Goal: Answer question/provide support: Share knowledge or assist other users

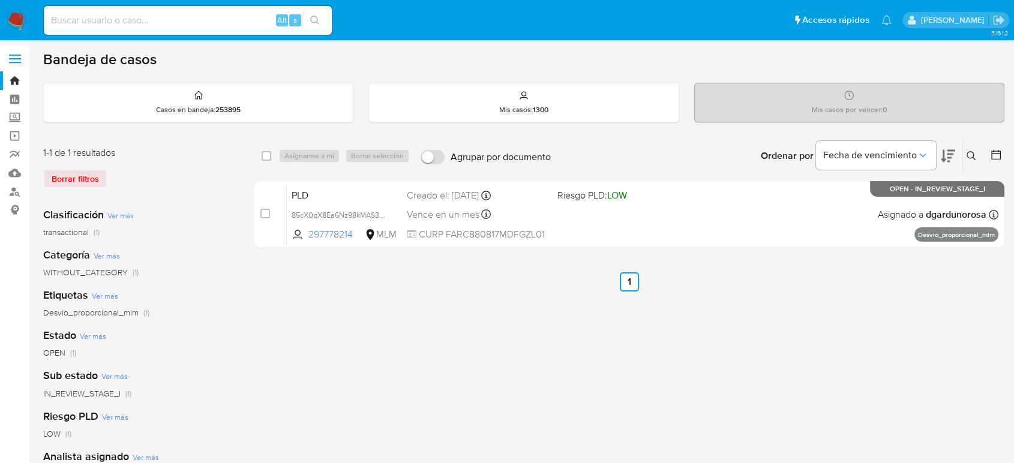
click at [974, 149] on button at bounding box center [973, 156] width 20 height 14
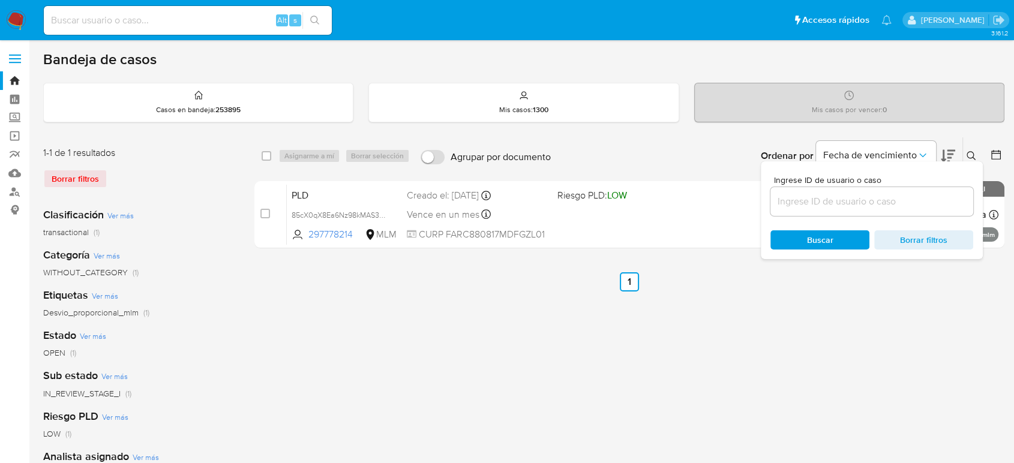
click at [872, 195] on input at bounding box center [872, 202] width 203 height 16
type input "1936887382"
click at [973, 151] on icon at bounding box center [972, 156] width 10 height 10
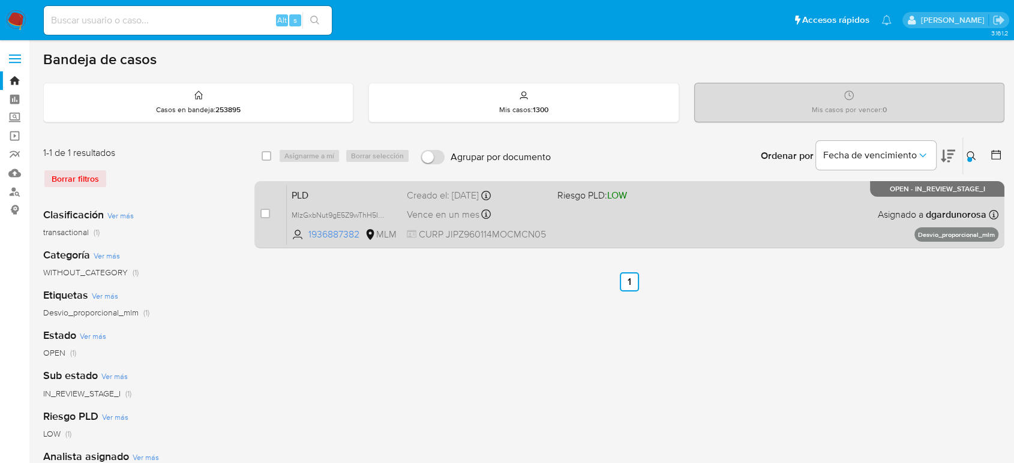
click at [828, 218] on div "PLD MIzGxbNut9gE5Z9wThH5IqaX 1936887382 MLM Riesgo PLD: LOW Creado el: 12/09/20…" at bounding box center [643, 214] width 712 height 61
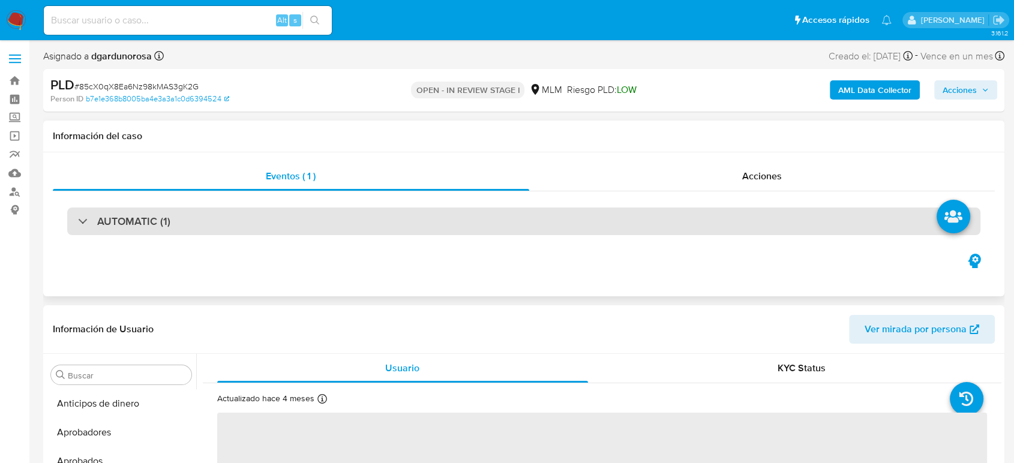
scroll to position [565, 0]
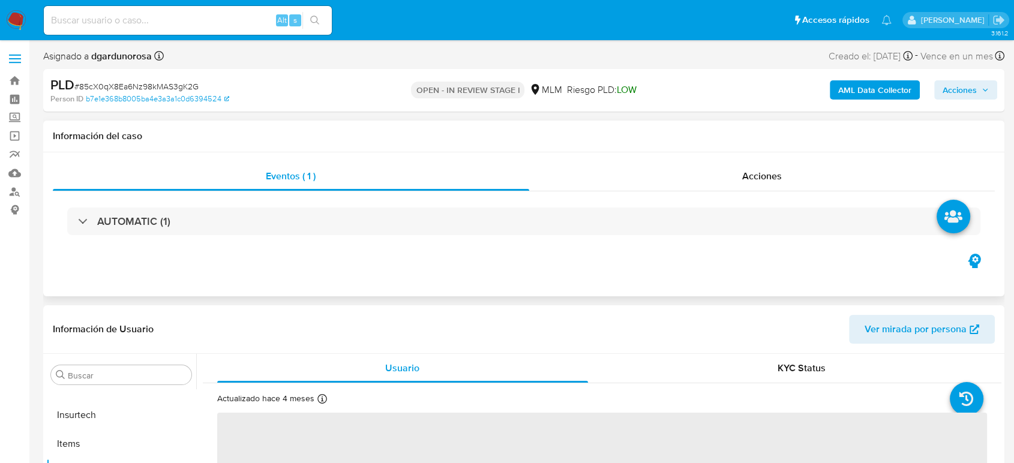
select select "10"
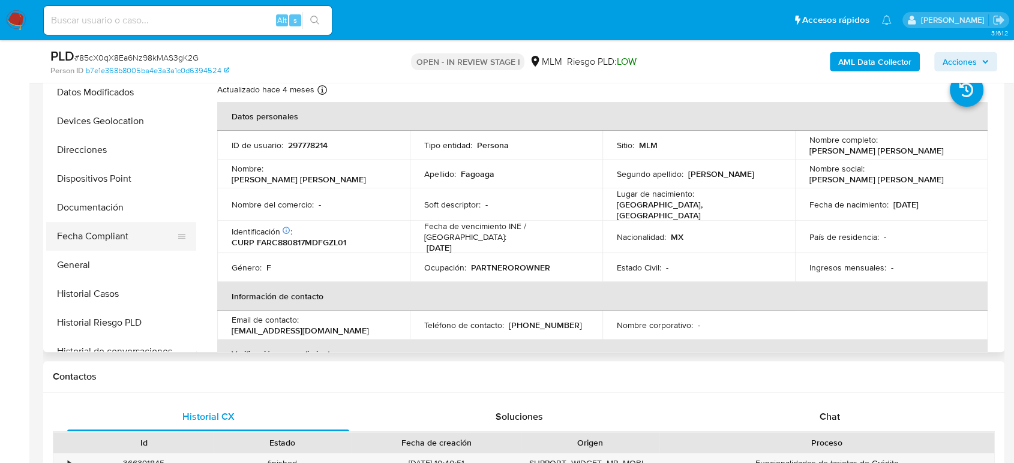
scroll to position [231, 0]
click at [103, 208] on button "Documentación" at bounding box center [116, 209] width 140 height 29
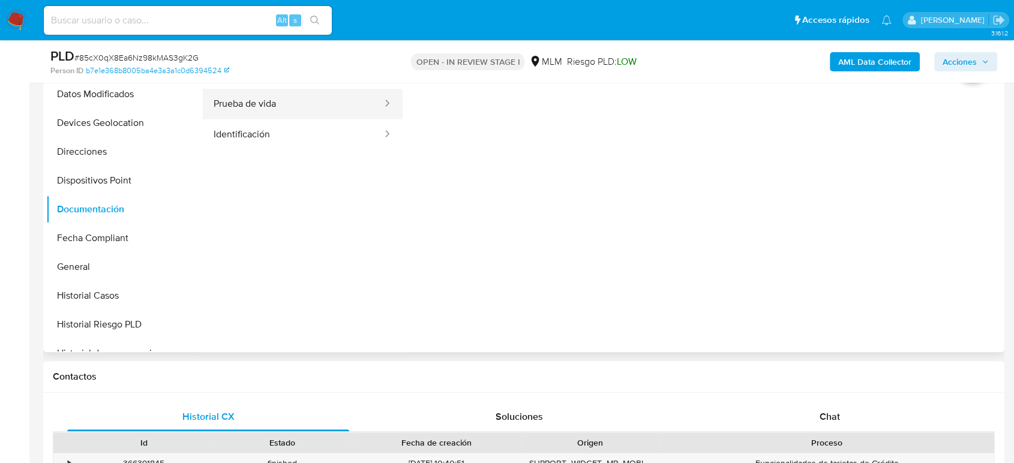
click at [286, 110] on button "Prueba de vida" at bounding box center [293, 104] width 181 height 31
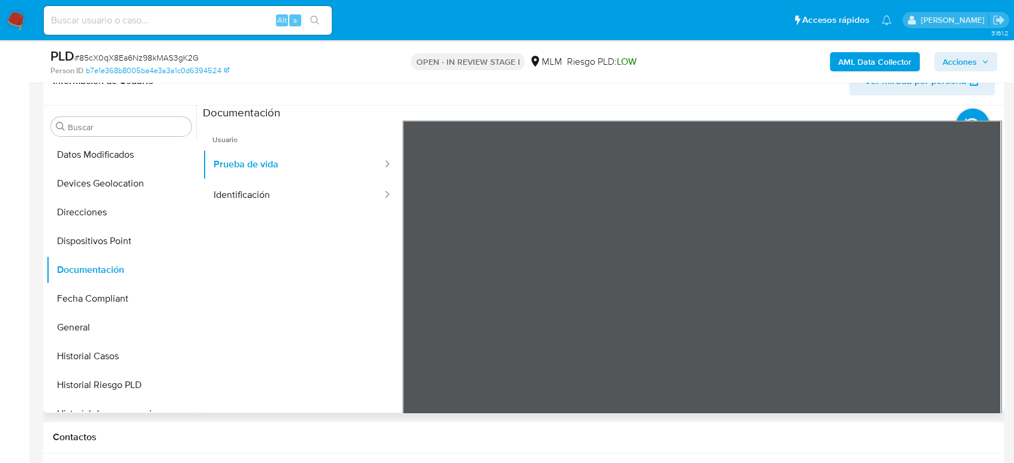
scroll to position [133, 0]
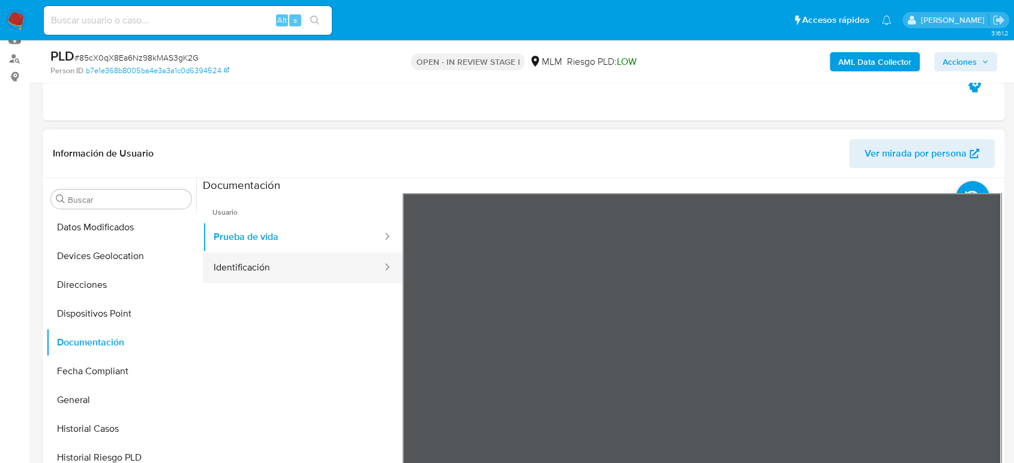
click at [320, 277] on button "Identificación" at bounding box center [293, 268] width 181 height 31
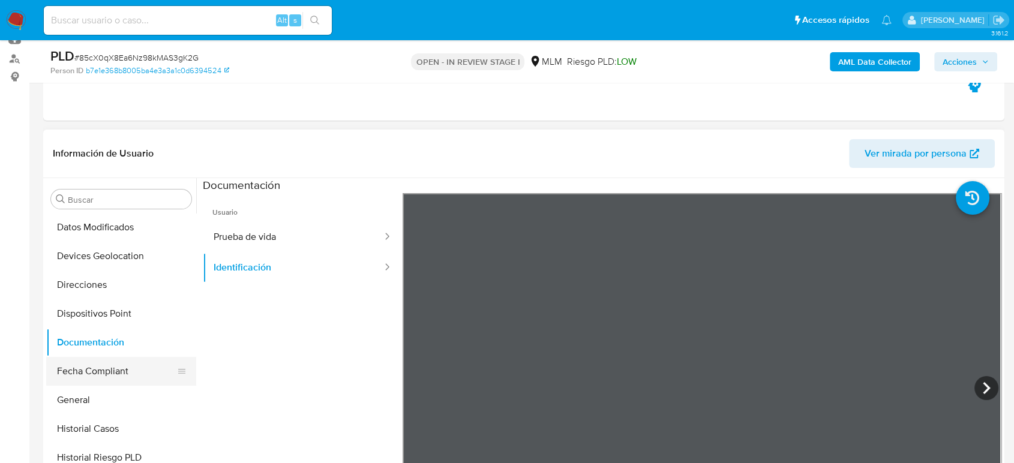
scroll to position [298, 0]
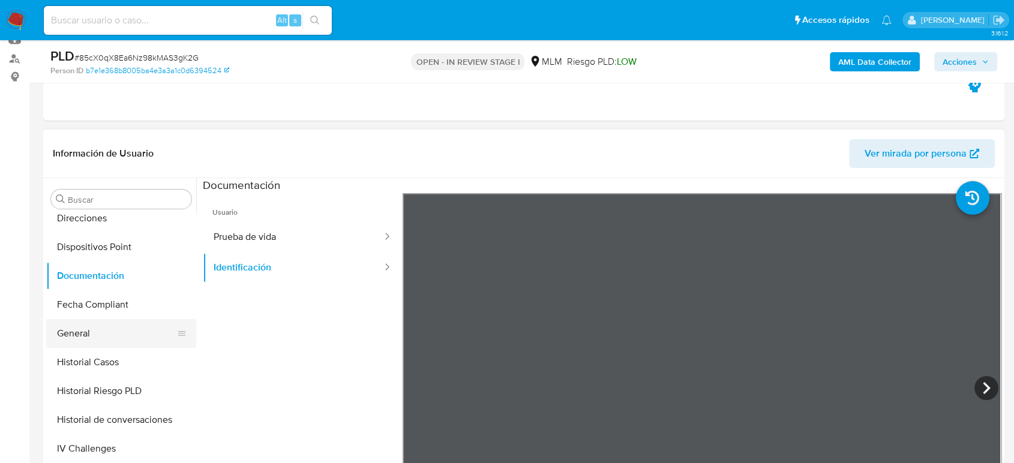
click at [107, 340] on button "General" at bounding box center [116, 333] width 140 height 29
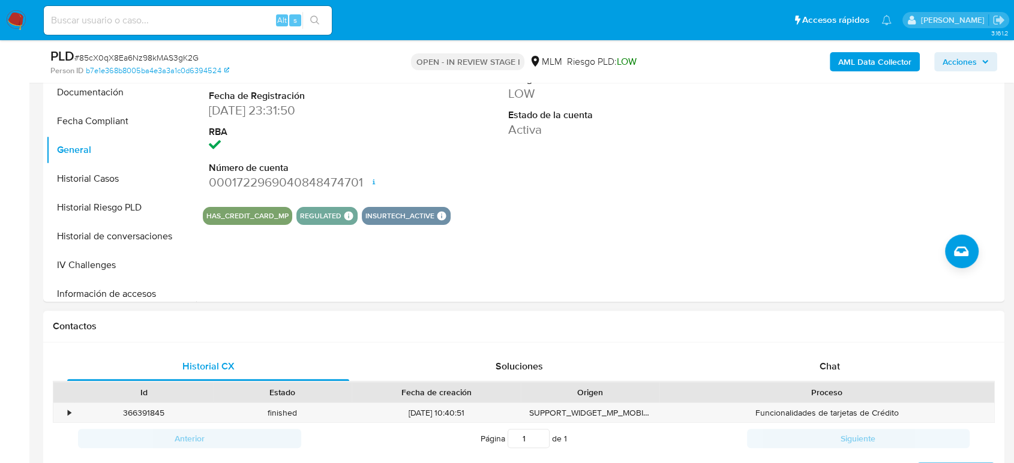
scroll to position [400, 0]
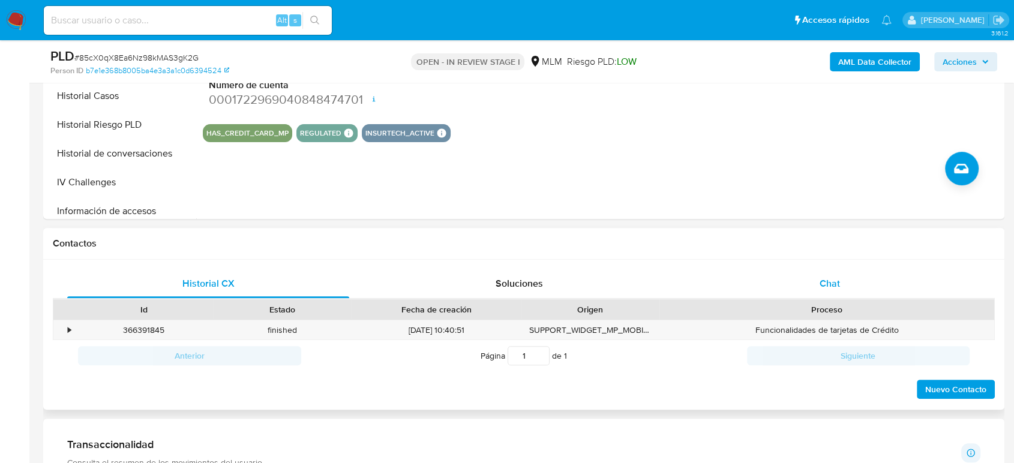
click at [828, 284] on span "Chat" at bounding box center [830, 284] width 20 height 14
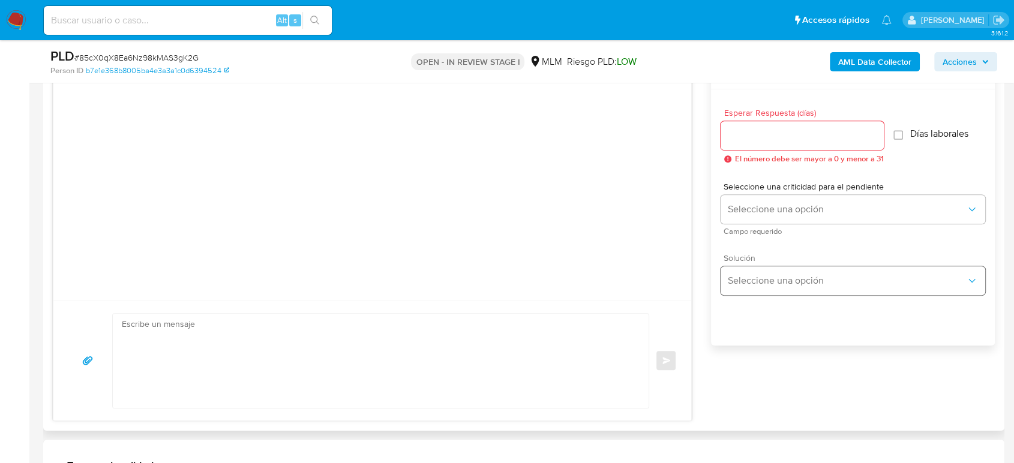
scroll to position [600, 0]
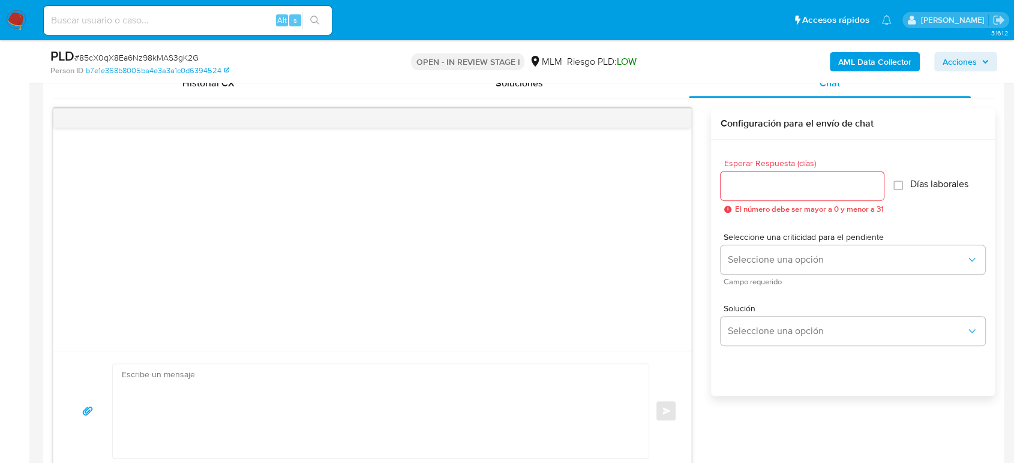
click at [810, 184] on input "Esperar Respuesta (días)" at bounding box center [802, 186] width 163 height 16
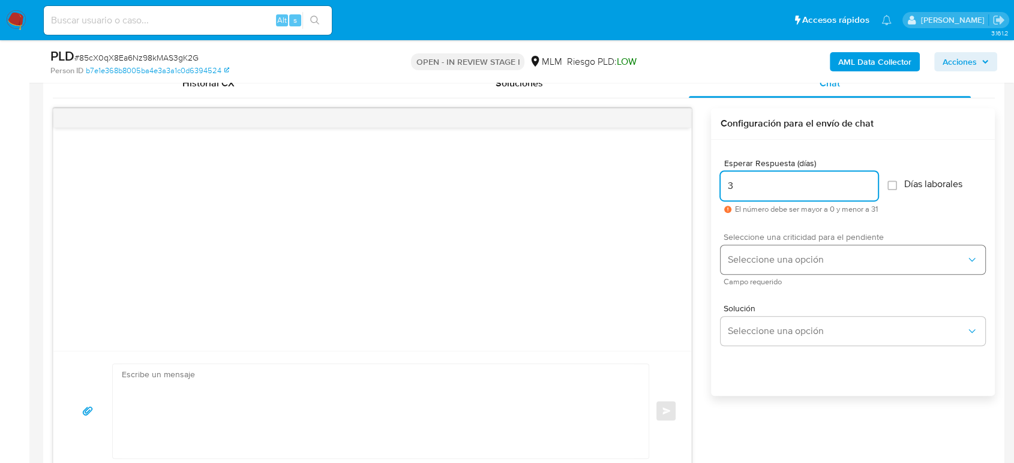
type input "3"
click at [783, 257] on span "Seleccione una opción" at bounding box center [847, 260] width 238 height 12
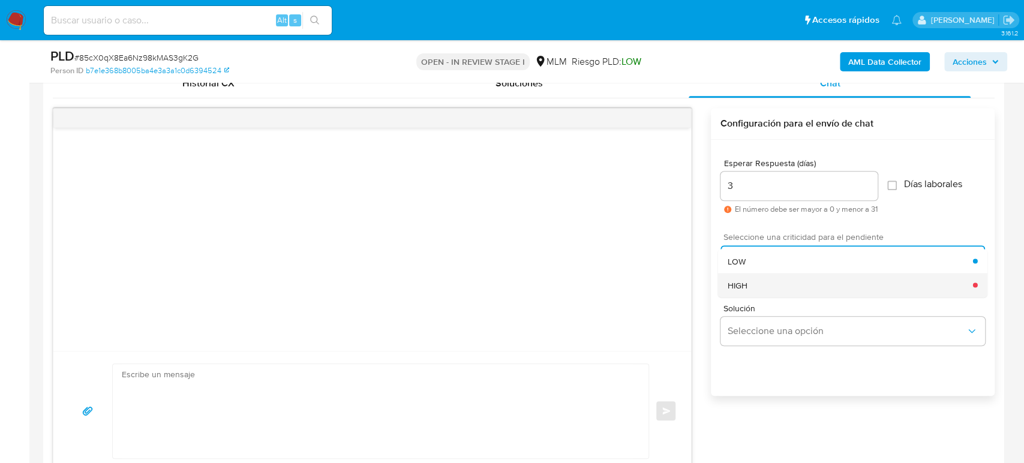
click at [767, 286] on div "HIGH" at bounding box center [849, 285] width 245 height 24
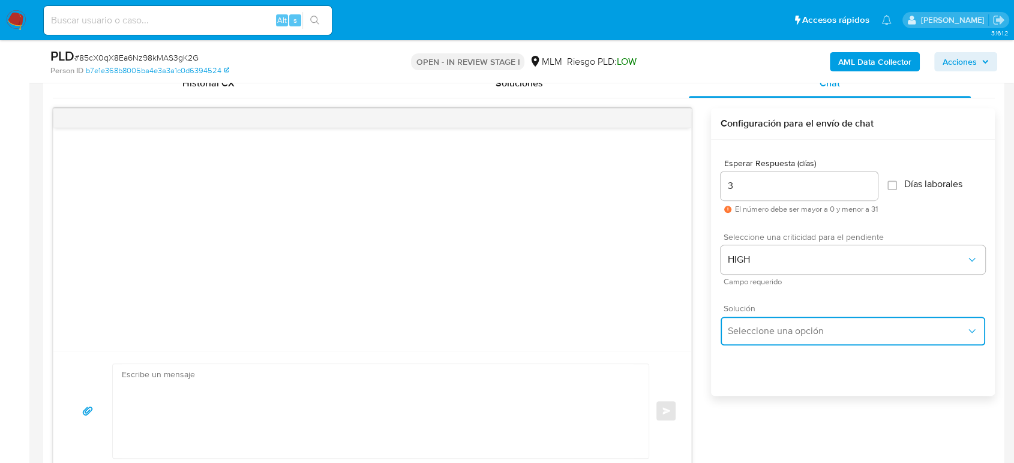
click at [763, 326] on span "Seleccione una opción" at bounding box center [847, 331] width 238 height 12
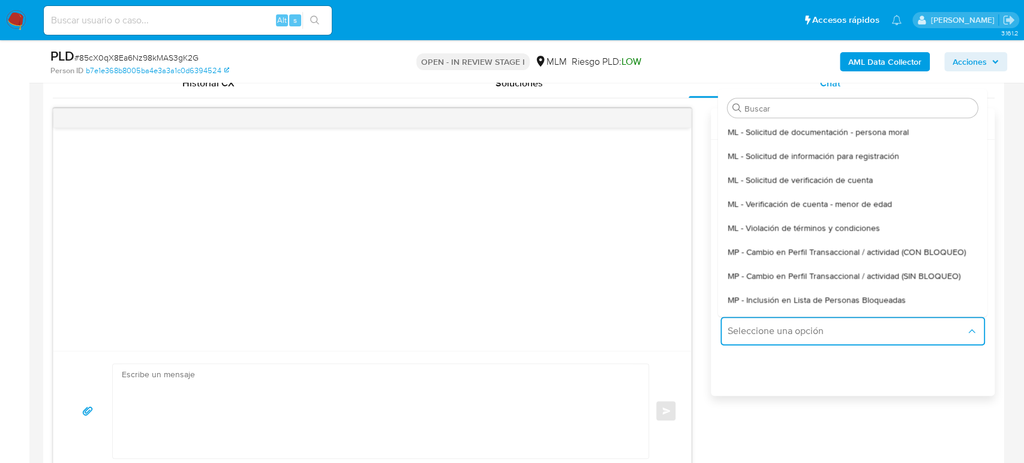
click at [408, 407] on textarea at bounding box center [378, 411] width 512 height 94
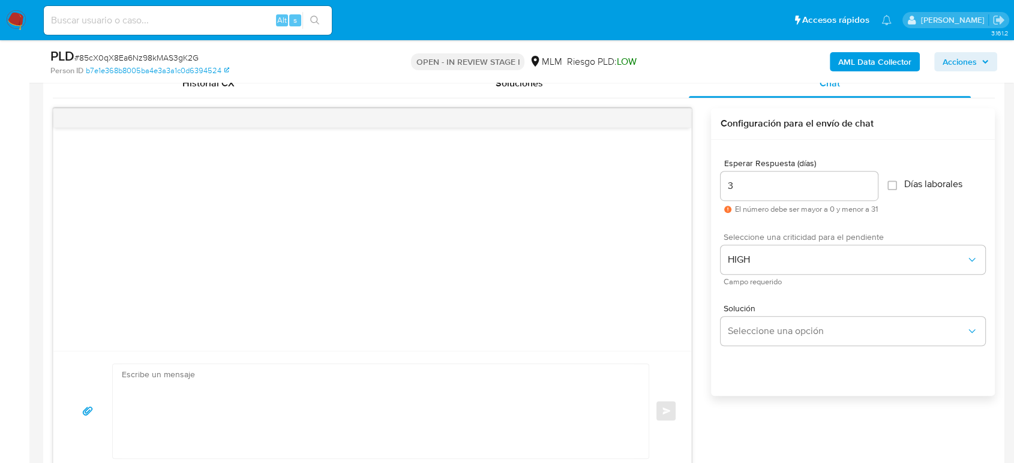
click at [442, 367] on textarea at bounding box center [378, 411] width 512 height 94
paste textarea "Estimado cliente, De acuerdo con las políticas de control de Mercado Pago, debe…"
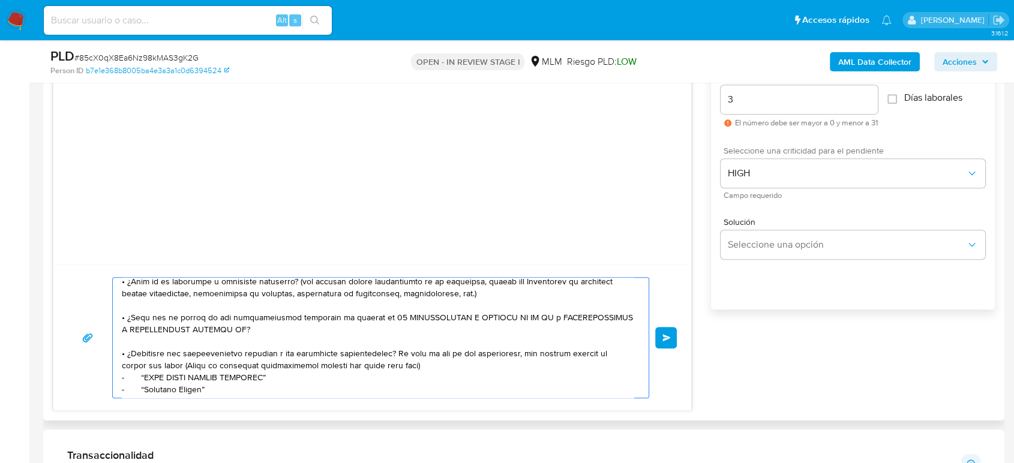
scroll to position [133, 0]
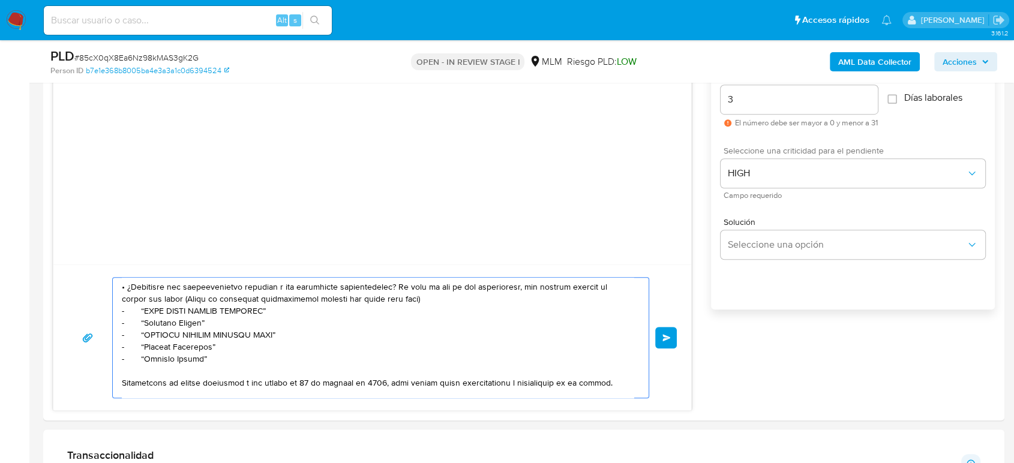
type textarea "Estimado cliente, De acuerdo con las políticas de control de Mercado Pago, debe…"
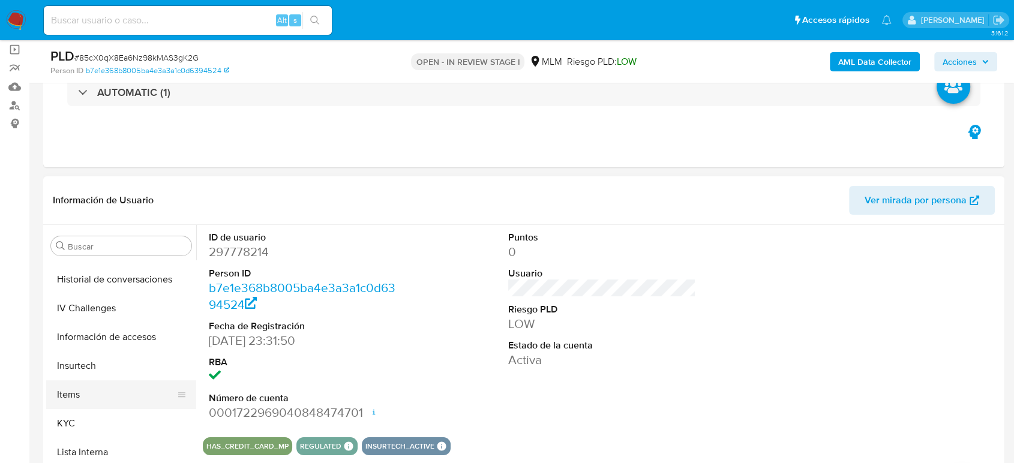
scroll to position [498, 0]
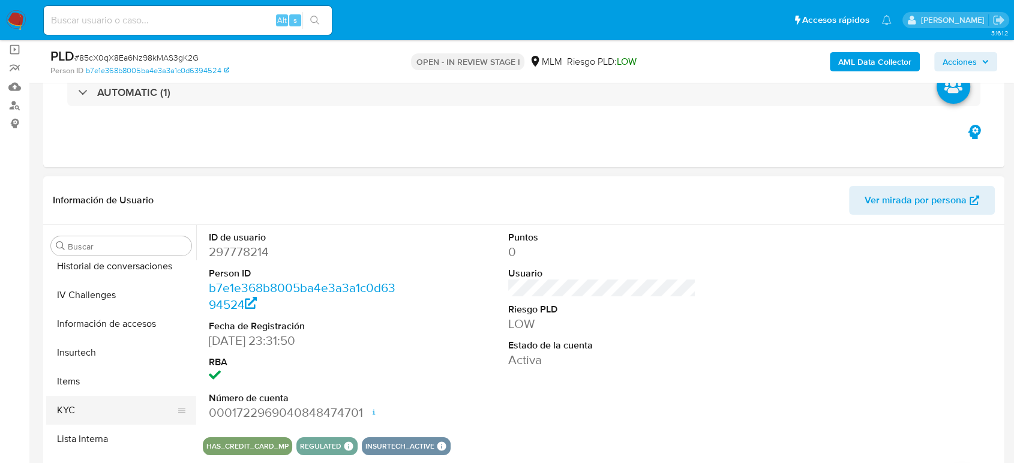
click at [80, 408] on button "KYC" at bounding box center [116, 410] width 140 height 29
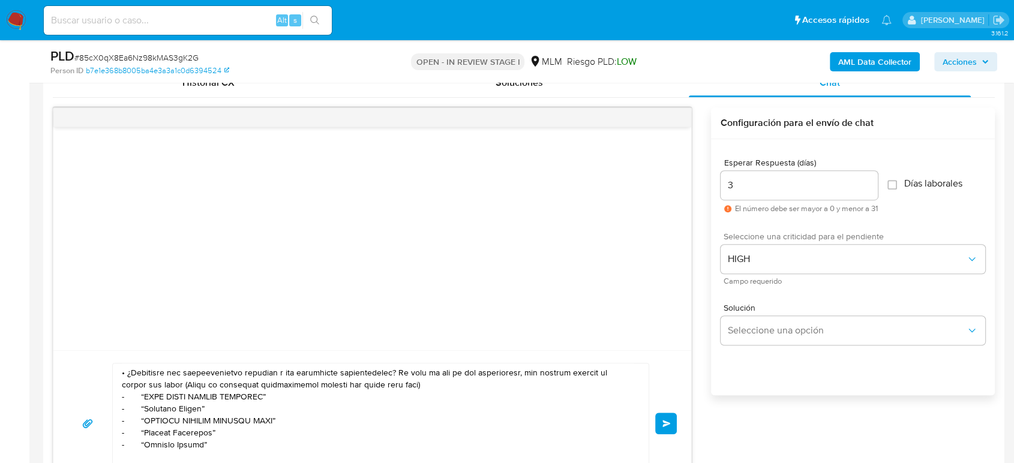
scroll to position [687, 0]
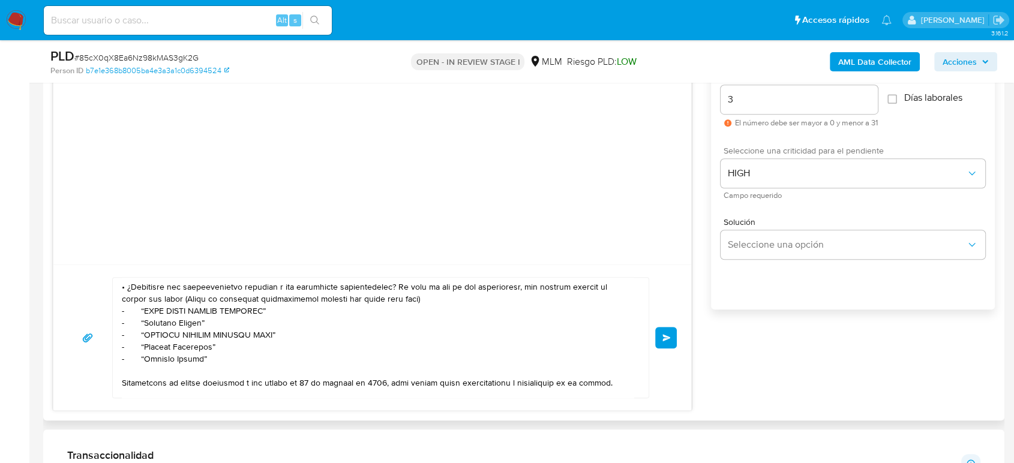
click at [672, 333] on button "Enviar" at bounding box center [666, 338] width 22 height 22
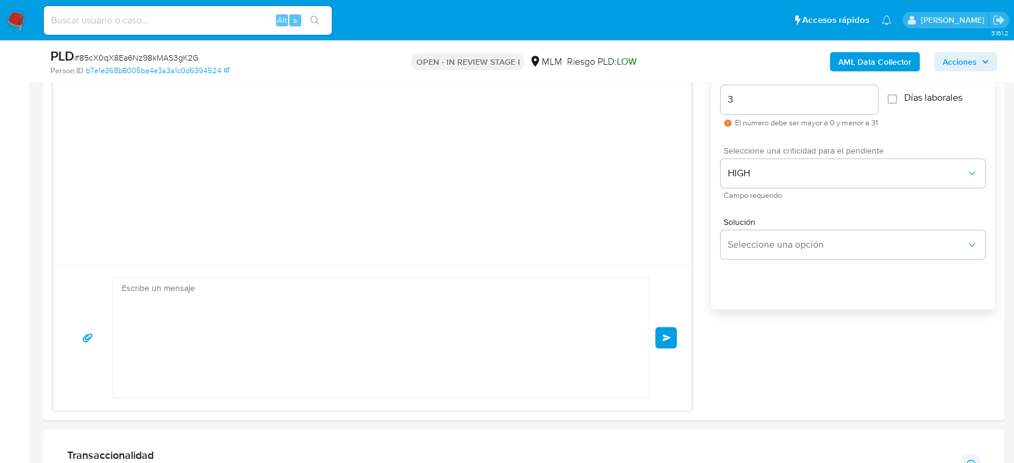
scroll to position [293, 0]
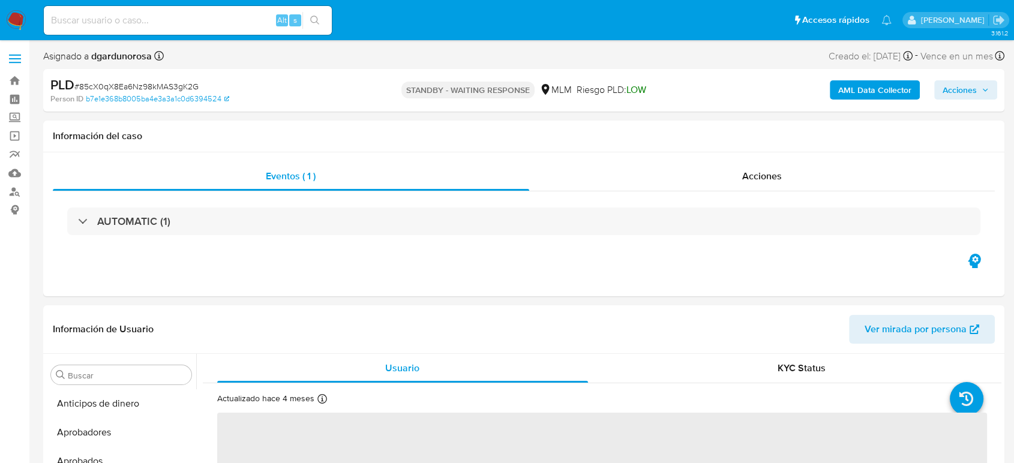
scroll to position [565, 0]
select select "10"
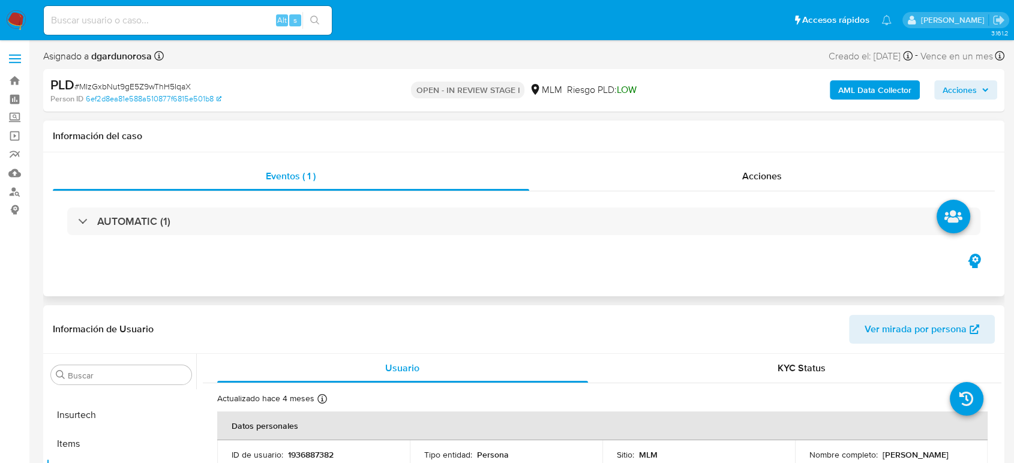
click at [724, 290] on div "Eventos ( 1 ) Acciones AUTOMATIC (1)" at bounding box center [523, 224] width 961 height 144
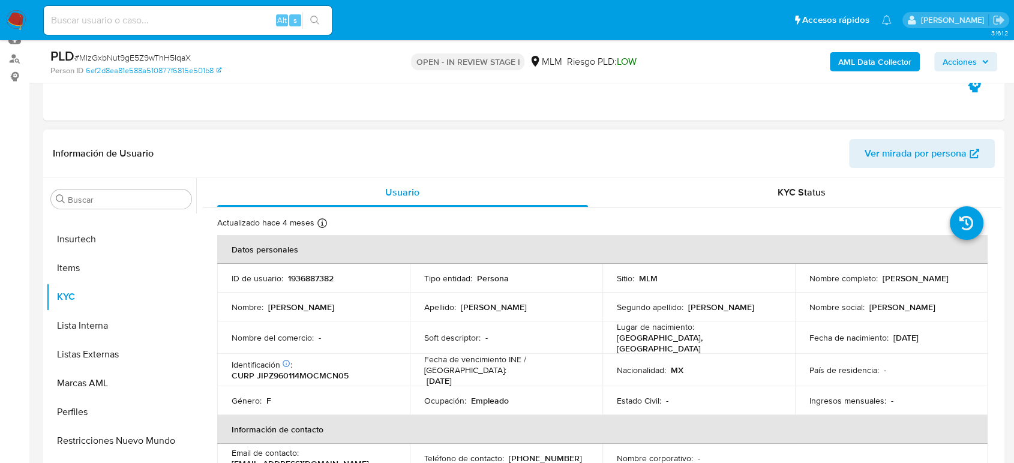
click at [705, 313] on p "[PERSON_NAME]" at bounding box center [721, 307] width 66 height 11
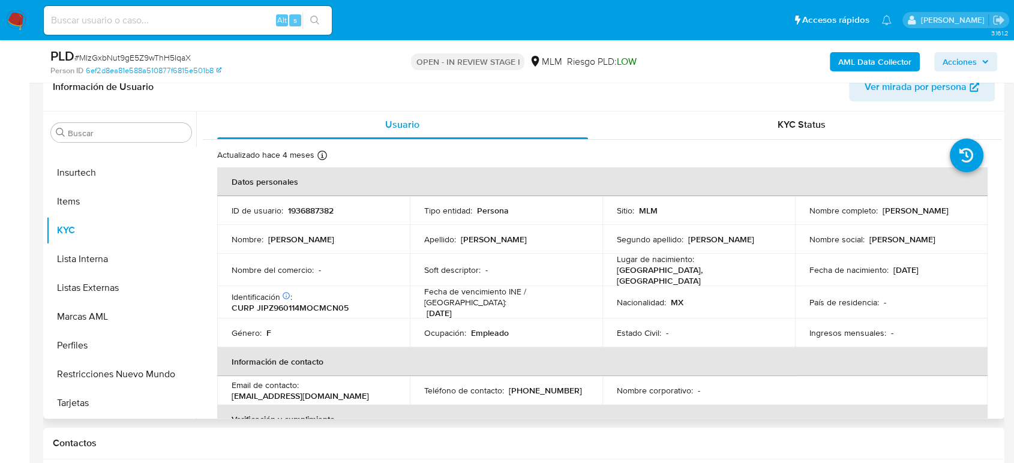
scroll to position [0, 0]
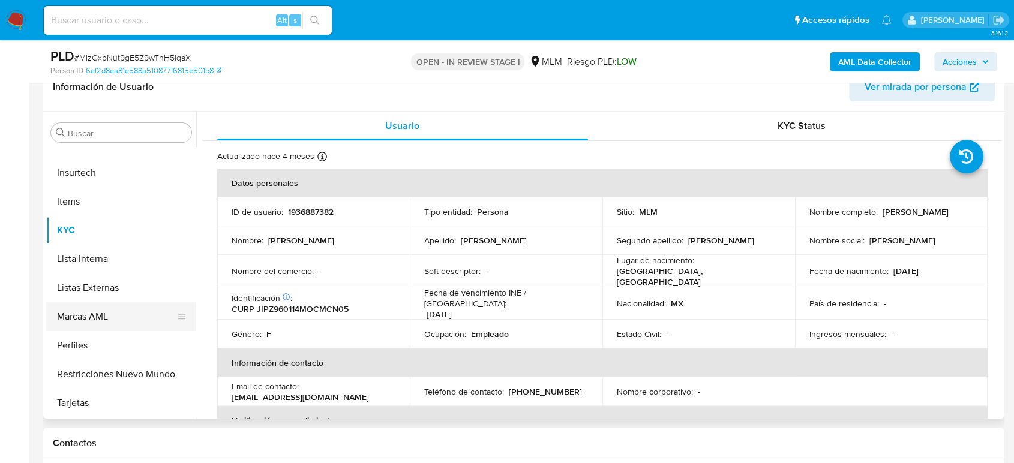
drag, startPoint x: 81, startPoint y: 292, endPoint x: 92, endPoint y: 301, distance: 14.5
click at [81, 292] on button "Listas Externas" at bounding box center [121, 288] width 150 height 29
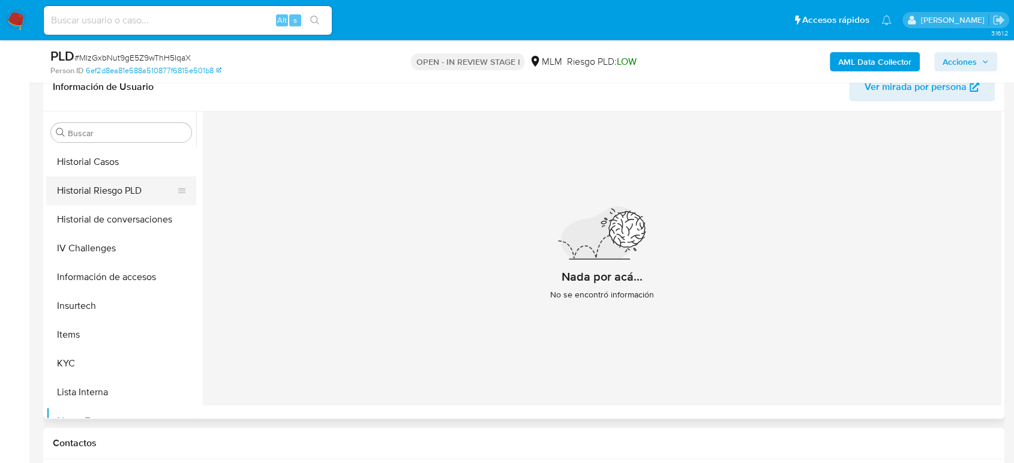
scroll to position [365, 0]
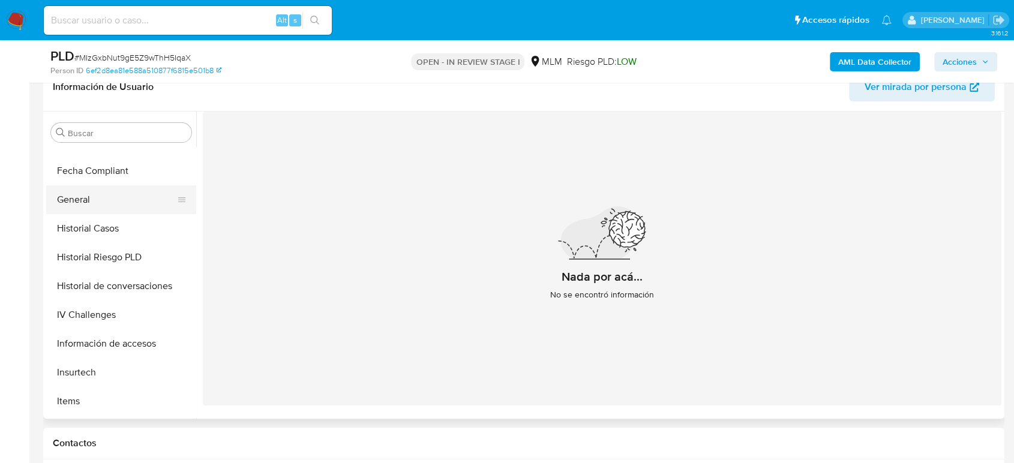
click at [115, 203] on button "General" at bounding box center [116, 199] width 140 height 29
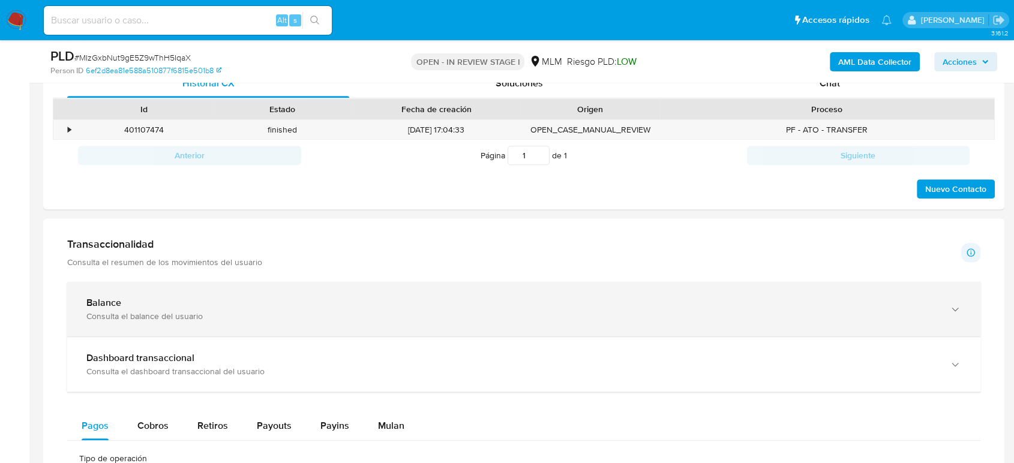
click at [276, 289] on div "Balance Consulta el balance del usuario" at bounding box center [523, 309] width 913 height 55
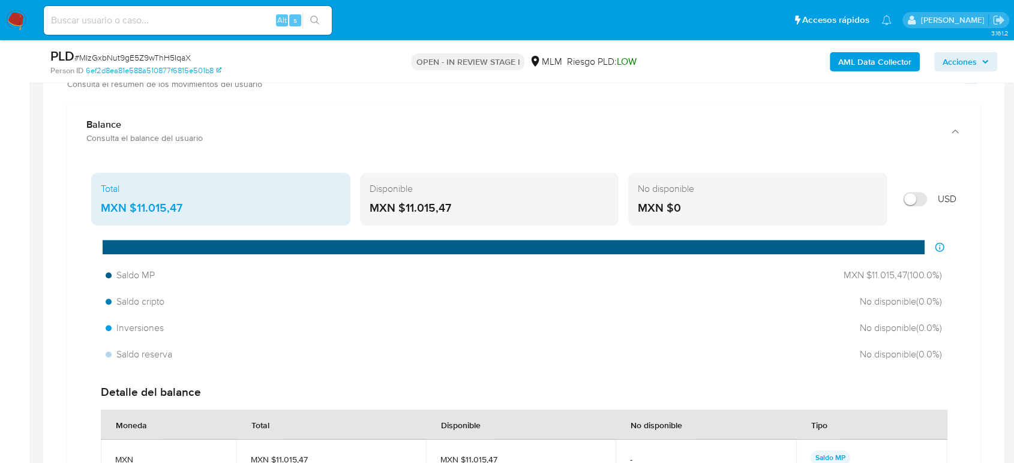
scroll to position [800, 0]
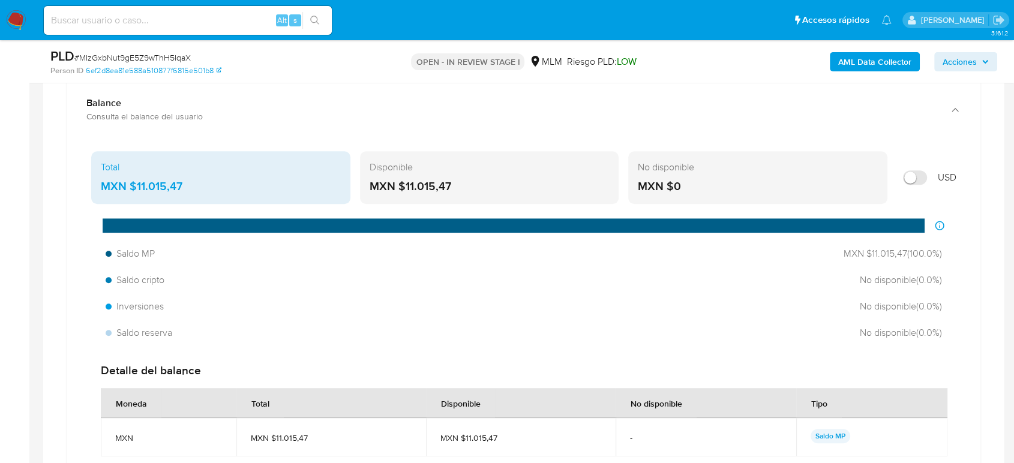
drag, startPoint x: 145, startPoint y: 190, endPoint x: 128, endPoint y: 190, distance: 16.2
click at [128, 190] on div "MXN $11.015,47" at bounding box center [221, 187] width 240 height 16
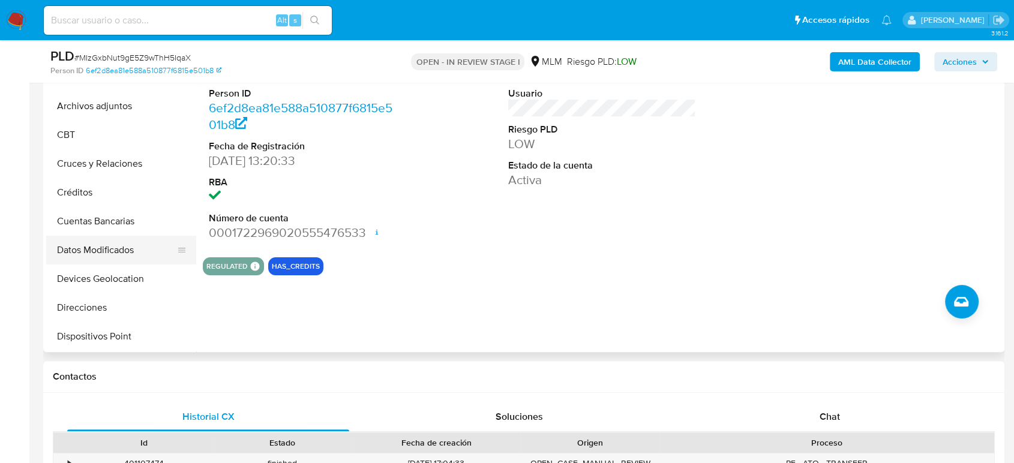
scroll to position [98, 0]
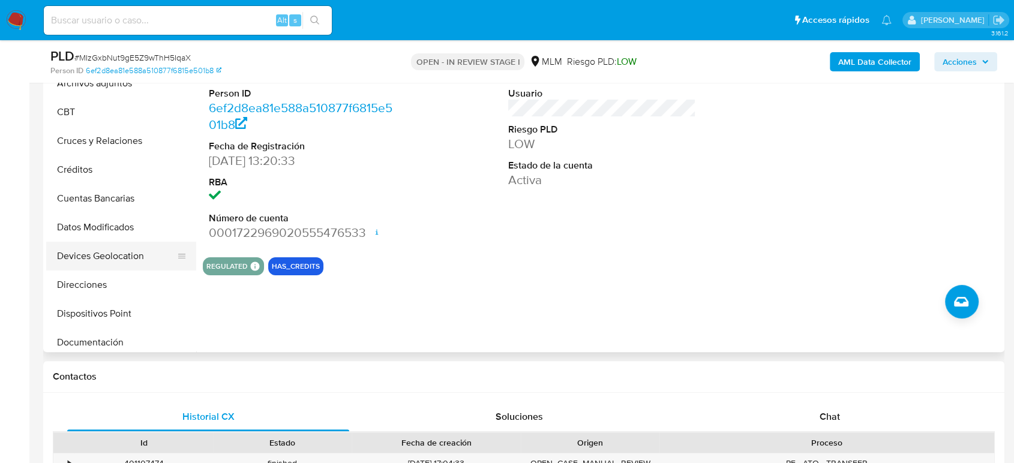
click at [119, 268] on button "Devices Geolocation" at bounding box center [116, 256] width 140 height 29
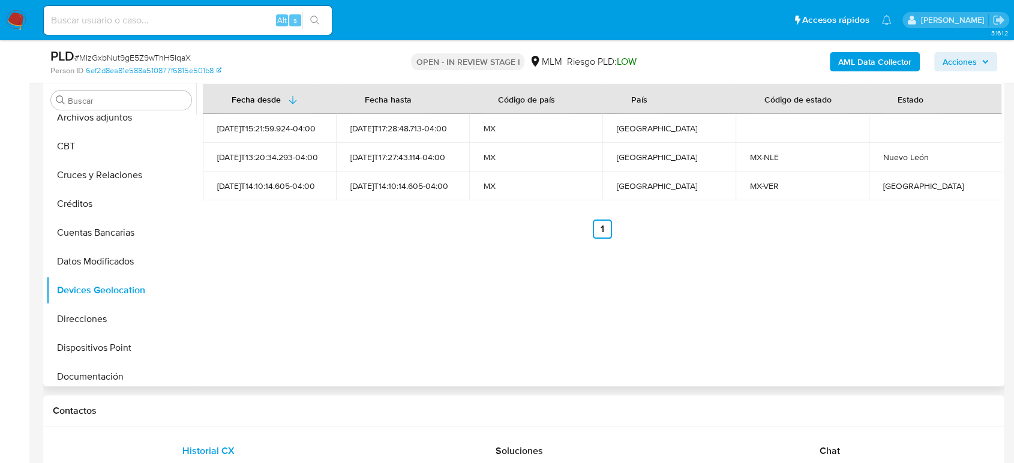
scroll to position [200, 0]
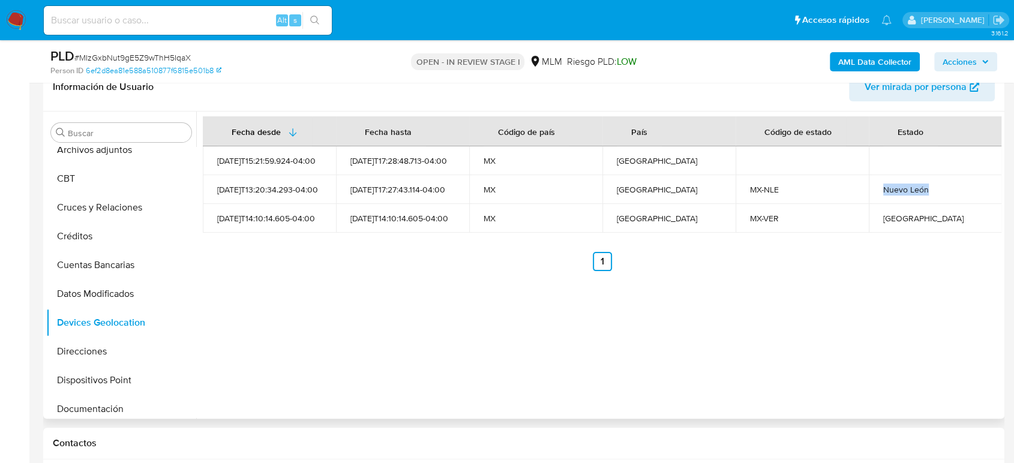
drag, startPoint x: 925, startPoint y: 193, endPoint x: 866, endPoint y: 194, distance: 59.4
click at [869, 194] on td "Nuevo León" at bounding box center [935, 189] width 133 height 29
copy div "Nuevo León"
click at [894, 221] on div "Veracruz" at bounding box center [935, 218] width 104 height 11
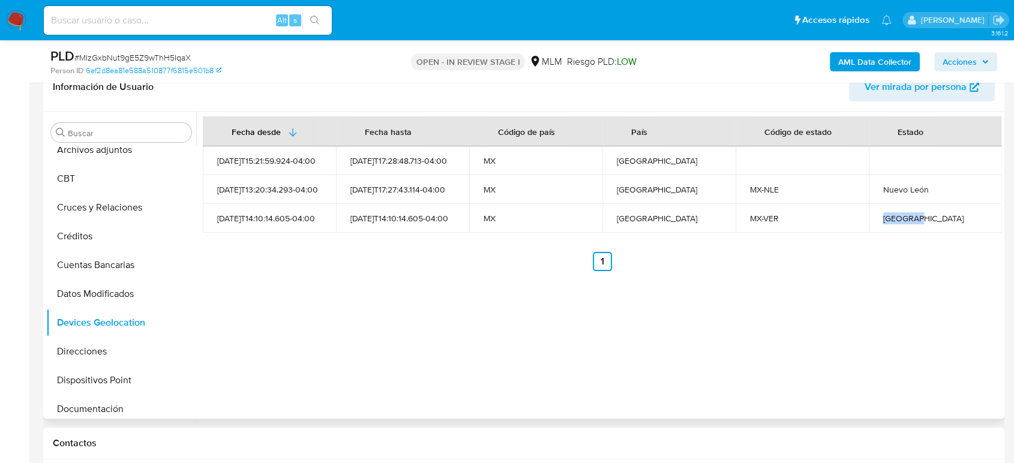
copy div "Veracruz"
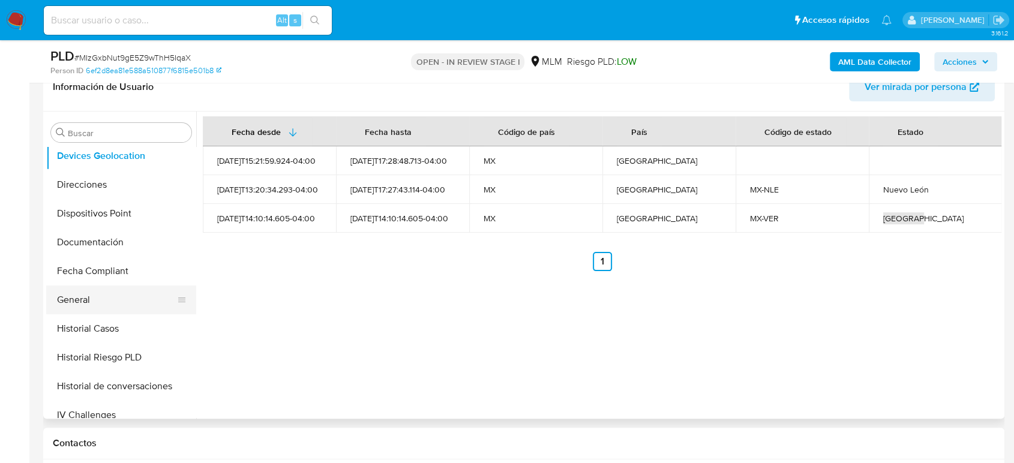
scroll to position [266, 0]
click at [96, 326] on button "Historial Casos" at bounding box center [116, 327] width 140 height 29
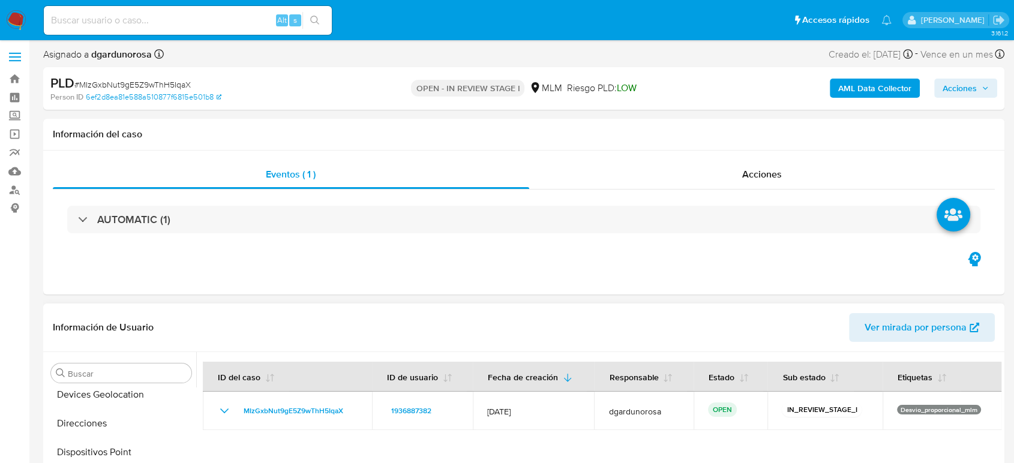
scroll to position [0, 0]
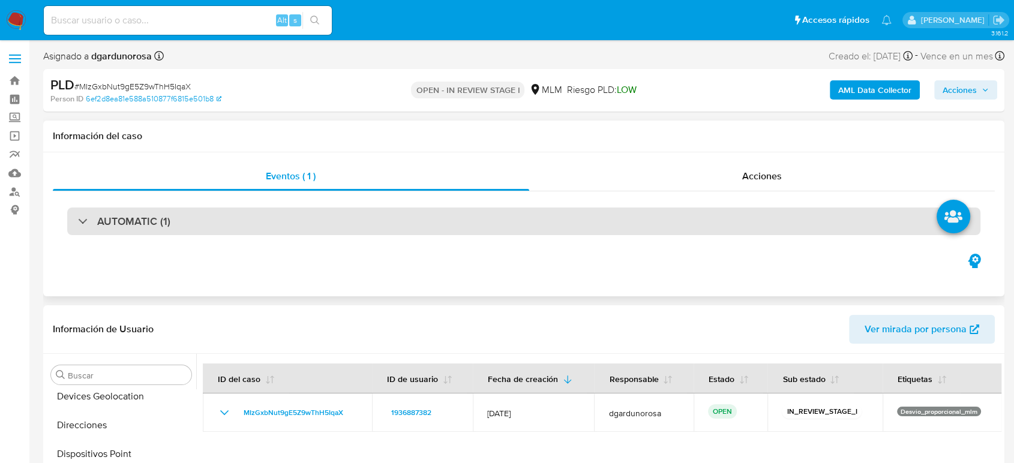
click at [323, 235] on div "AUTOMATIC (1)" at bounding box center [524, 221] width 942 height 60
click at [318, 225] on div "AUTOMATIC (1)" at bounding box center [523, 222] width 913 height 28
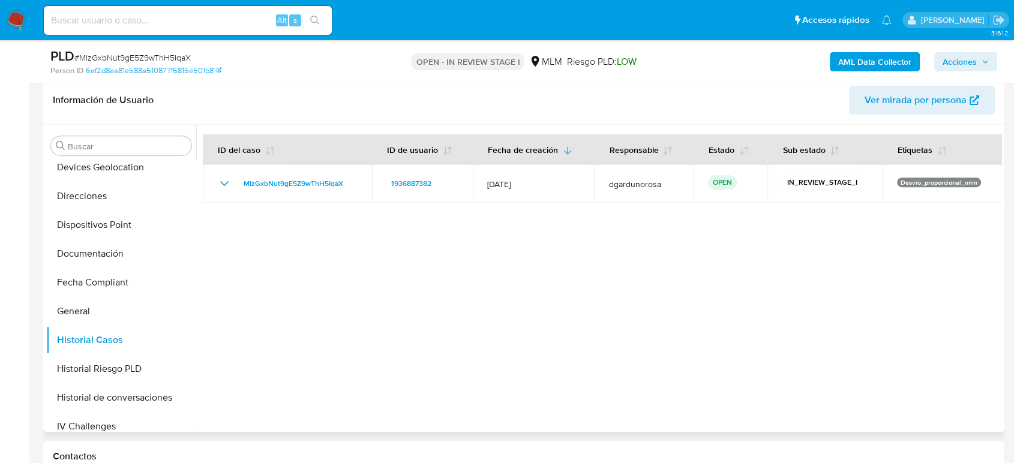
scroll to position [533, 0]
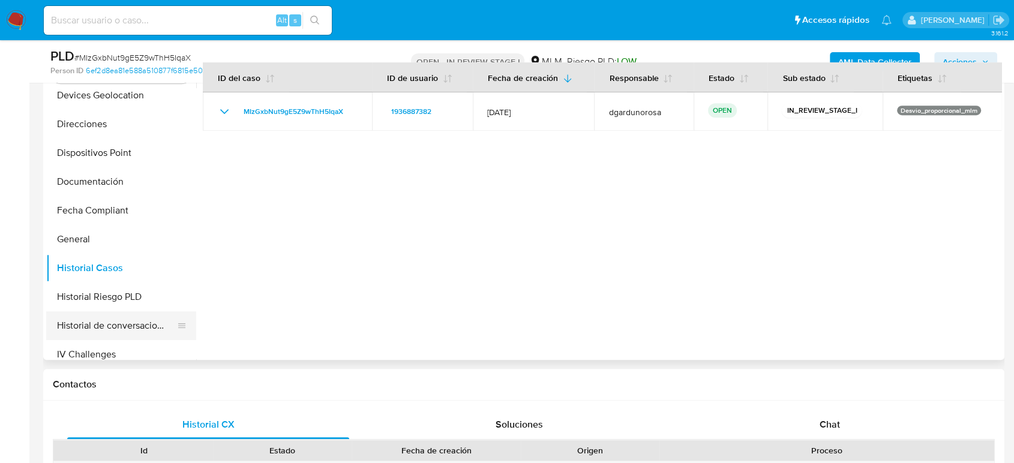
click at [143, 320] on button "Historial de conversaciones" at bounding box center [116, 325] width 140 height 29
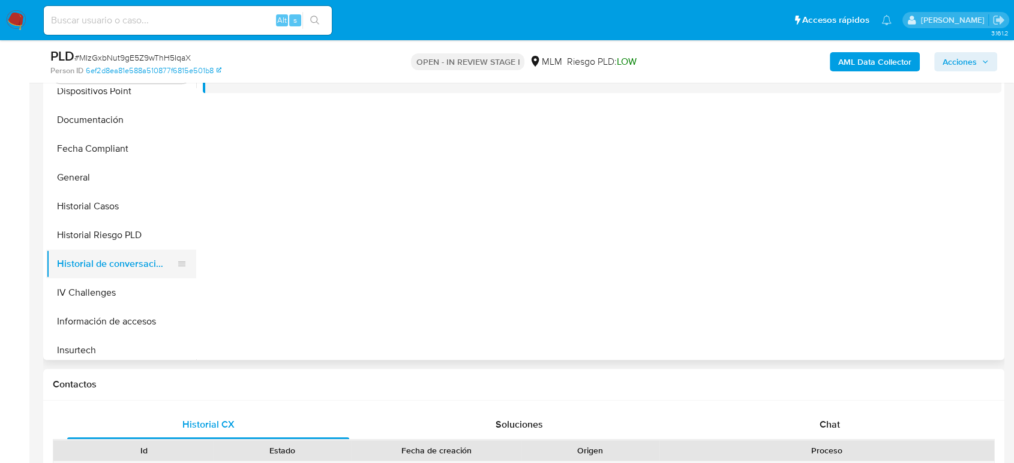
scroll to position [400, 0]
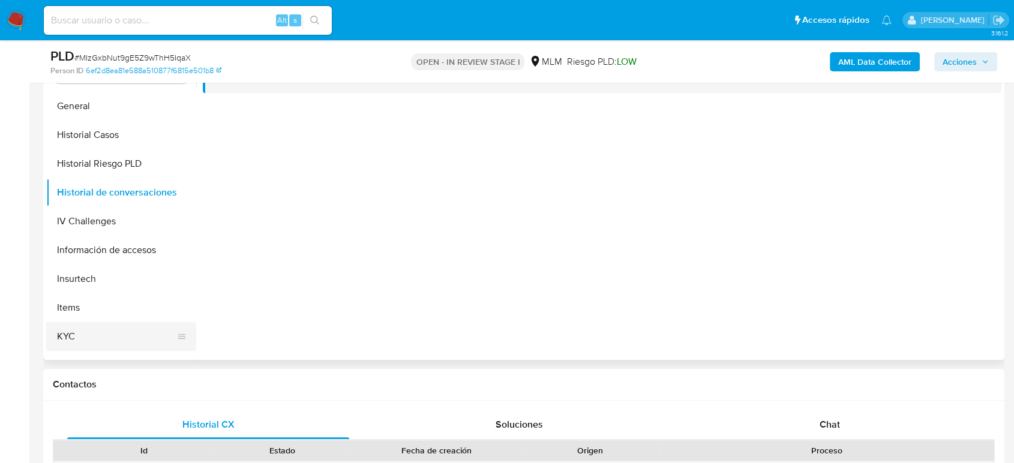
click at [80, 338] on button "KYC" at bounding box center [116, 336] width 140 height 29
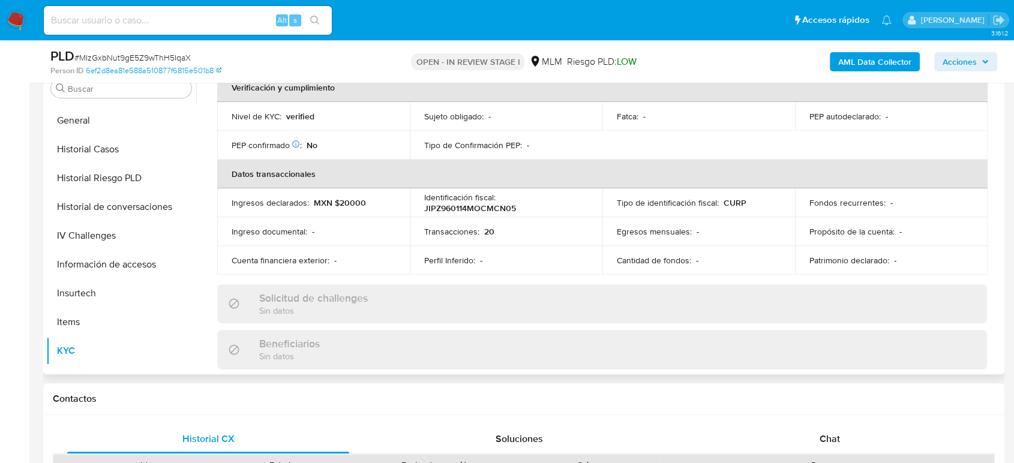
scroll to position [154, 0]
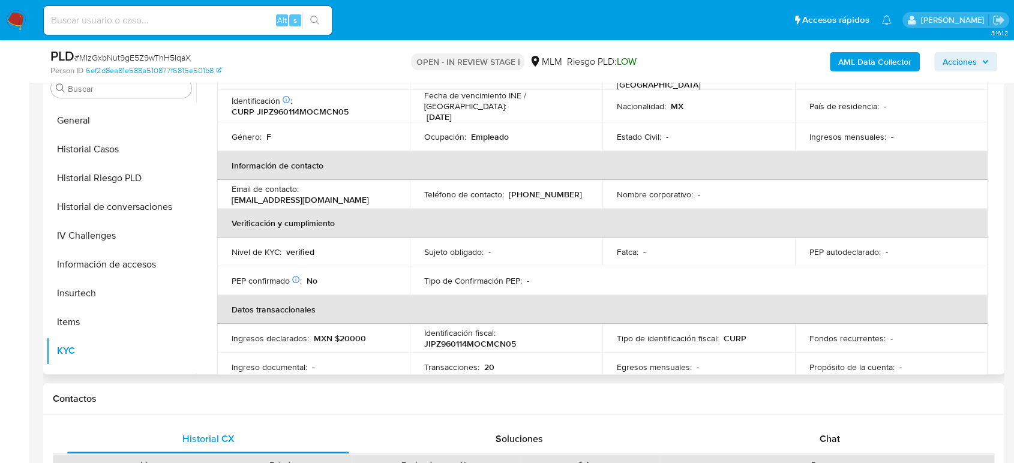
click at [537, 189] on p "(81) 25654992" at bounding box center [545, 194] width 73 height 11
copy p "25654992"
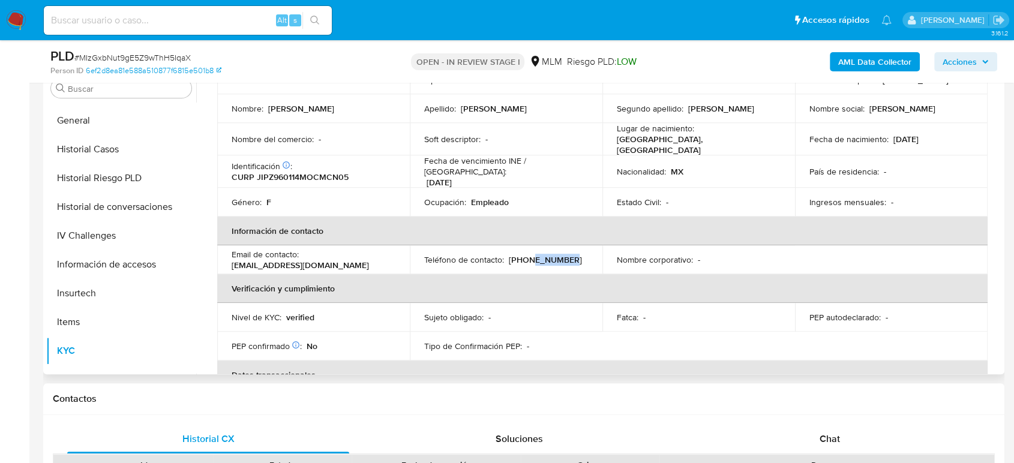
scroll to position [0, 0]
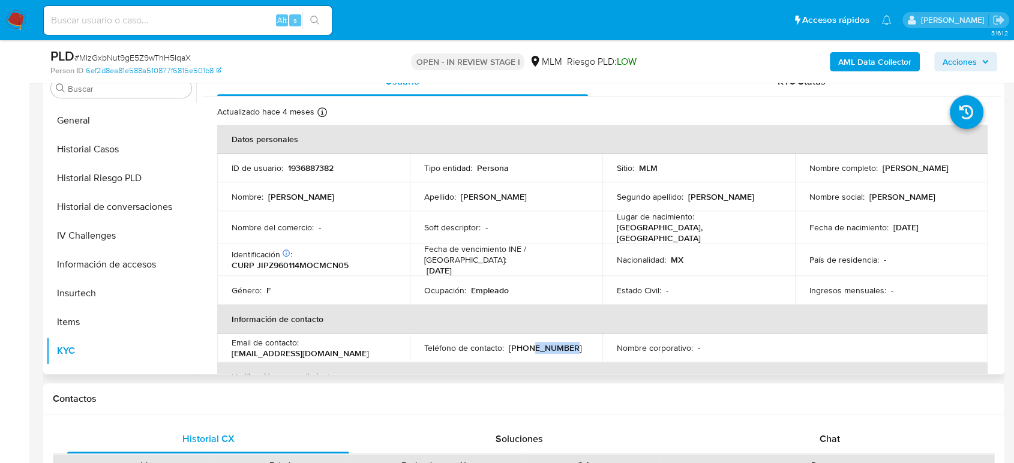
click at [550, 343] on p "[PHONE_NUMBER]" at bounding box center [545, 348] width 73 height 11
click at [91, 148] on button "Historial Casos" at bounding box center [116, 149] width 140 height 29
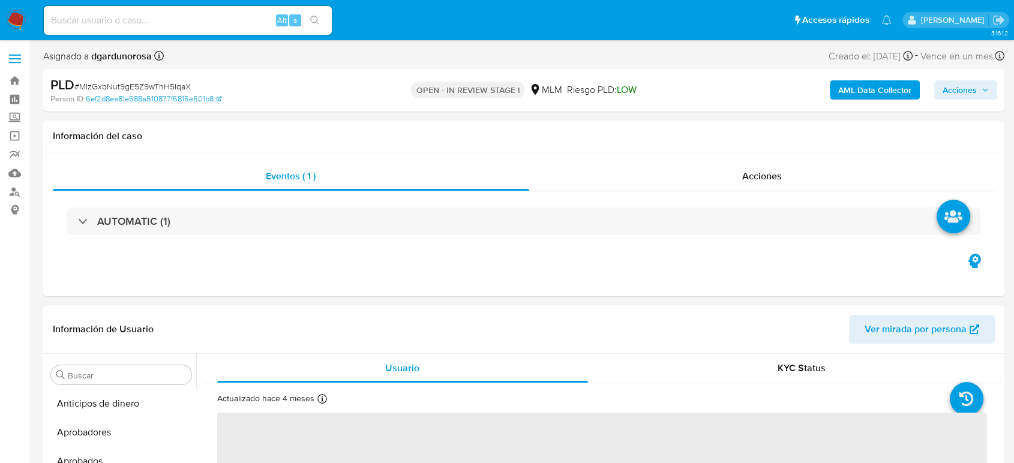
scroll to position [565, 0]
select select "10"
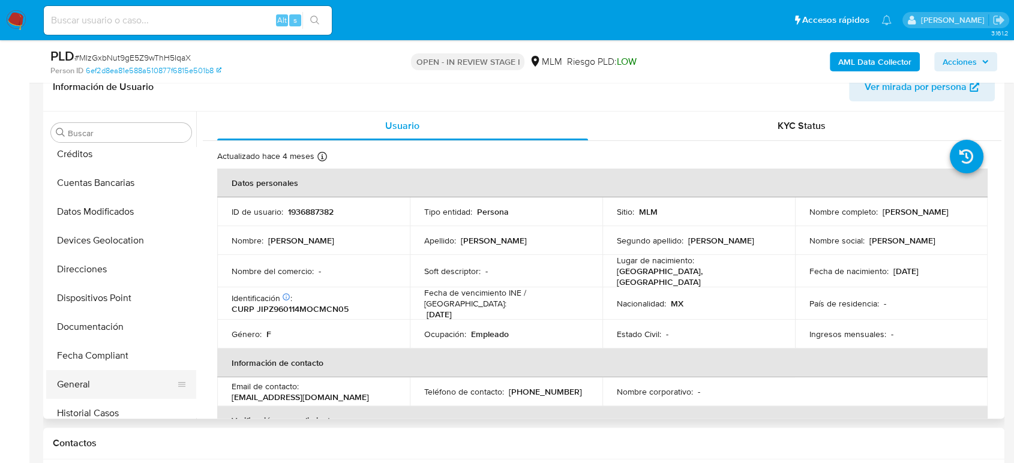
scroll to position [164, 0]
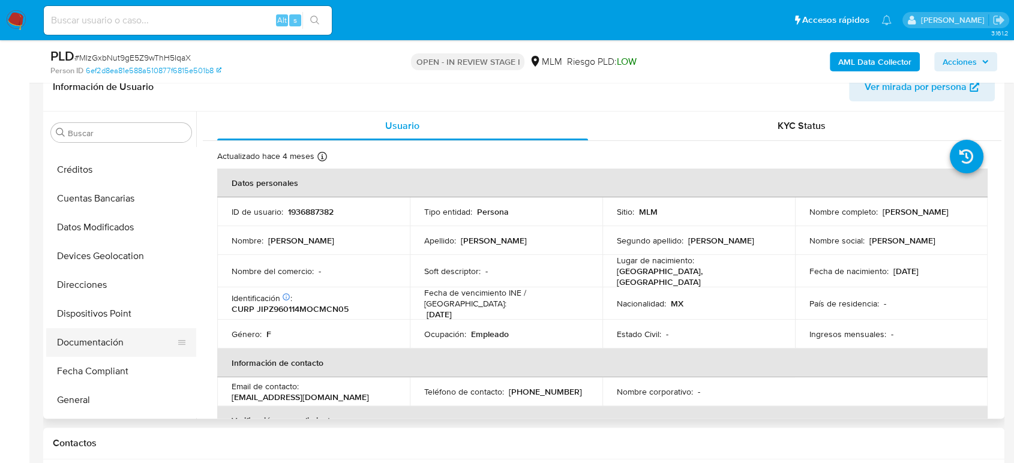
click at [91, 346] on button "Documentación" at bounding box center [116, 342] width 140 height 29
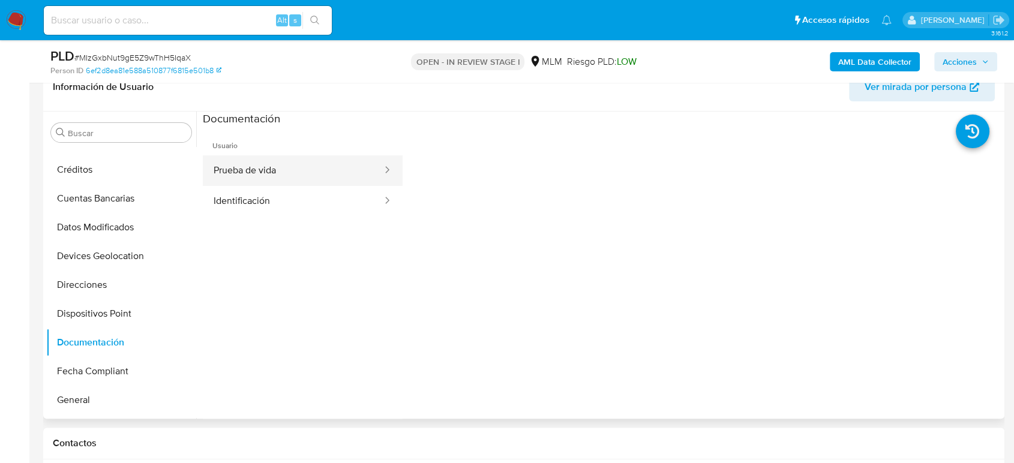
click at [248, 171] on button "Prueba de vida" at bounding box center [293, 170] width 181 height 31
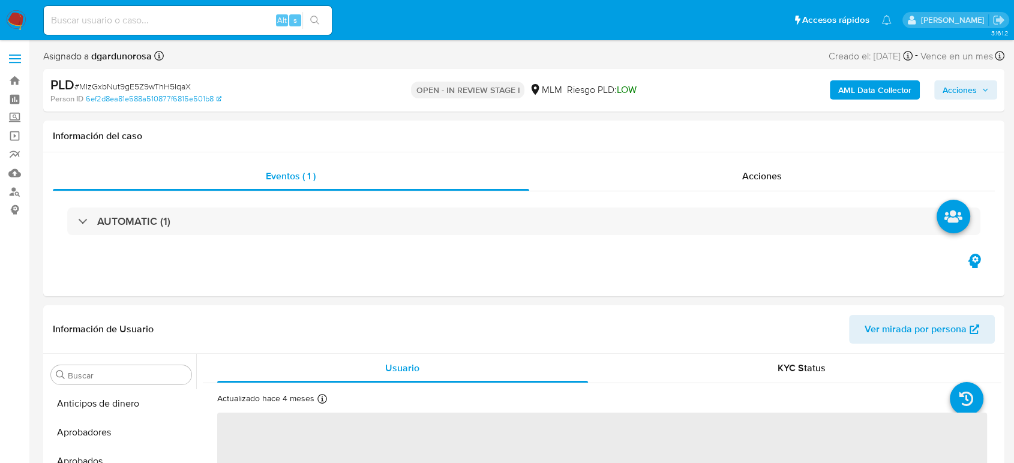
scroll to position [565, 0]
select select "10"
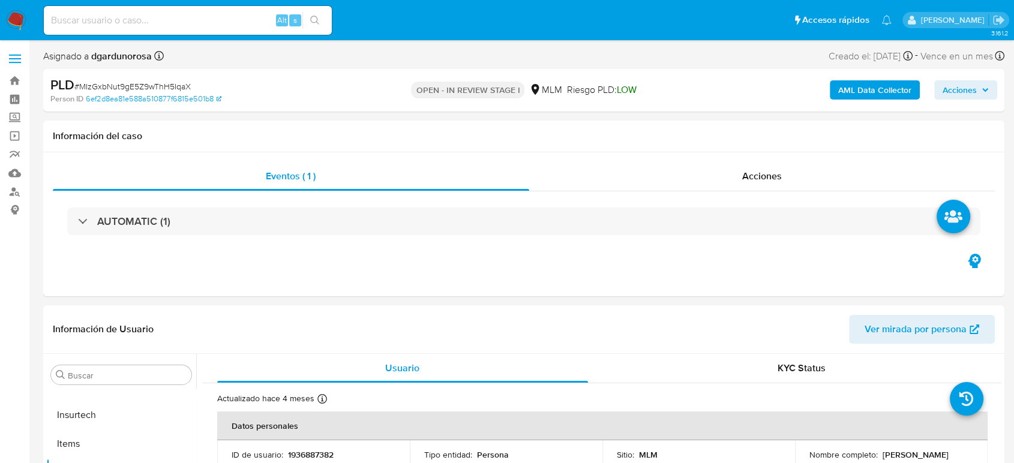
click at [13, 65] on label at bounding box center [15, 58] width 30 height 25
click at [0, 0] on input "checkbox" at bounding box center [0, 0] width 0 height 0
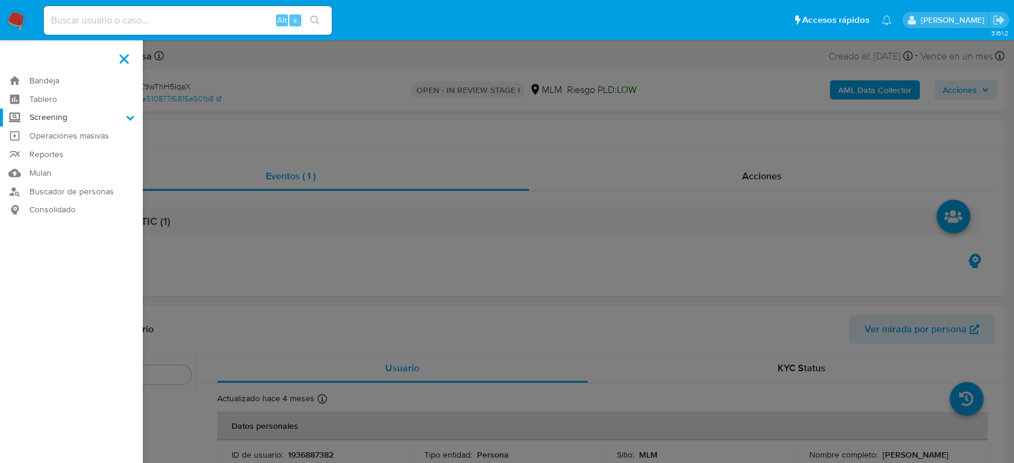
click at [57, 118] on label "Screening" at bounding box center [71, 118] width 143 height 19
click at [0, 0] on input "Screening" at bounding box center [0, 0] width 0 height 0
click at [74, 167] on link "Herramientas" at bounding box center [71, 164] width 143 height 15
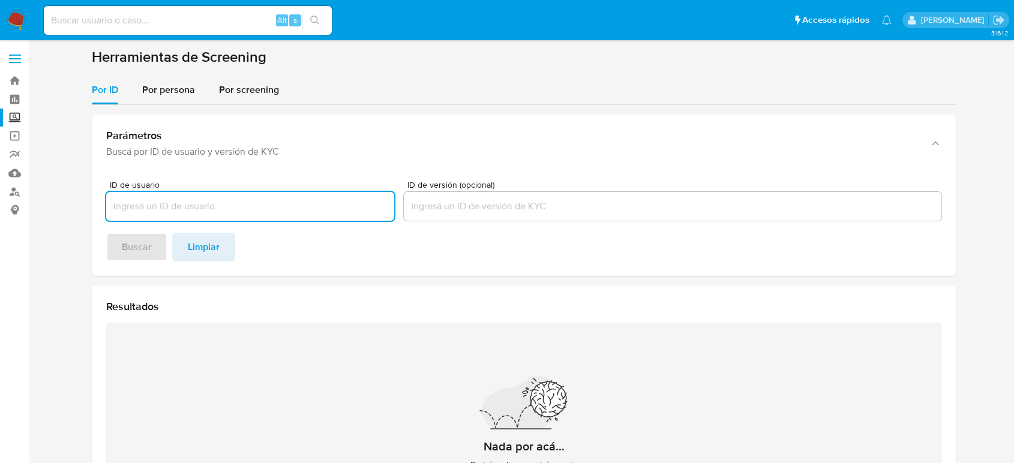
drag, startPoint x: 155, startPoint y: 100, endPoint x: 158, endPoint y: 108, distance: 8.4
click at [155, 100] on div "Por persona" at bounding box center [168, 90] width 53 height 29
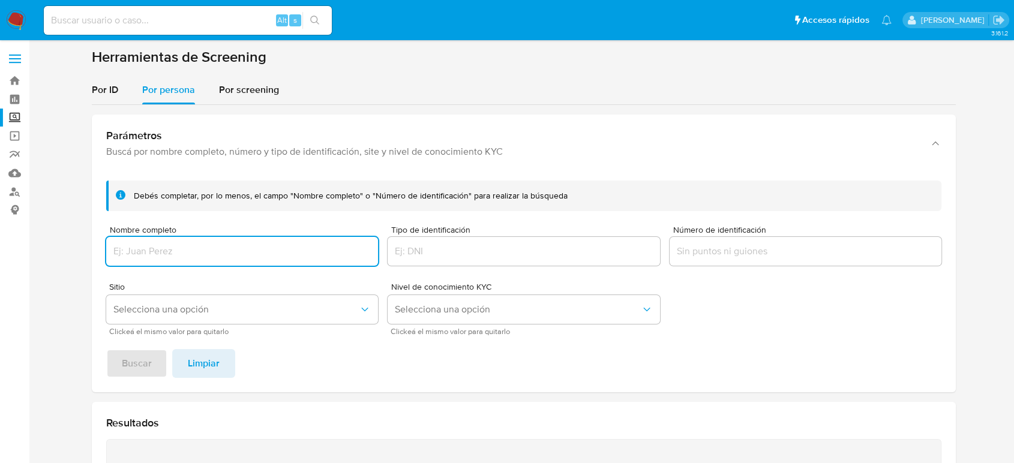
click at [189, 248] on input "Nombre completo" at bounding box center [242, 252] width 272 height 16
click at [106, 349] on button "Buscar" at bounding box center [136, 363] width 61 height 29
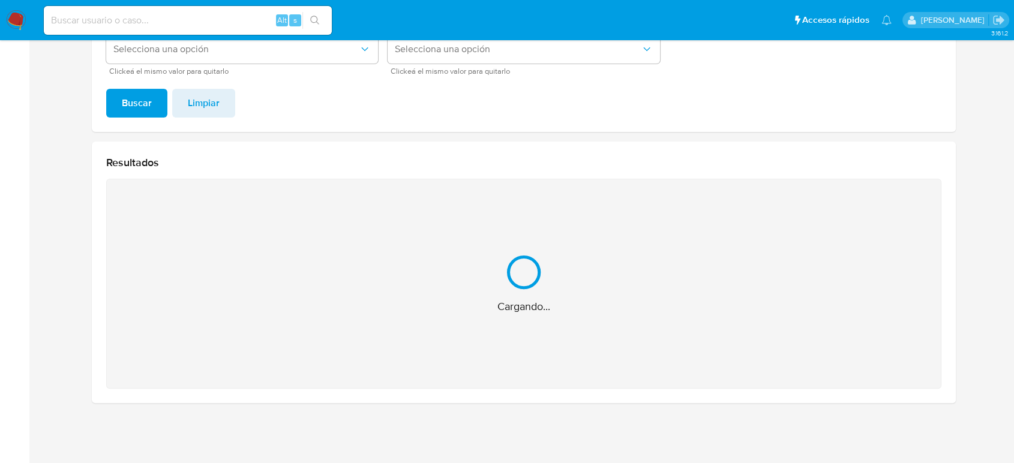
scroll to position [70, 0]
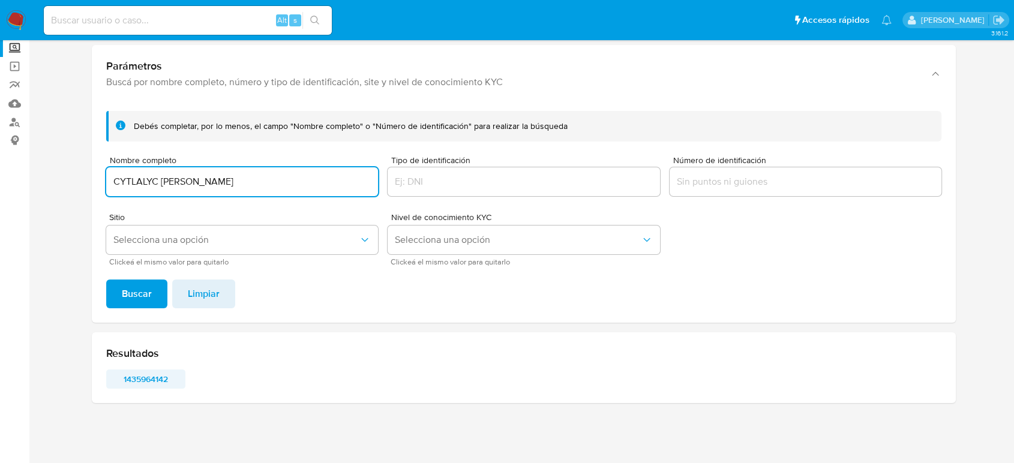
click at [160, 371] on span "1435964142" at bounding box center [146, 379] width 62 height 17
drag, startPoint x: 310, startPoint y: 186, endPoint x: 93, endPoint y: 189, distance: 216.7
click at [93, 192] on div "Debés completar, por lo menos, el campo "Nombre completo" o "Número de identifi…" at bounding box center [524, 211] width 864 height 221
click at [144, 286] on span "Buscar" at bounding box center [137, 294] width 30 height 26
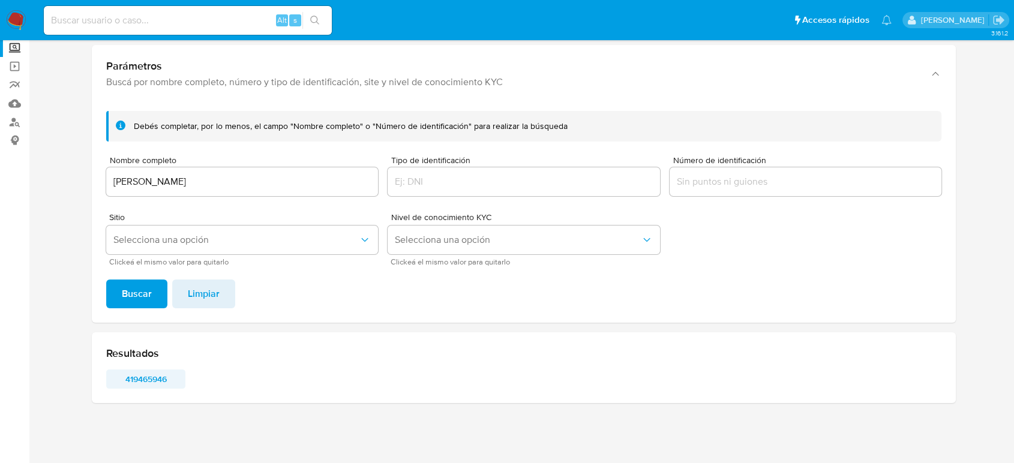
click at [154, 383] on span "419465946" at bounding box center [146, 379] width 62 height 17
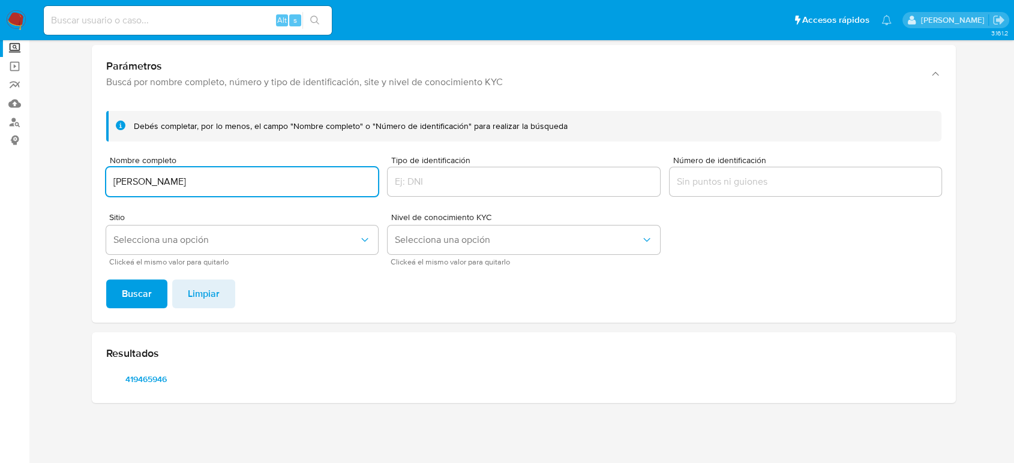
drag, startPoint x: 303, startPoint y: 181, endPoint x: 58, endPoint y: 186, distance: 244.9
click at [58, 186] on section at bounding box center [523, 195] width 961 height 435
click at [106, 280] on button "Buscar" at bounding box center [136, 294] width 61 height 29
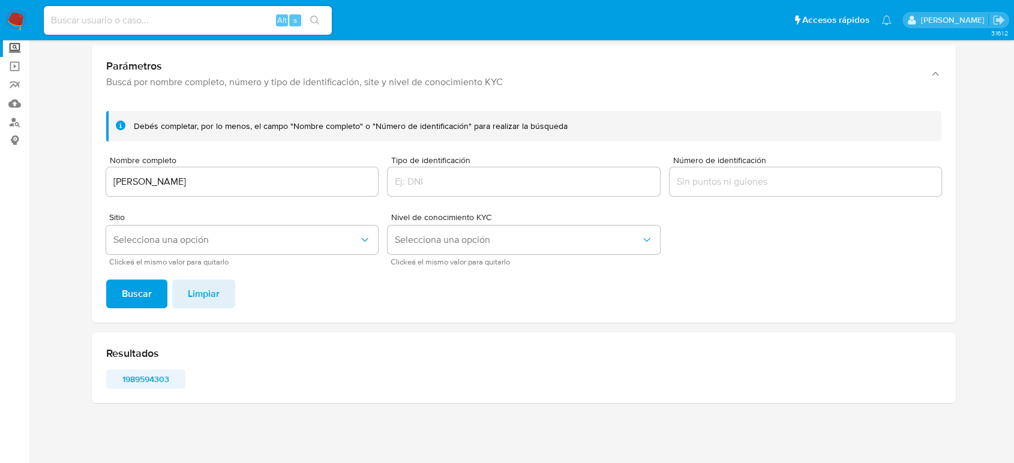
click at [160, 379] on span "1989594303" at bounding box center [146, 379] width 62 height 17
click at [269, 187] on div "MELANIE JULIETTE ROJAS OLIVA" at bounding box center [242, 181] width 272 height 29
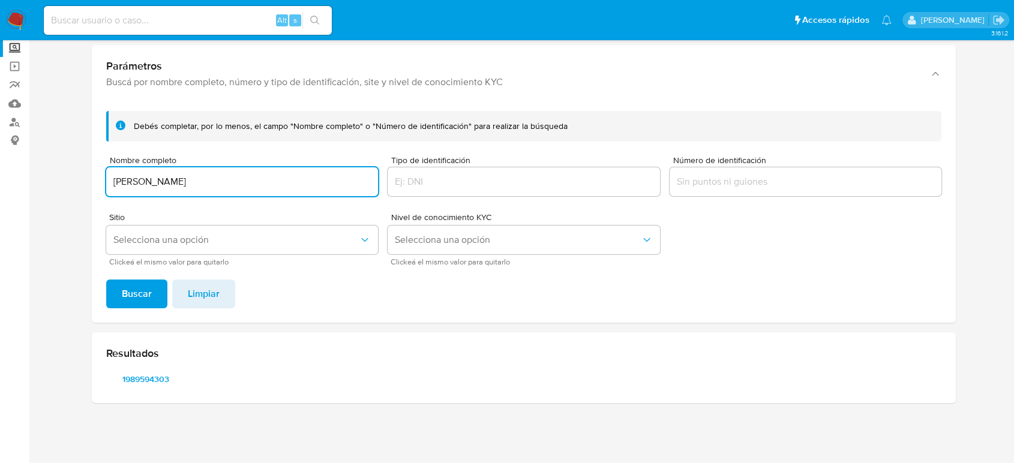
click at [268, 185] on input "MELANIE JULIETTE ROJAS OLIVA" at bounding box center [242, 182] width 272 height 16
drag, startPoint x: 317, startPoint y: 188, endPoint x: 1, endPoint y: 195, distance: 316.4
click at [0, 195] on section "Bandeja Tablero Screening Búsqueda en Listas Watchlist Herramientas Operaciones…" at bounding box center [507, 197] width 1014 height 534
type input "DENNYSE MARIBEL GONZALEZ GONZALEZ"
click at [145, 293] on span "Buscar" at bounding box center [137, 294] width 30 height 26
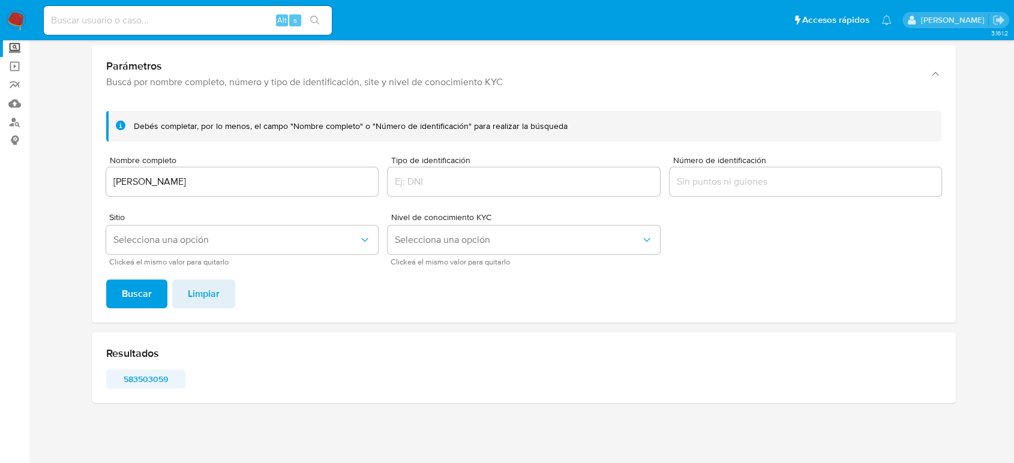
click at [146, 373] on span "583503059" at bounding box center [146, 379] width 62 height 17
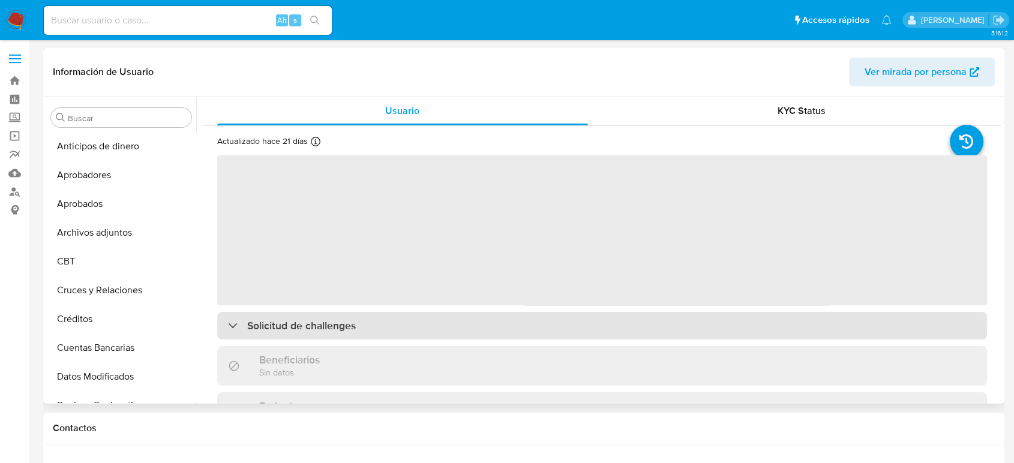
scroll to position [565, 0]
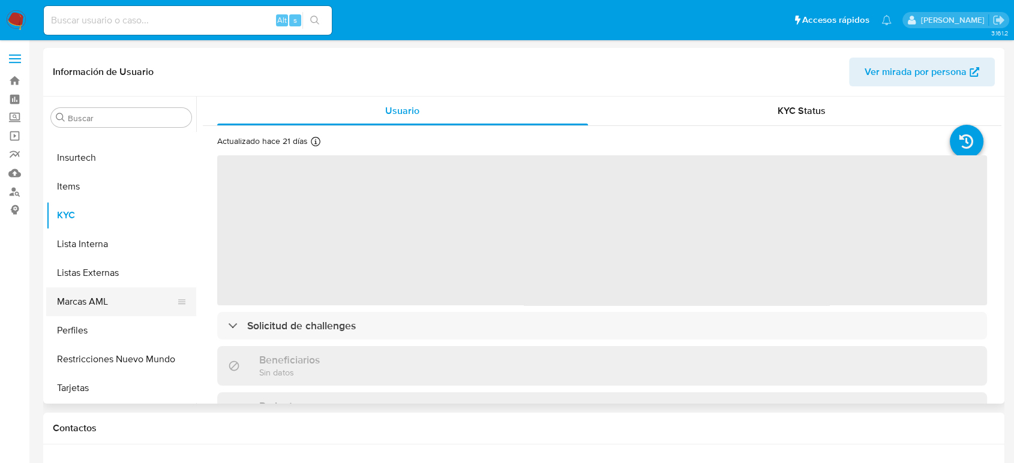
select select "10"
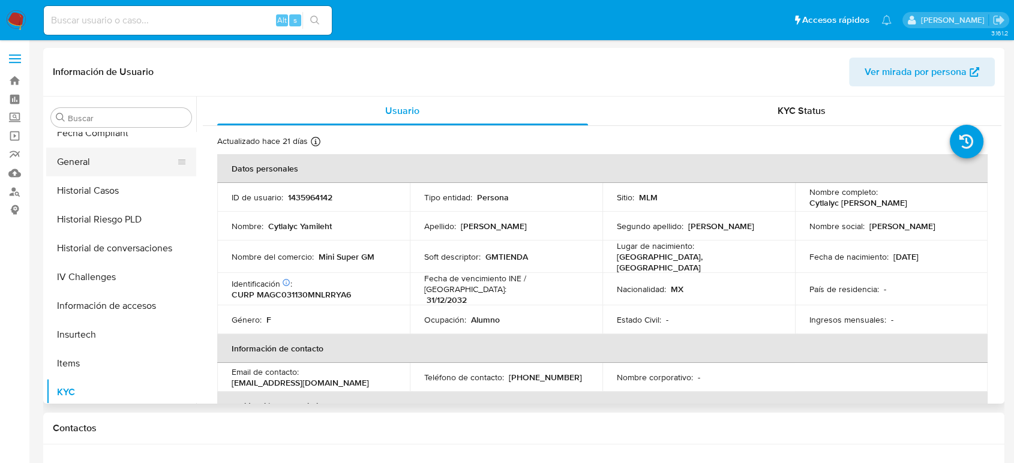
scroll to position [365, 0]
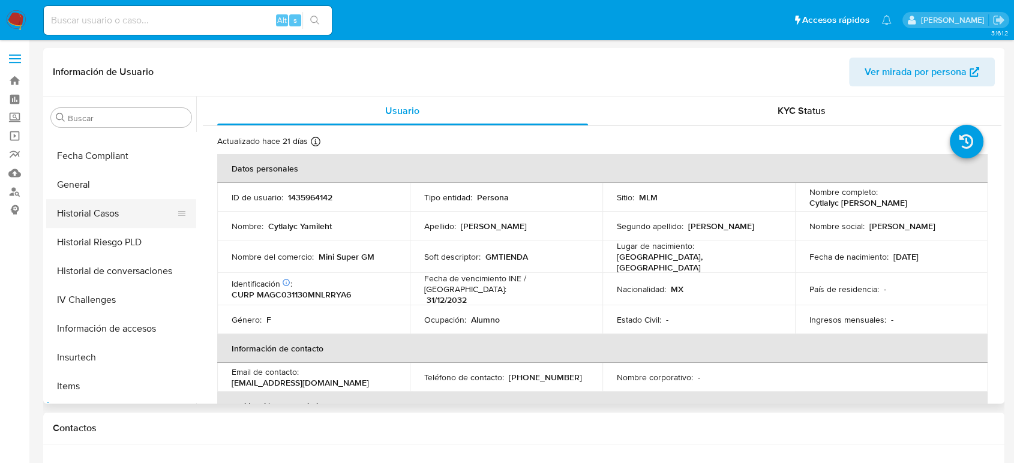
click at [112, 217] on button "Historial Casos" at bounding box center [116, 213] width 140 height 29
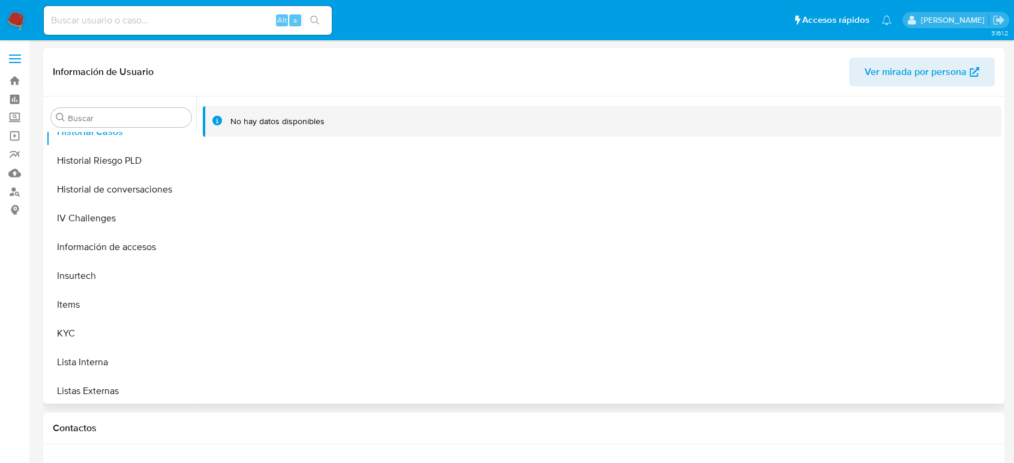
scroll to position [498, 0]
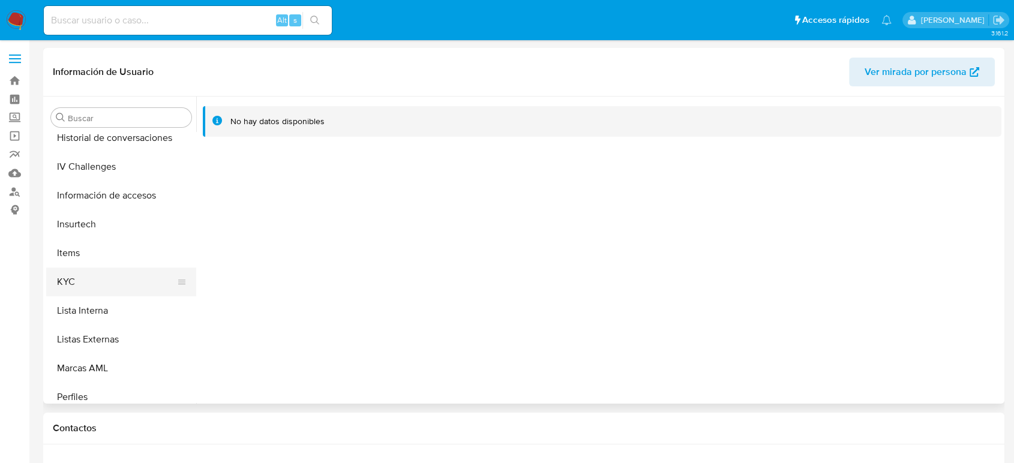
click at [86, 281] on button "KYC" at bounding box center [116, 282] width 140 height 29
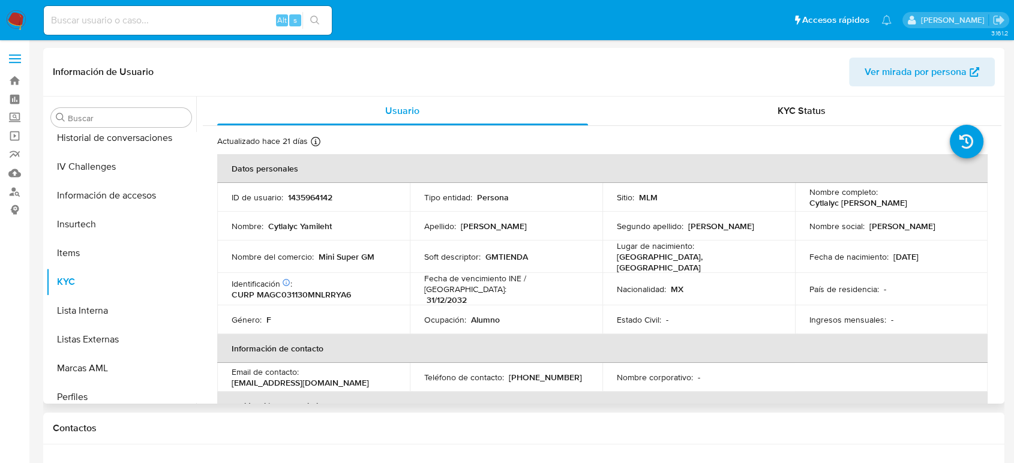
click at [312, 198] on p "1435964142" at bounding box center [310, 197] width 44 height 11
copy p "1435964142"
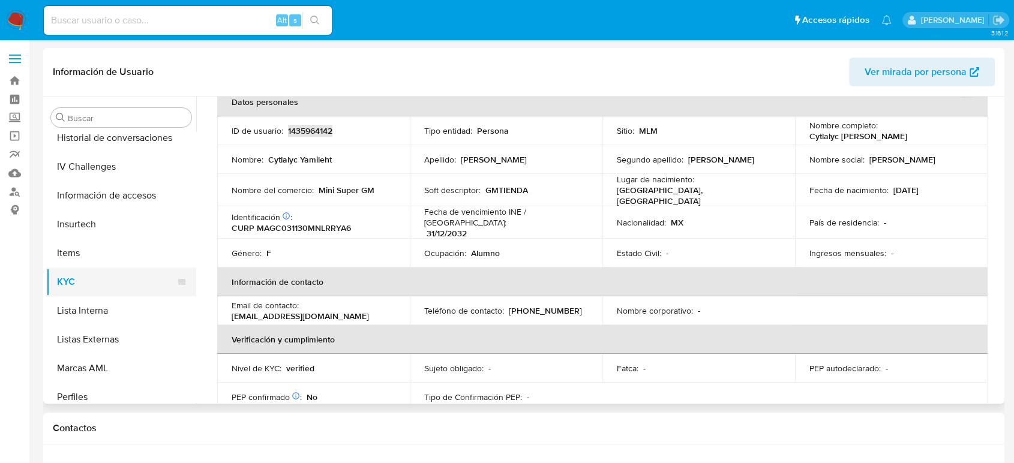
scroll to position [298, 0]
click at [115, 277] on button "Historial Casos" at bounding box center [116, 280] width 140 height 29
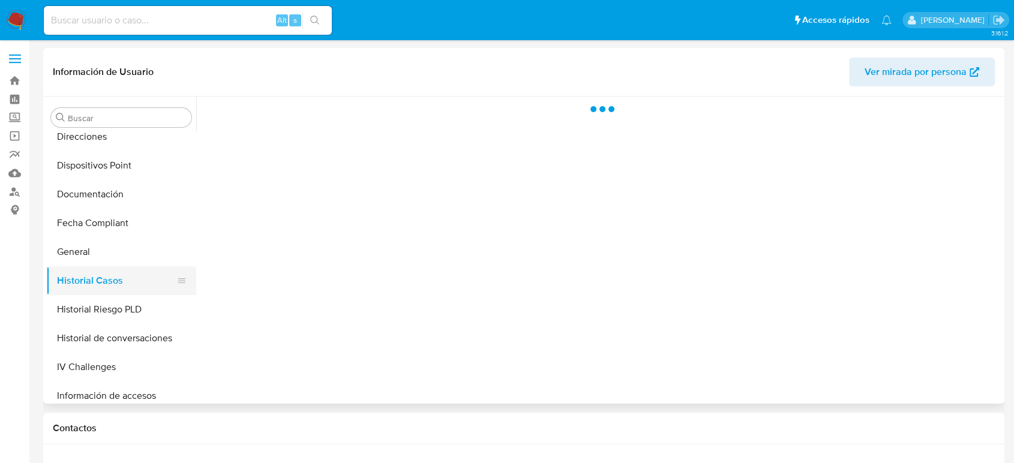
scroll to position [0, 0]
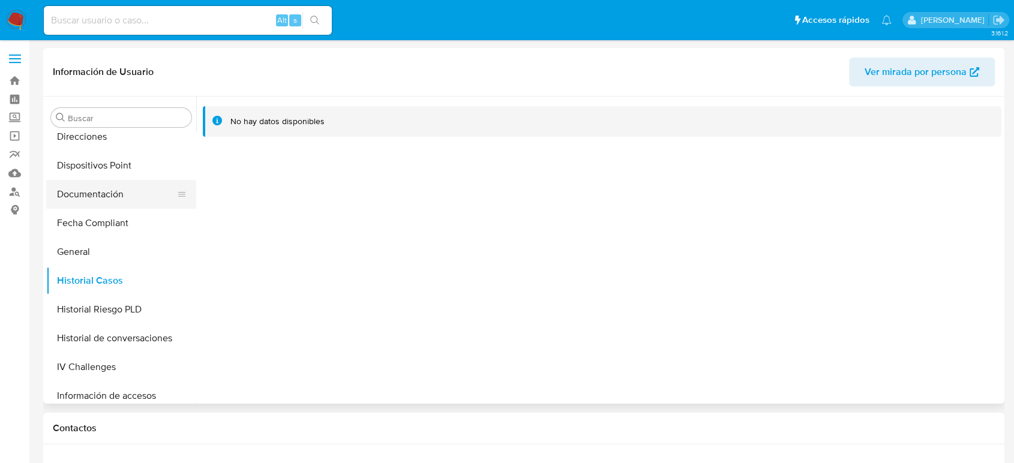
click at [103, 203] on button "Documentación" at bounding box center [116, 194] width 140 height 29
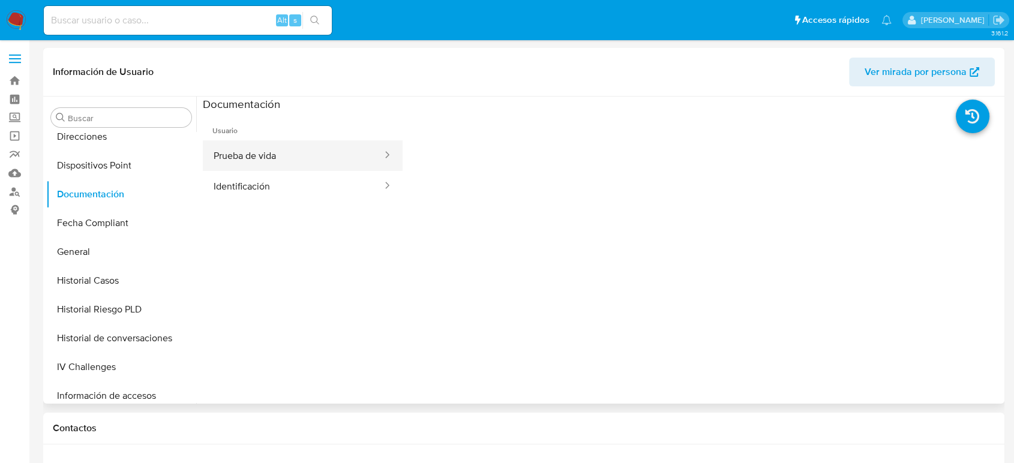
click at [289, 165] on button "Prueba de vida" at bounding box center [293, 155] width 181 height 31
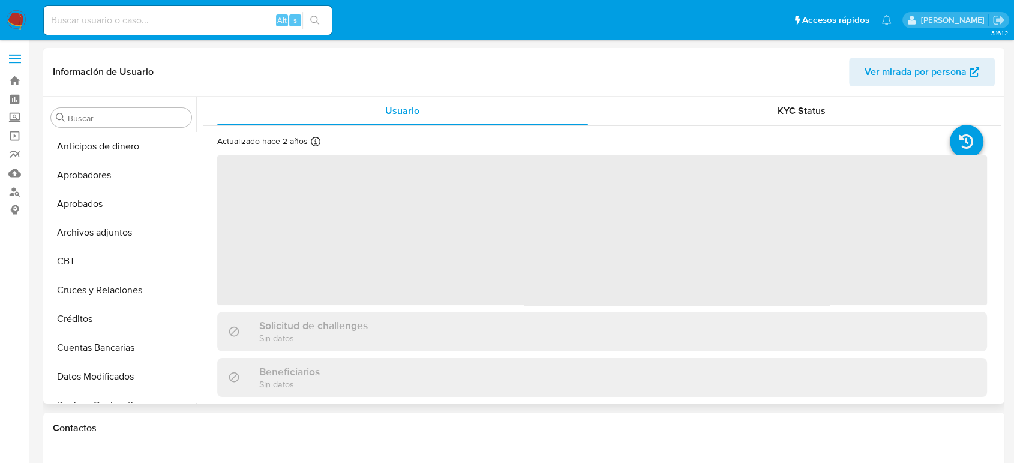
scroll to position [565, 0]
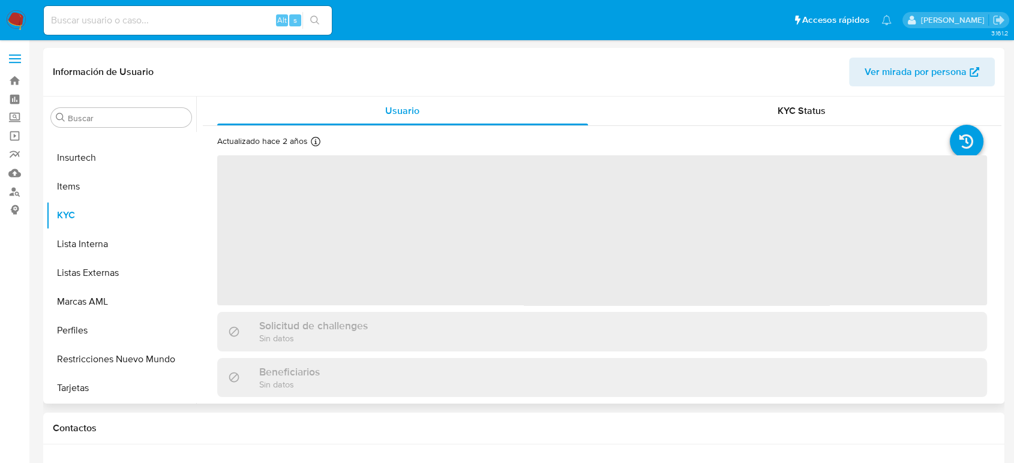
select select "10"
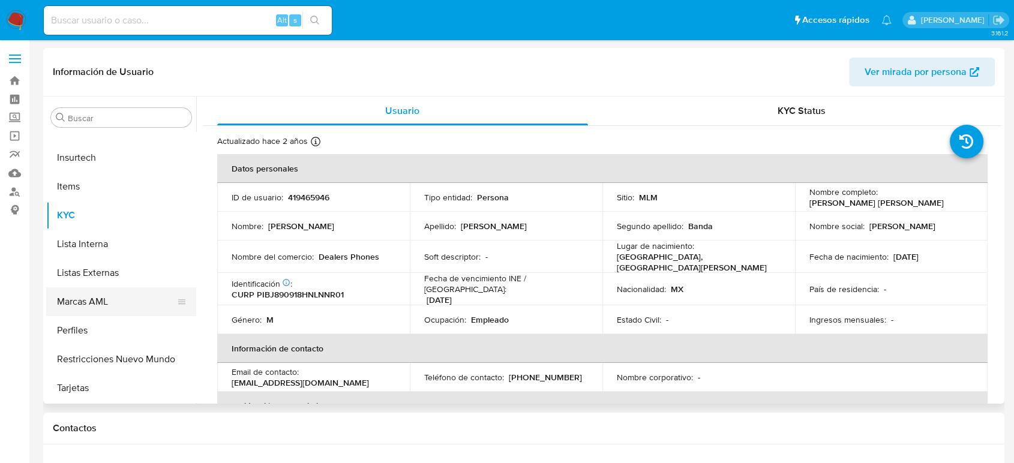
scroll to position [432, 0]
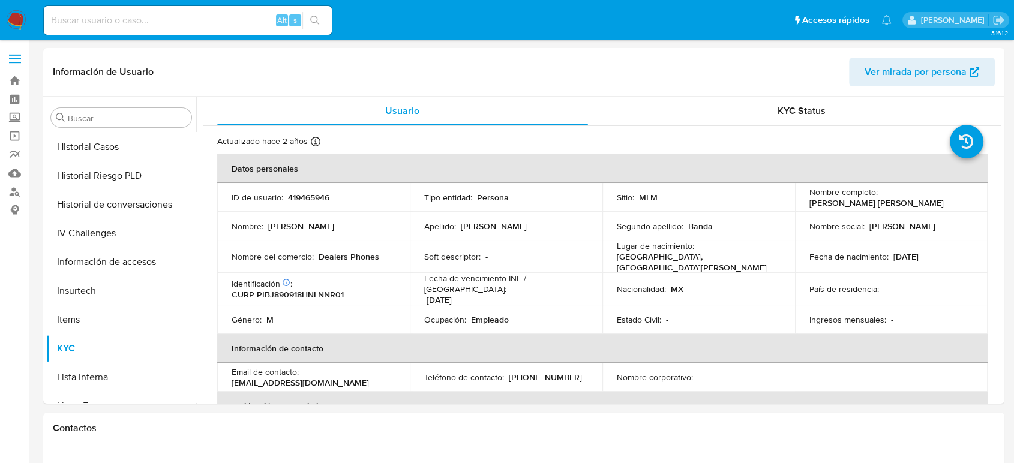
drag, startPoint x: 103, startPoint y: 149, endPoint x: 221, endPoint y: 232, distance: 144.2
click at [103, 149] on button "Historial Casos" at bounding box center [121, 147] width 150 height 29
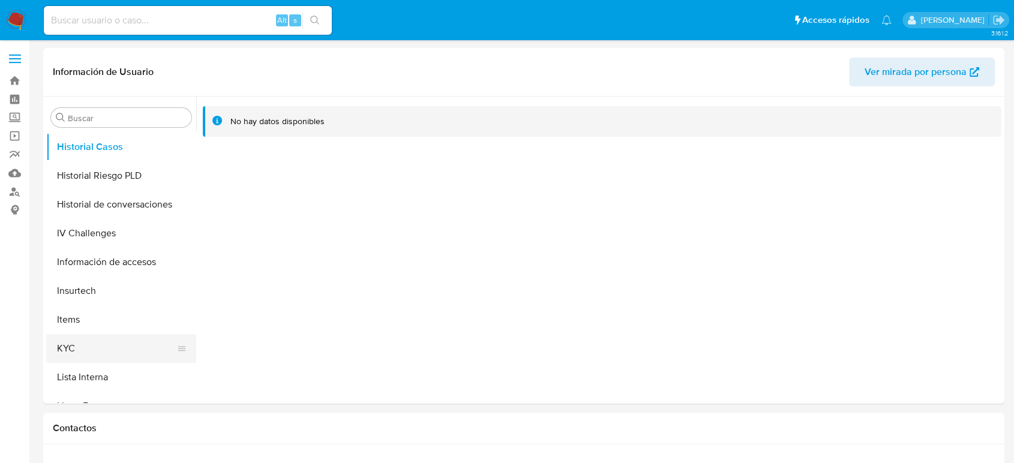
click at [89, 340] on button "KYC" at bounding box center [116, 348] width 140 height 29
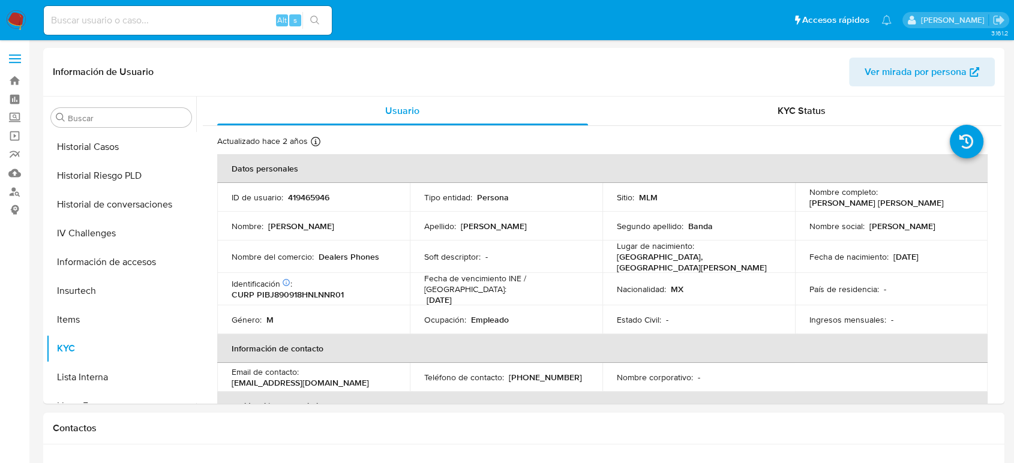
click at [314, 193] on p "419465946" at bounding box center [308, 197] width 41 height 11
copy p "419465946"
click at [159, 20] on input at bounding box center [188, 21] width 288 height 16
paste input "1773950979"
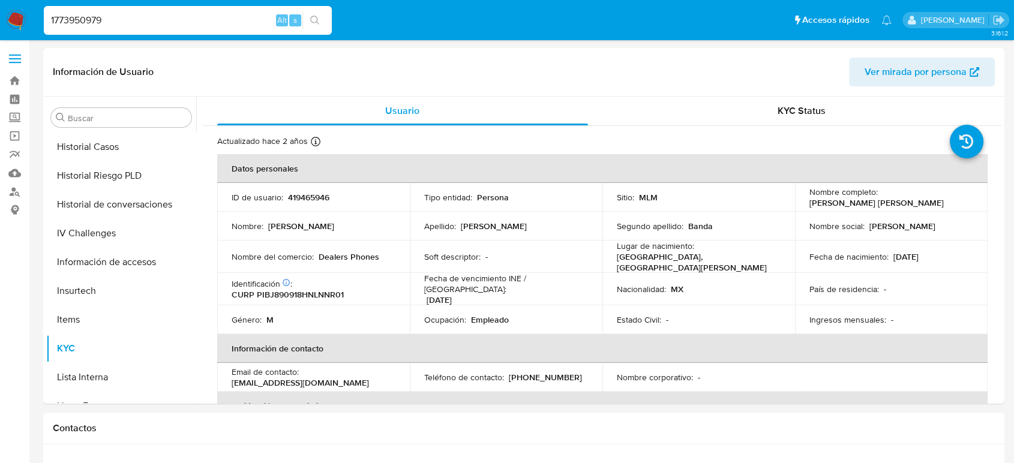
type input "1773950979"
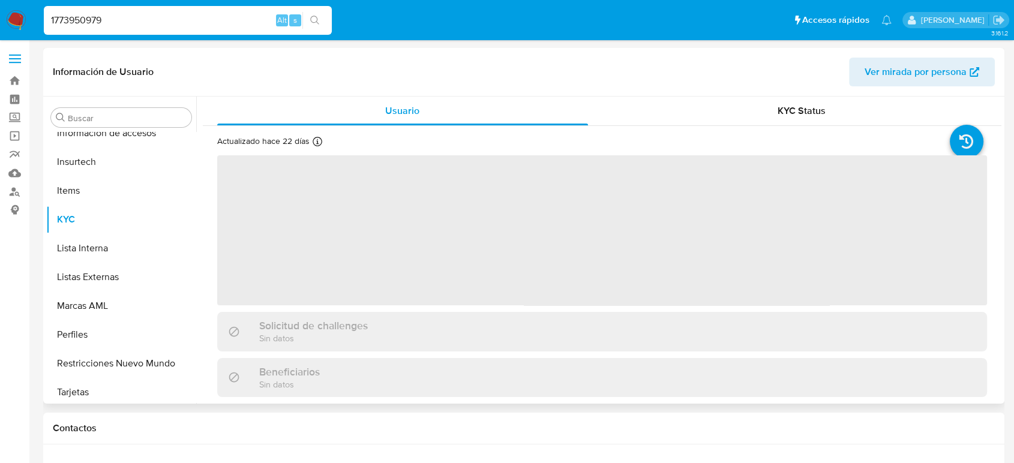
scroll to position [565, 0]
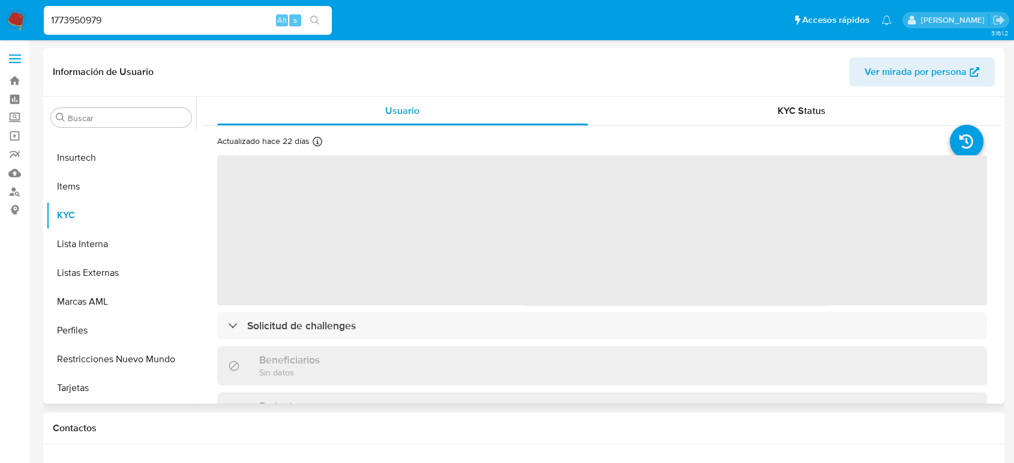
select select "10"
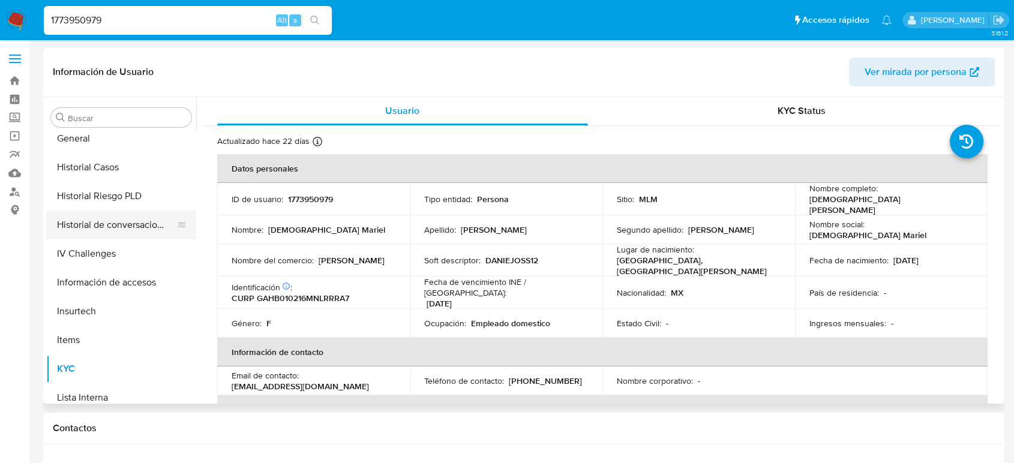
scroll to position [365, 0]
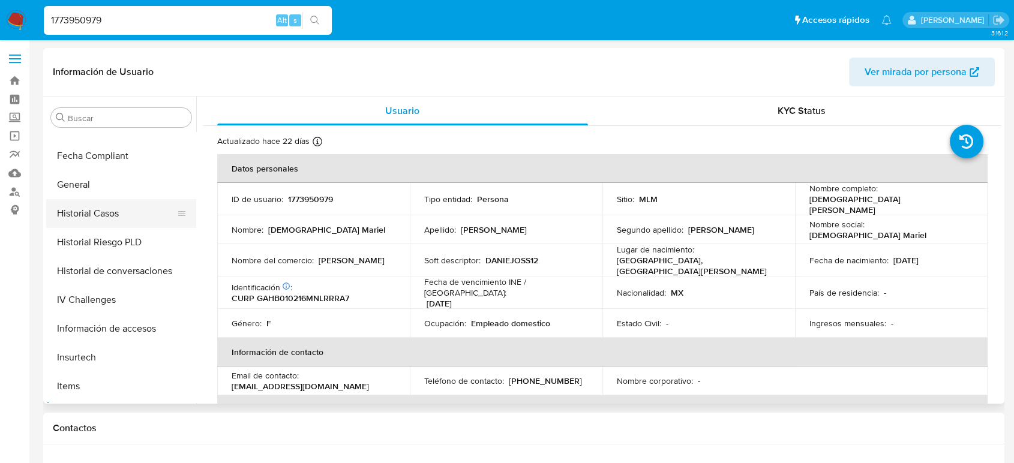
click at [109, 216] on button "Historial Casos" at bounding box center [116, 213] width 140 height 29
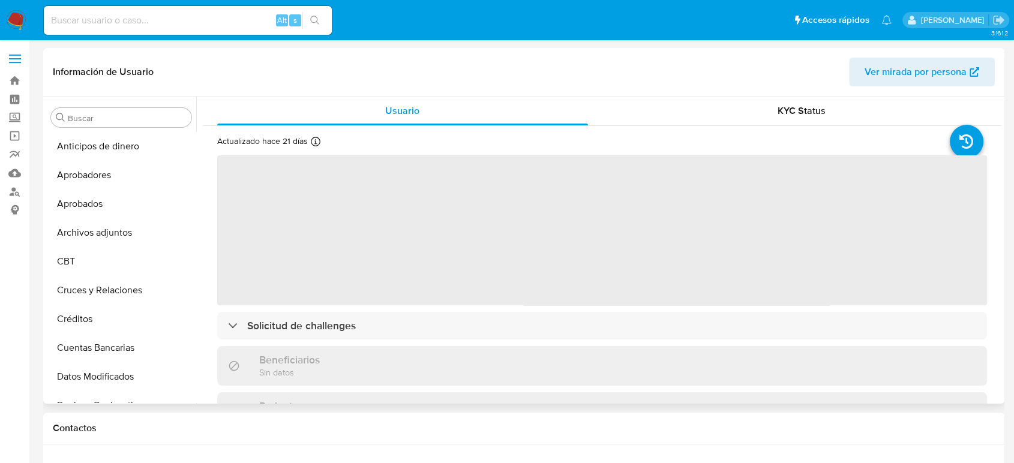
scroll to position [565, 0]
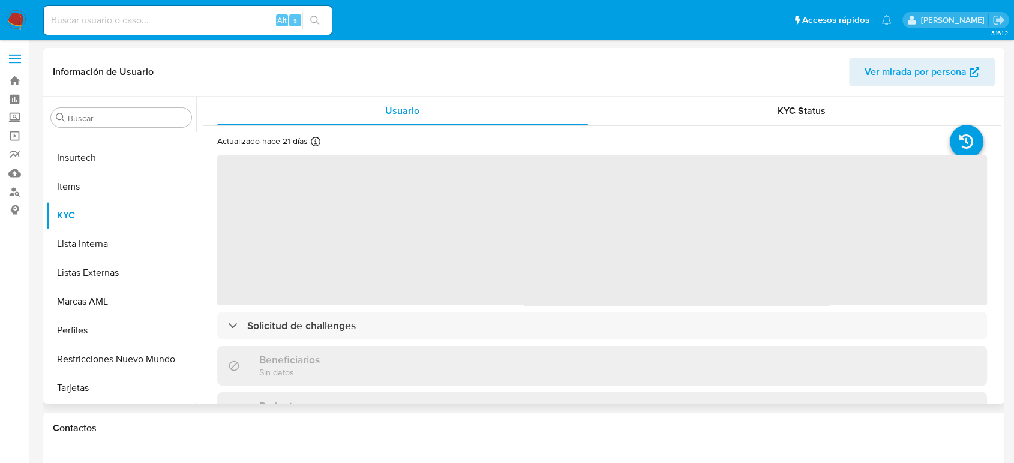
select select "10"
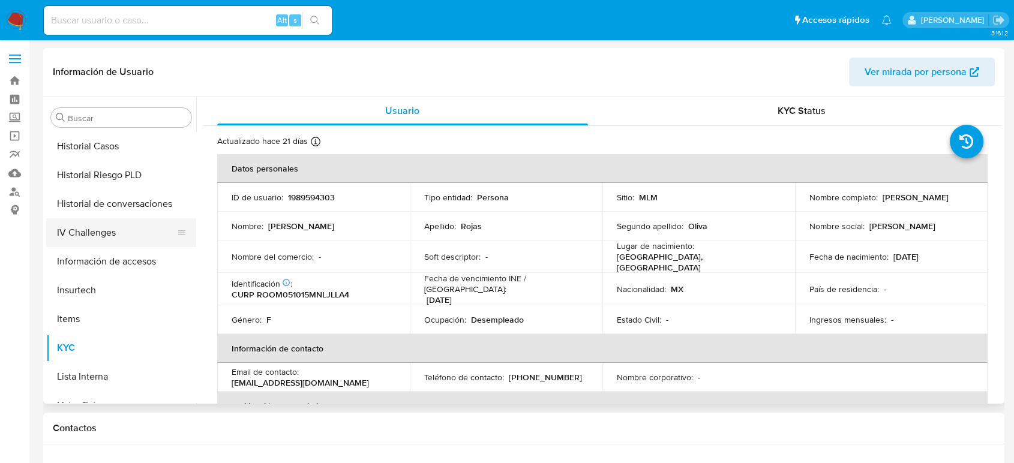
scroll to position [432, 0]
click at [119, 144] on button "Historial Casos" at bounding box center [116, 147] width 140 height 29
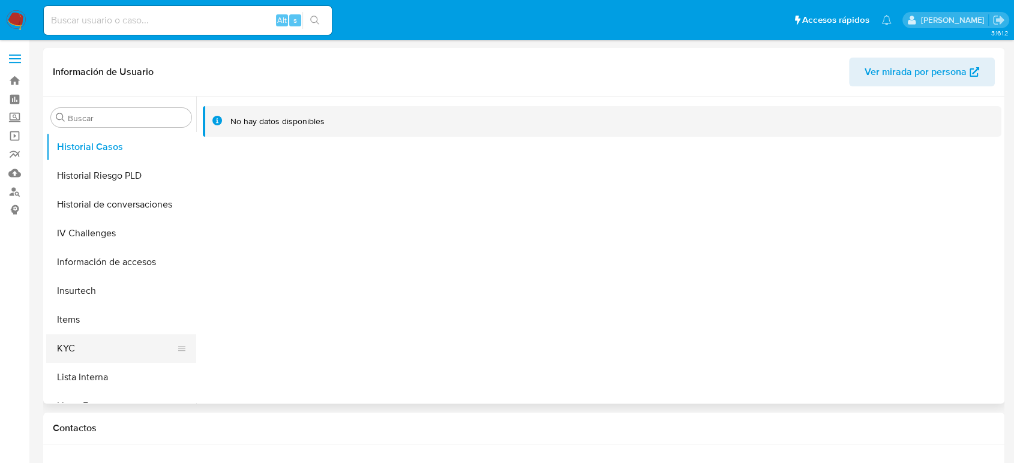
click at [83, 351] on button "KYC" at bounding box center [116, 348] width 140 height 29
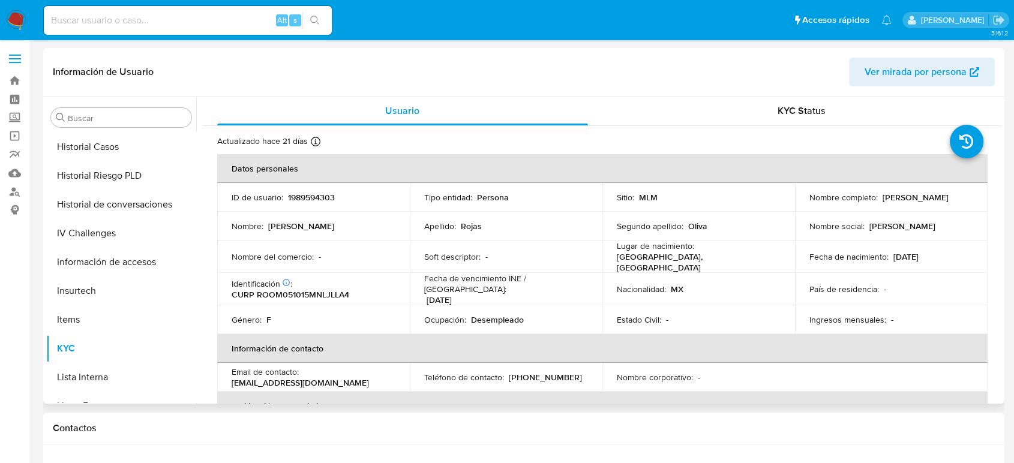
click at [320, 199] on p "1989594303" at bounding box center [311, 197] width 47 height 11
copy p "1989594303"
click at [99, 152] on button "Historial Casos" at bounding box center [116, 147] width 140 height 29
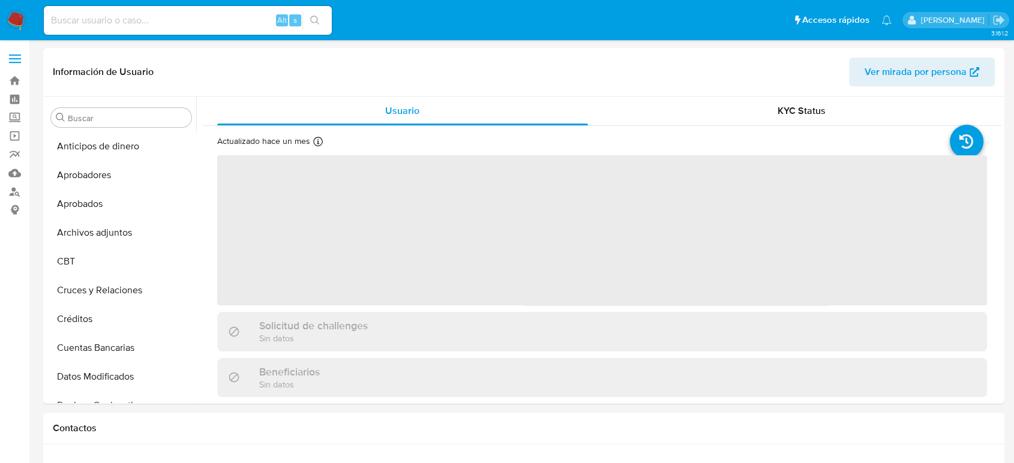
scroll to position [565, 0]
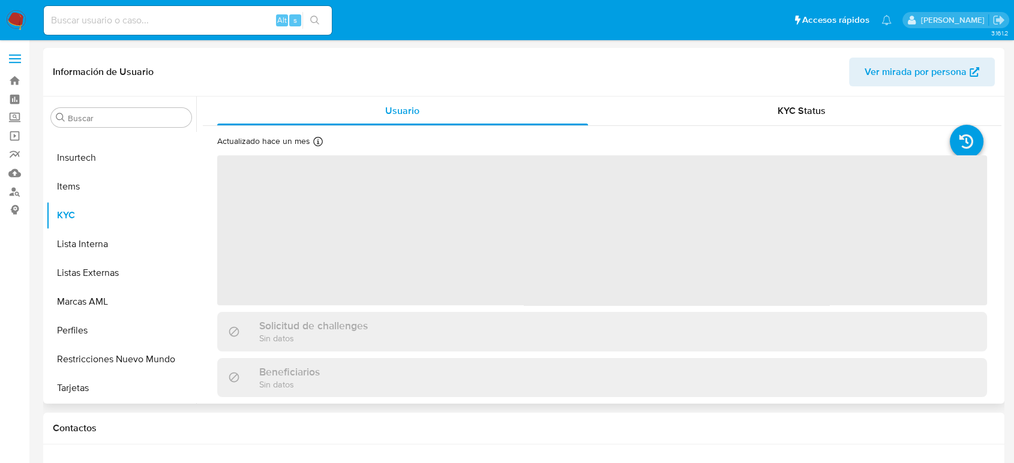
select select "10"
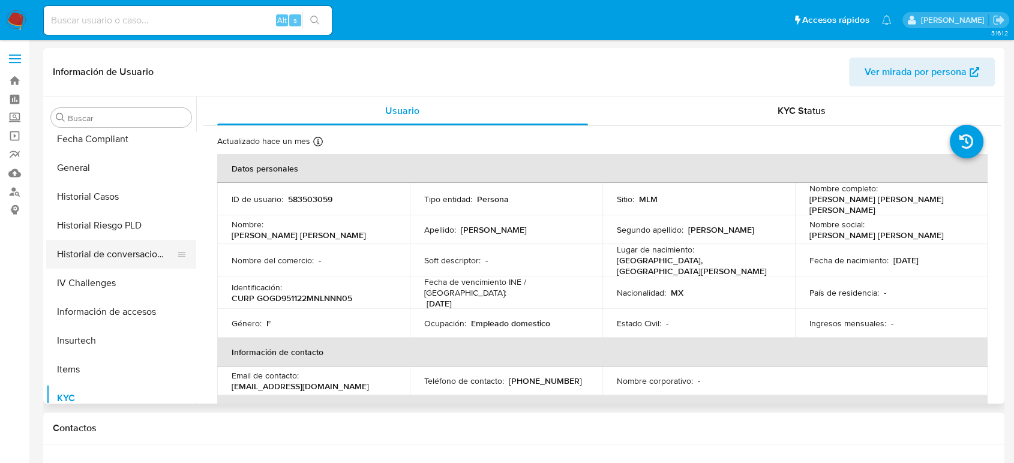
scroll to position [365, 0]
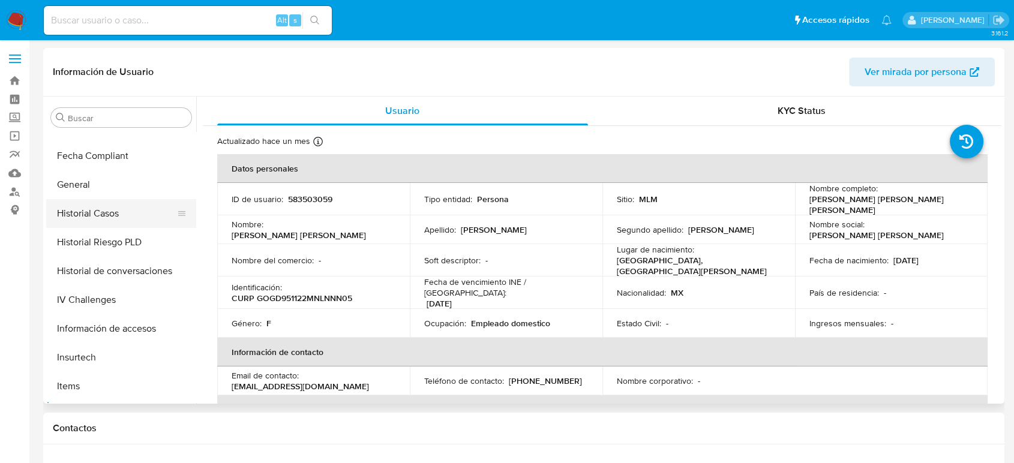
click at [113, 210] on button "Historial Casos" at bounding box center [116, 213] width 140 height 29
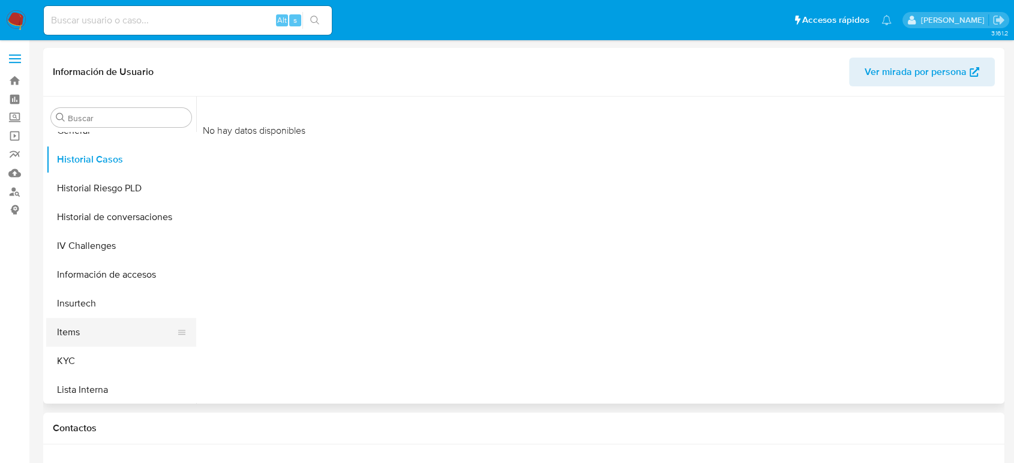
scroll to position [498, 0]
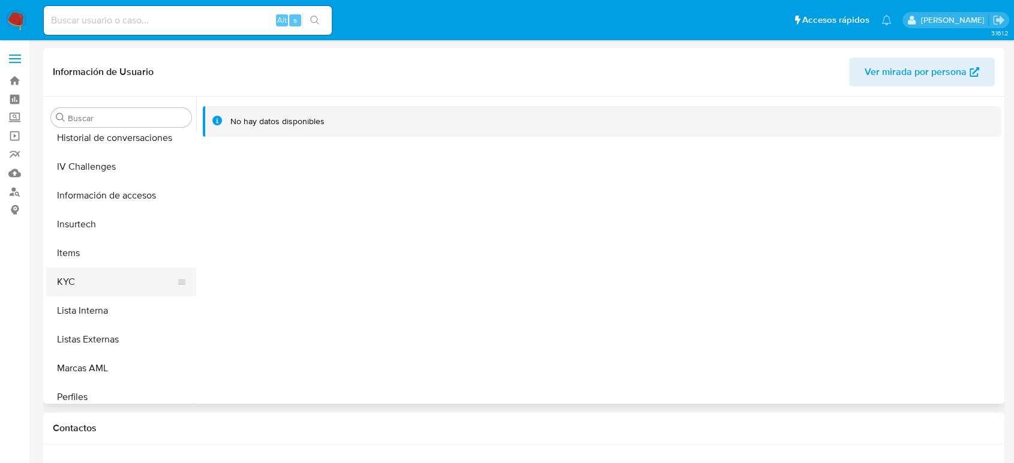
click at [85, 287] on button "KYC" at bounding box center [116, 282] width 140 height 29
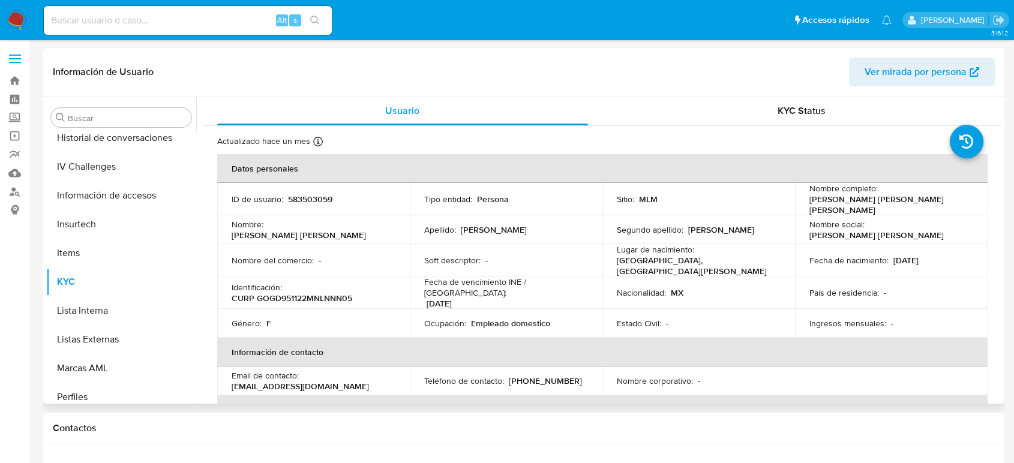
click at [326, 196] on p "583503059" at bounding box center [310, 199] width 44 height 11
copy p "583503059"
click at [163, 23] on input at bounding box center [188, 21] width 288 height 16
paste input "1090465048"
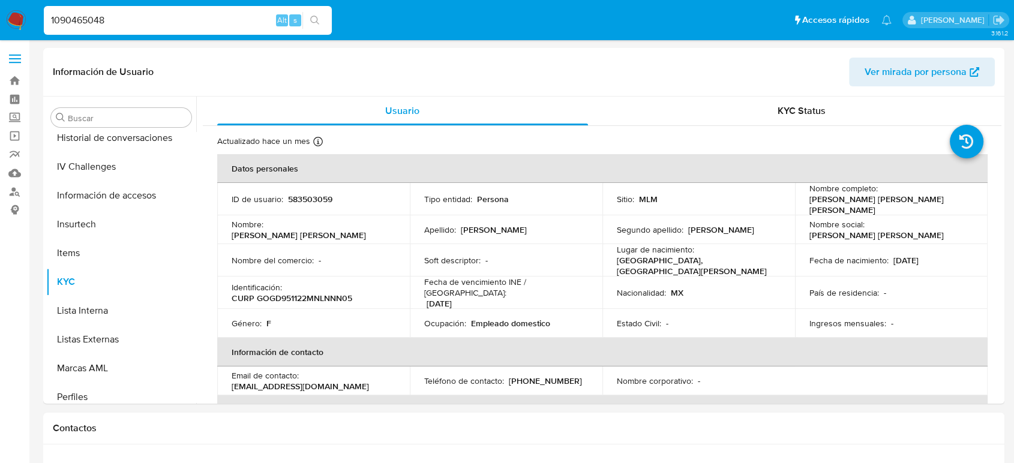
type input "1090465048"
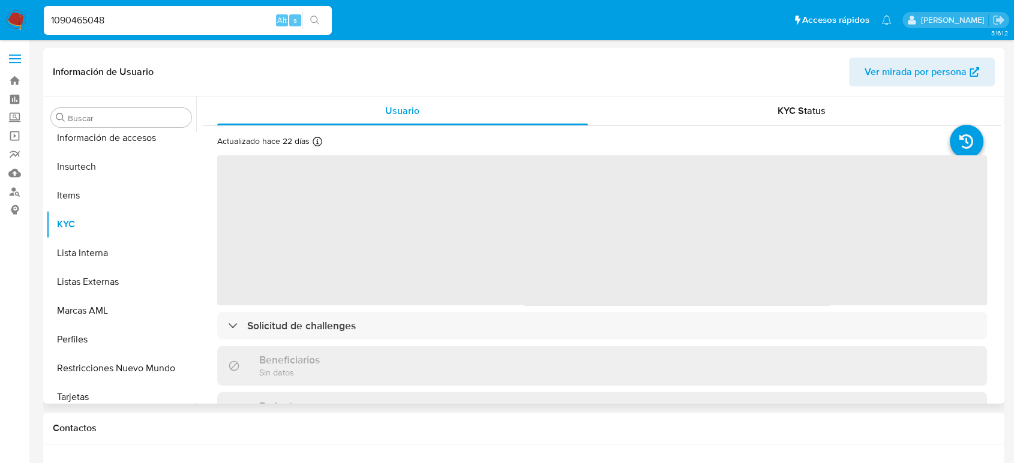
scroll to position [565, 0]
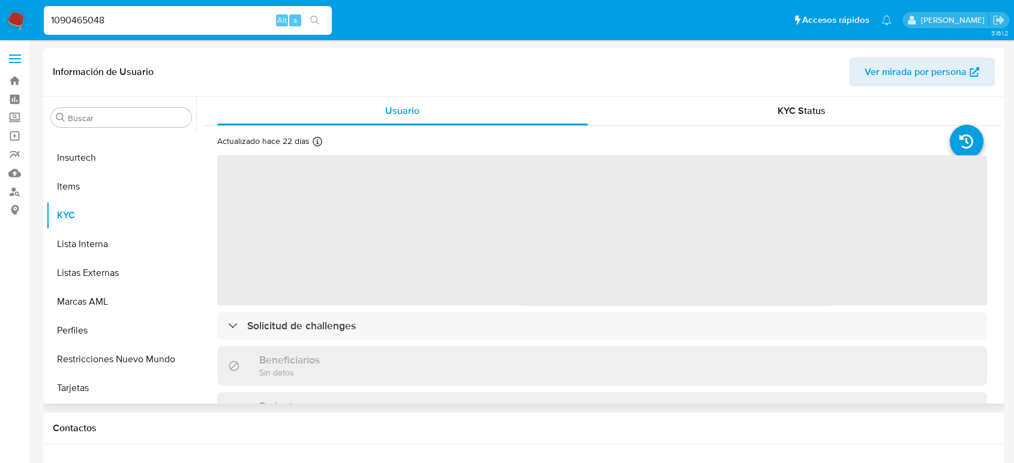
select select "10"
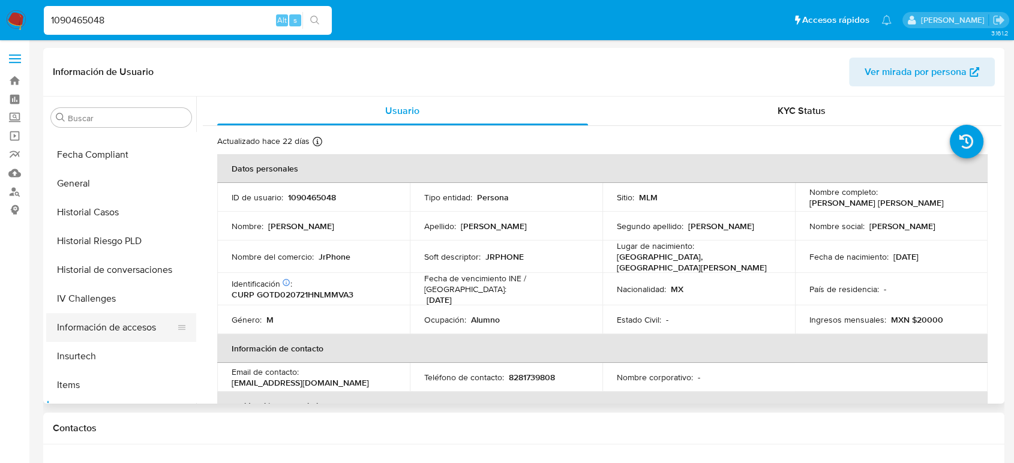
scroll to position [365, 0]
click at [115, 211] on button "Historial Casos" at bounding box center [116, 213] width 140 height 29
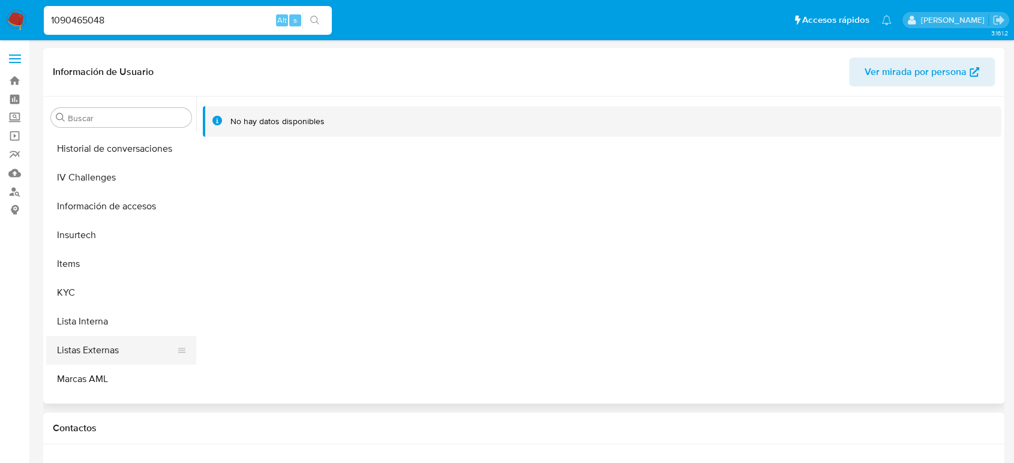
scroll to position [498, 0]
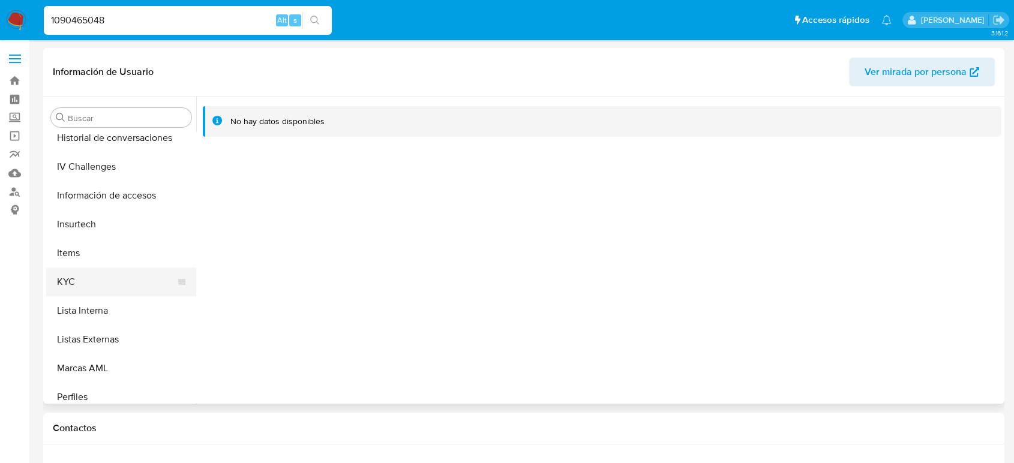
click at [84, 289] on button "KYC" at bounding box center [116, 282] width 140 height 29
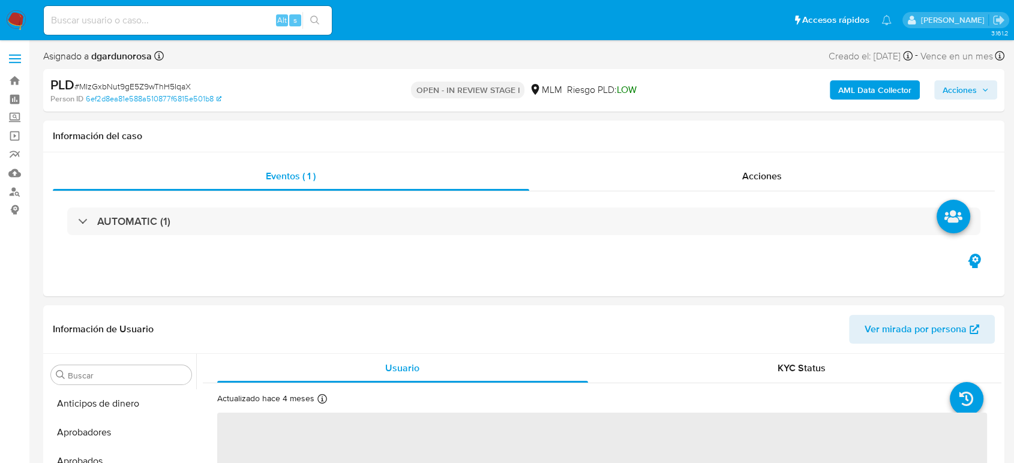
scroll to position [565, 0]
select select "10"
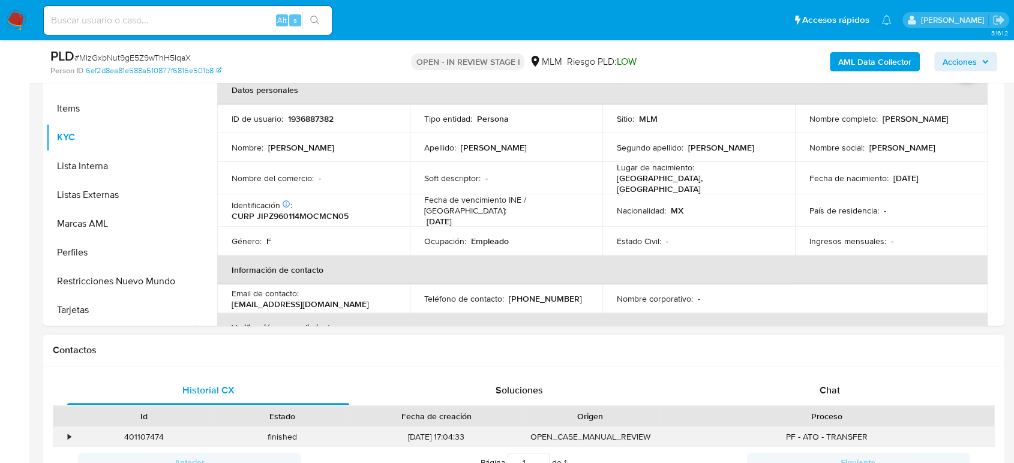
scroll to position [400, 0]
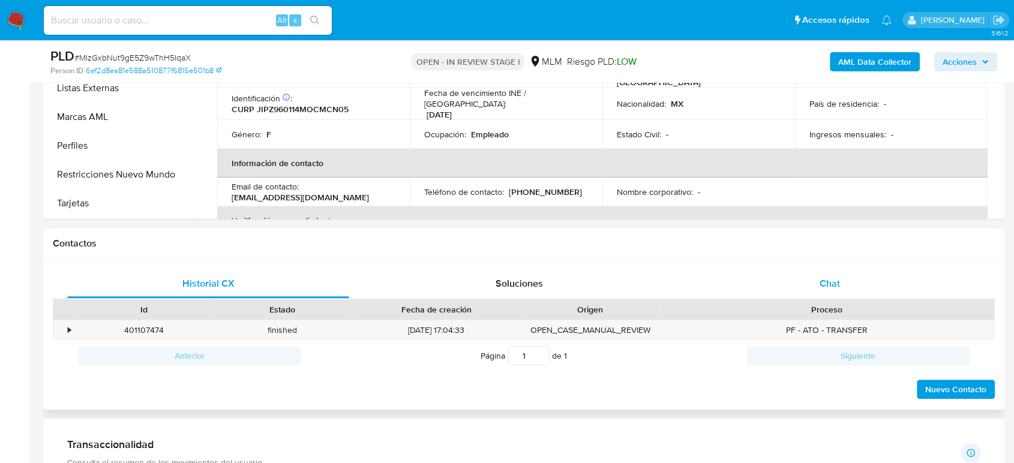
click at [840, 283] on div "Chat" at bounding box center [830, 283] width 282 height 29
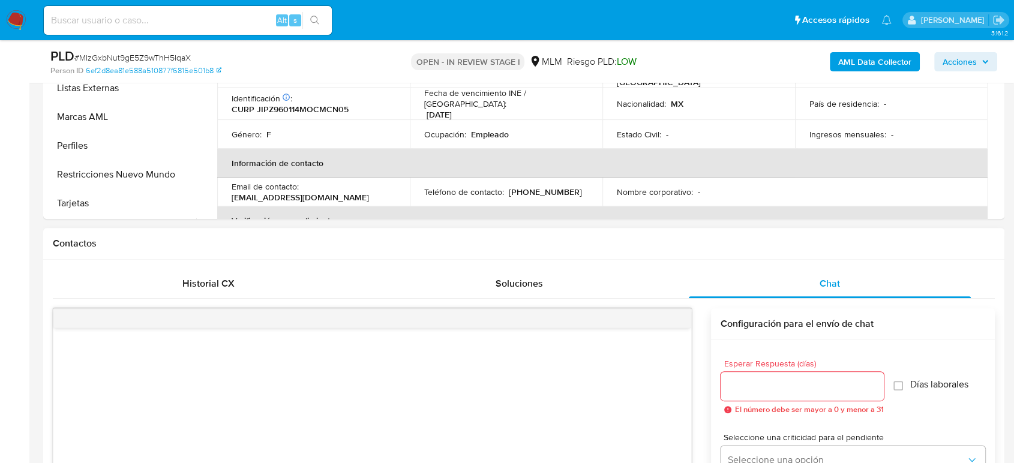
scroll to position [600, 0]
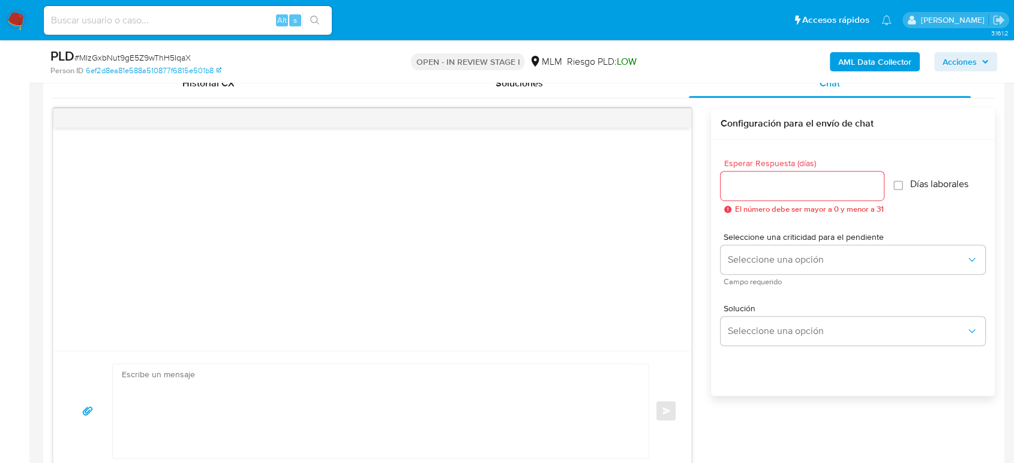
click at [795, 205] on span "El número debe ser mayor a 0 y menor a 31" at bounding box center [809, 209] width 149 height 8
click at [791, 194] on div at bounding box center [802, 186] width 163 height 29
click at [783, 186] on input "Esperar Respuesta (días)" at bounding box center [802, 186] width 163 height 16
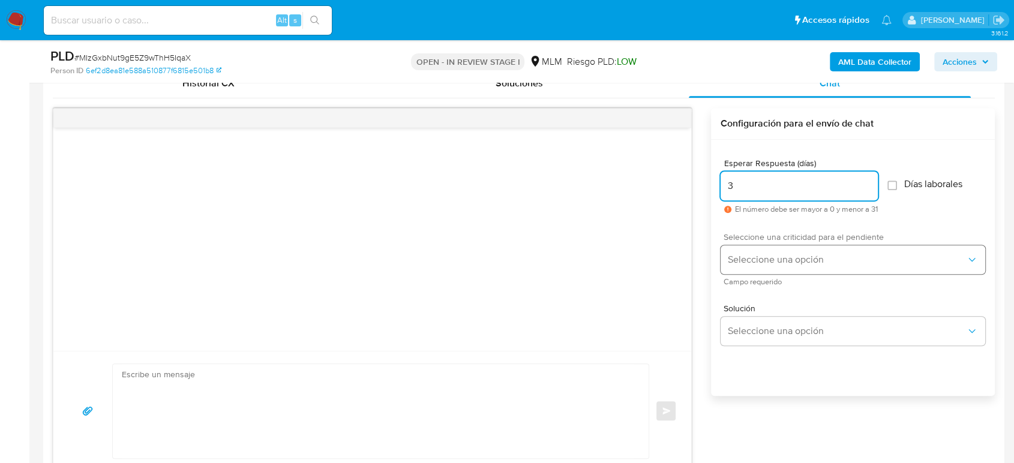
type input "3"
click at [803, 254] on span "Seleccione una opción" at bounding box center [847, 260] width 238 height 12
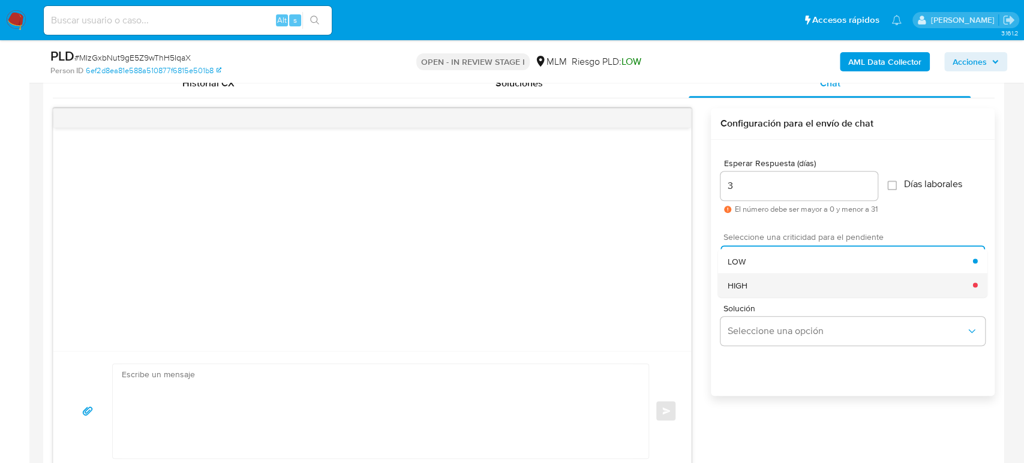
click at [792, 283] on div "HIGH" at bounding box center [849, 285] width 245 height 24
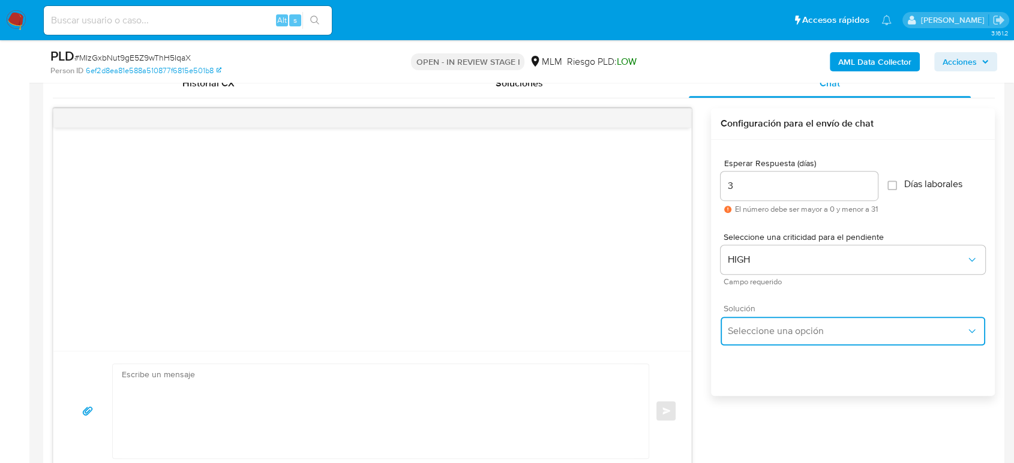
click at [789, 325] on span "Seleccione una opción" at bounding box center [847, 331] width 238 height 12
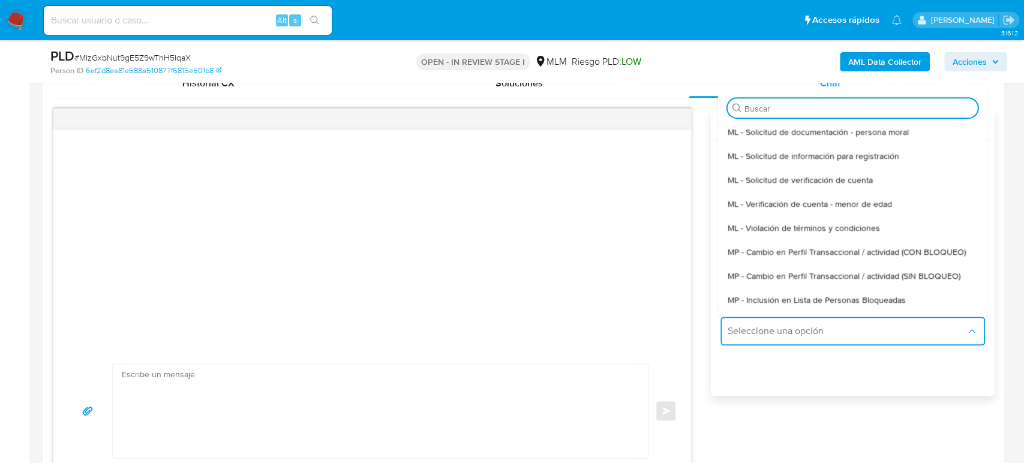
click at [855, 281] on div "MP - Cambio en Perfil Transaccional / actividad (SIN BLOQUEO)" at bounding box center [852, 276] width 250 height 24
type textarea "Estimado ,Te comunicamos que se ha identificado un cambio en el uso habitual de…"
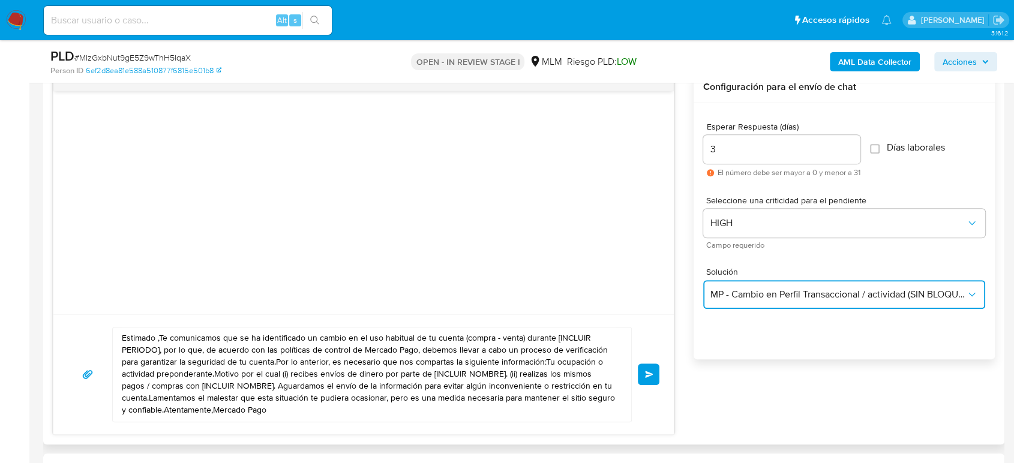
scroll to position [733, 0]
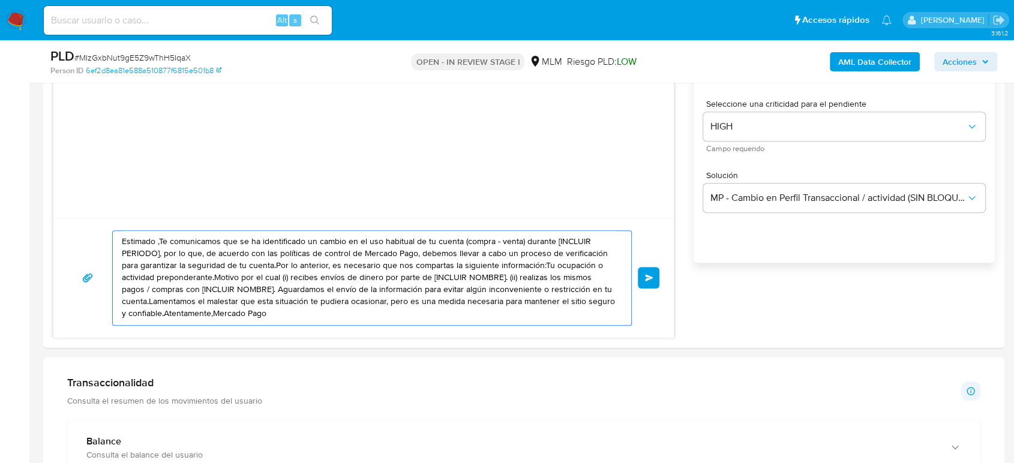
drag, startPoint x: 287, startPoint y: 319, endPoint x: 5, endPoint y: 199, distance: 307.1
click at [1, 199] on section "Bandeja Tablero Screening Búsqueda en Listas Watchlist Herramientas Operaciones…" at bounding box center [507, 437] width 1014 height 2340
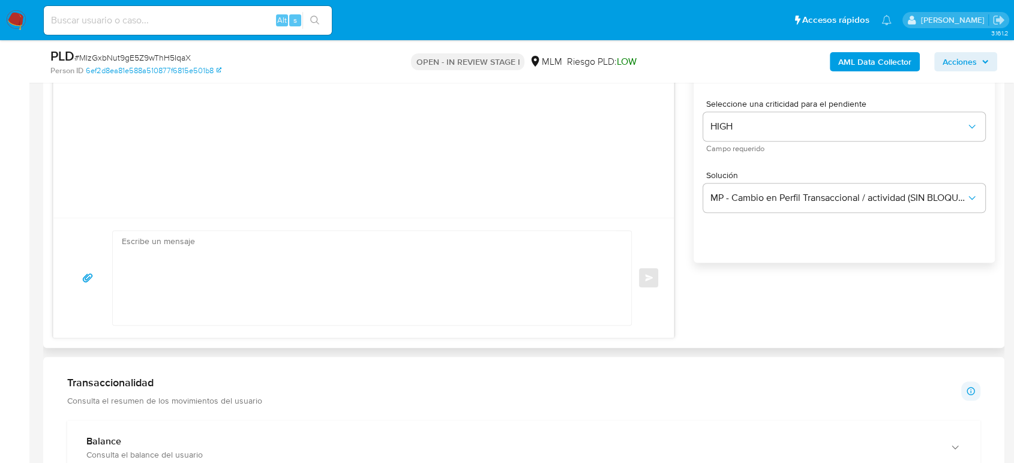
click at [263, 263] on textarea at bounding box center [369, 278] width 495 height 94
paste textarea "Estimado cliente, De acuerdo con las políticas de control de Mercado Pago, debe…"
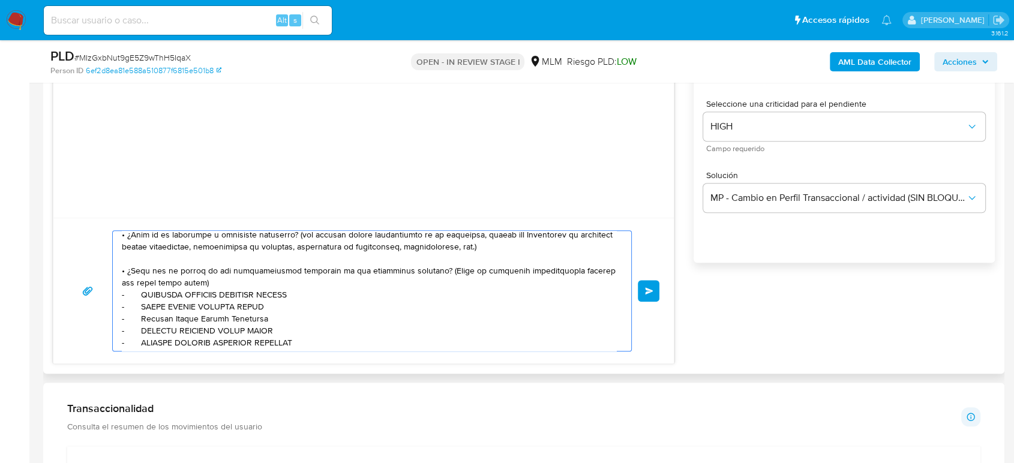
scroll to position [133, 0]
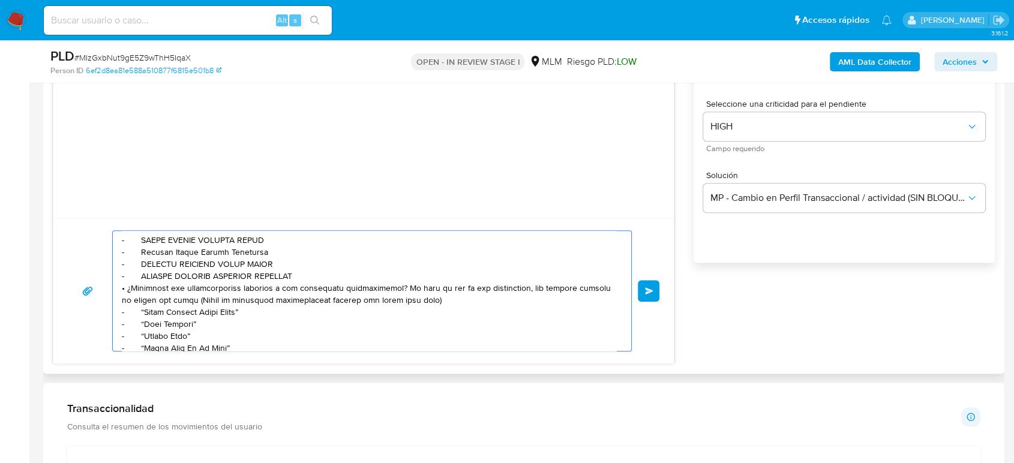
click at [363, 280] on textarea at bounding box center [369, 291] width 495 height 120
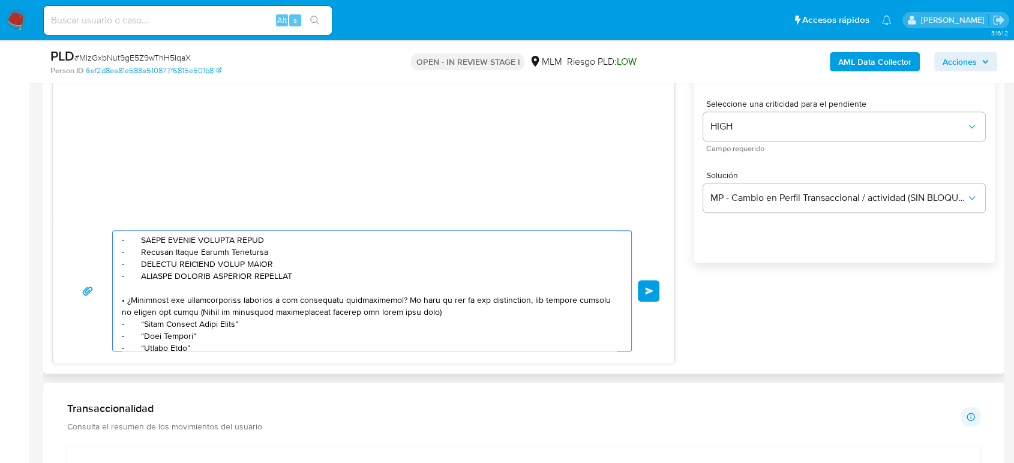
click at [439, 314] on textarea at bounding box center [369, 291] width 495 height 120
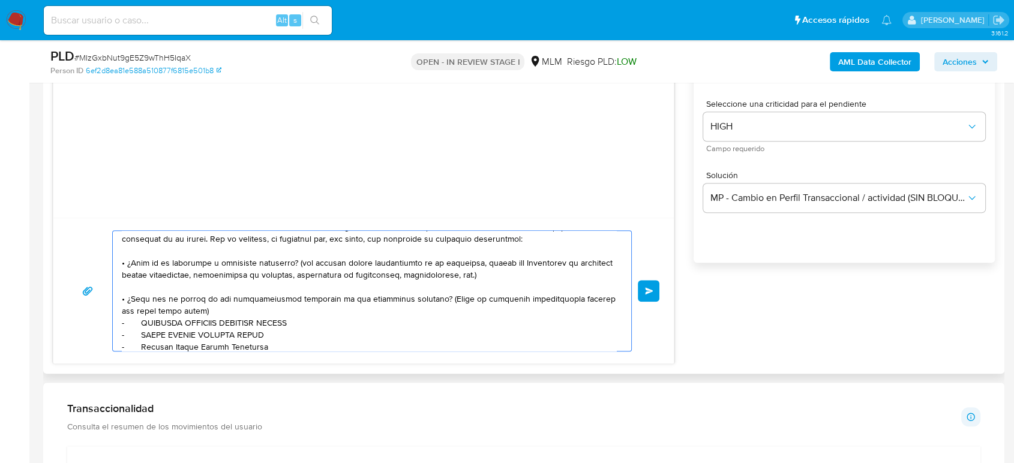
scroll to position [67, 0]
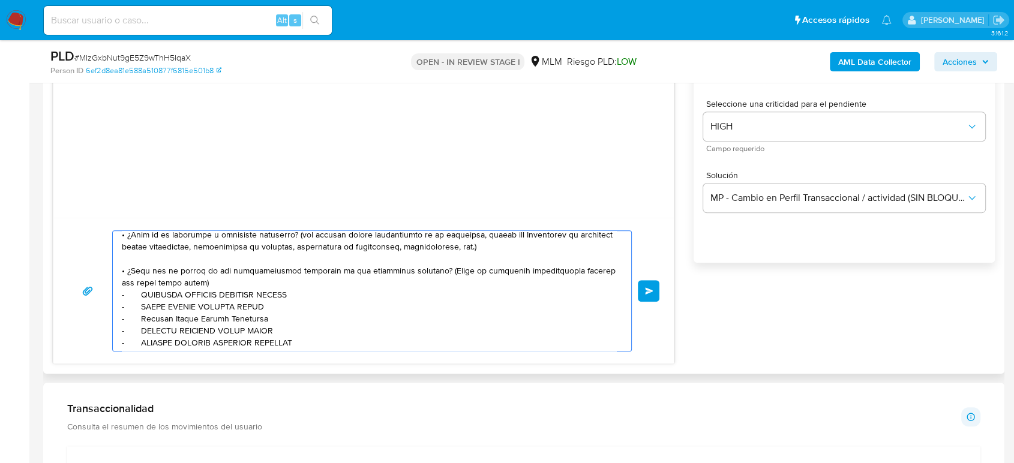
click at [236, 281] on textarea at bounding box center [369, 291] width 495 height 120
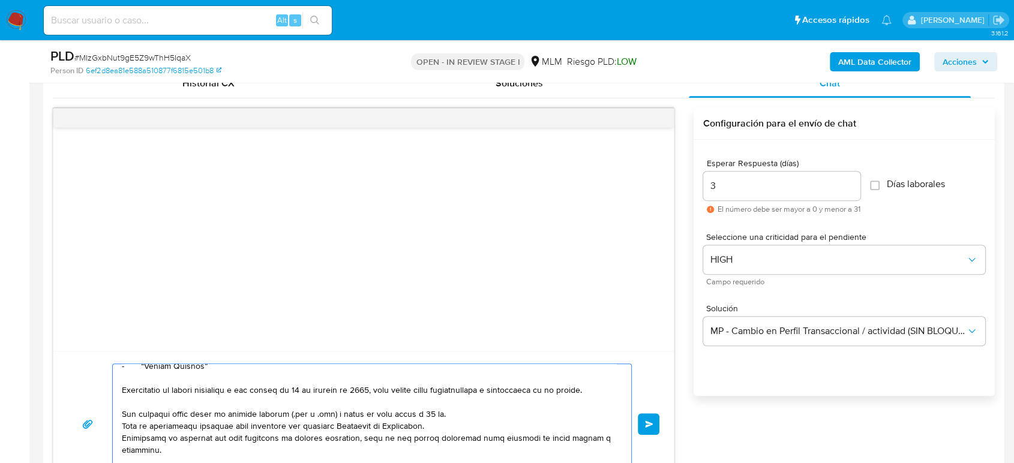
scroll to position [667, 0]
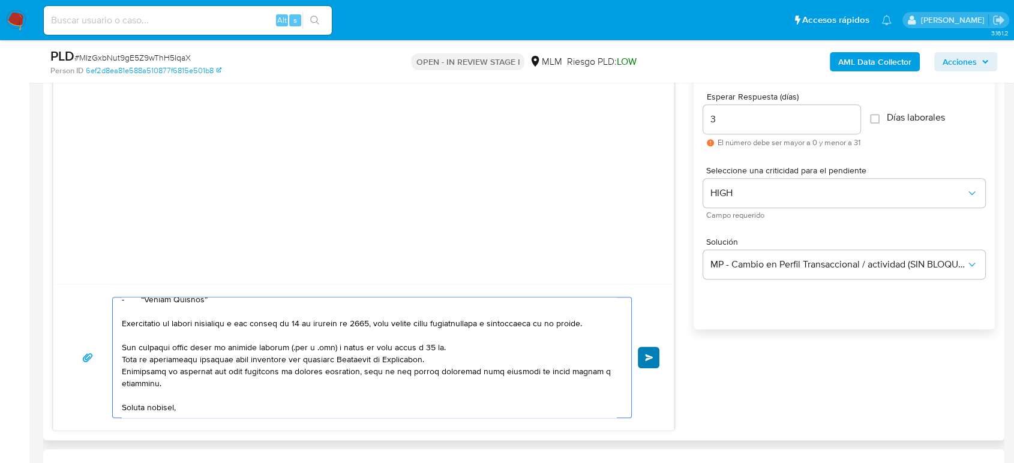
type textarea "Estimado cliente, De acuerdo con las políticas de control de Mercado Pago, debe…"
click at [649, 359] on span "Enviar" at bounding box center [649, 357] width 8 height 7
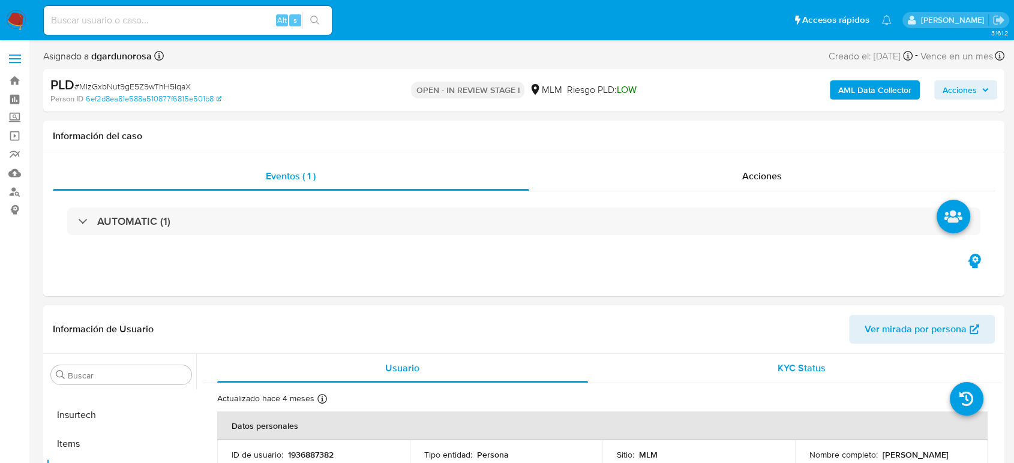
scroll to position [133, 0]
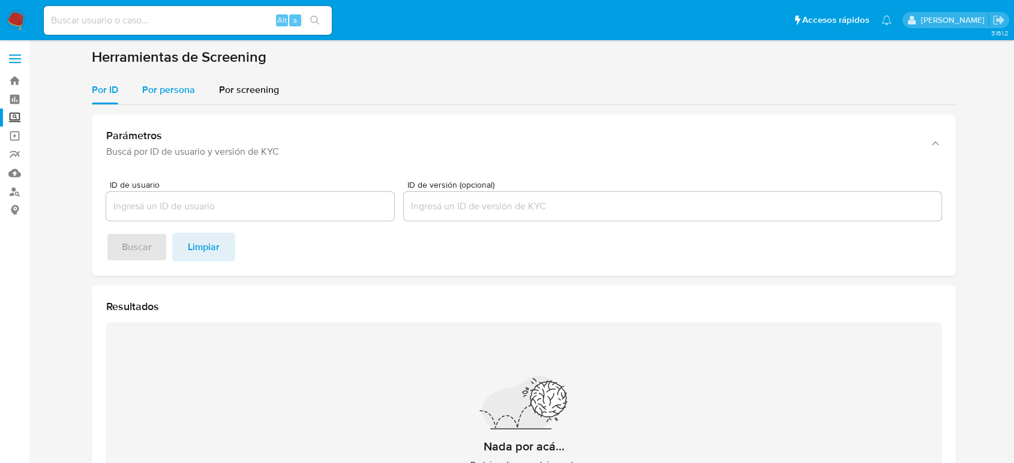
click at [192, 88] on span "Por persona" at bounding box center [168, 90] width 53 height 14
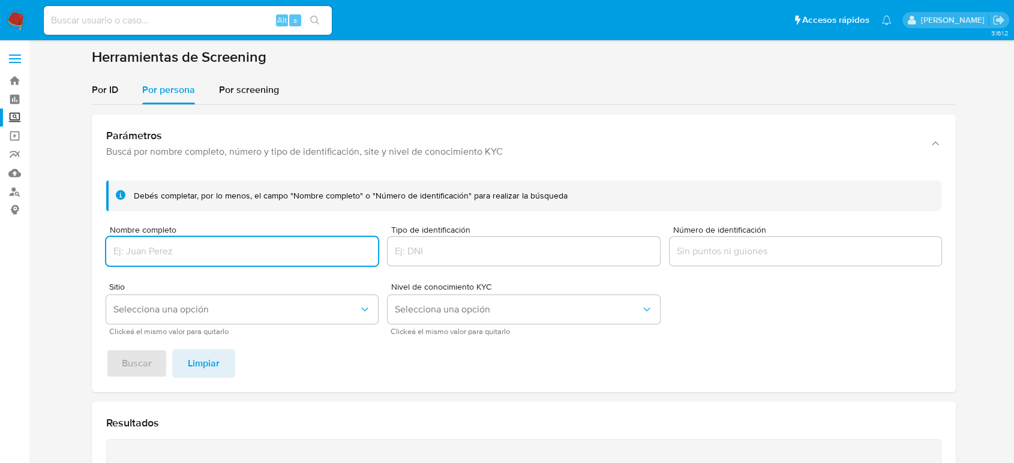
click at [202, 252] on input "Nombre completo" at bounding box center [242, 252] width 272 height 16
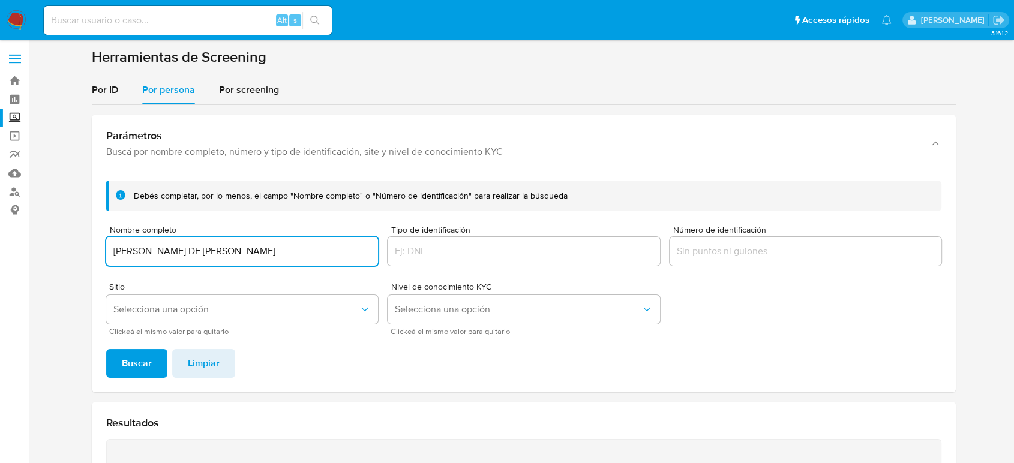
click at [106, 349] on button "Buscar" at bounding box center [136, 363] width 61 height 29
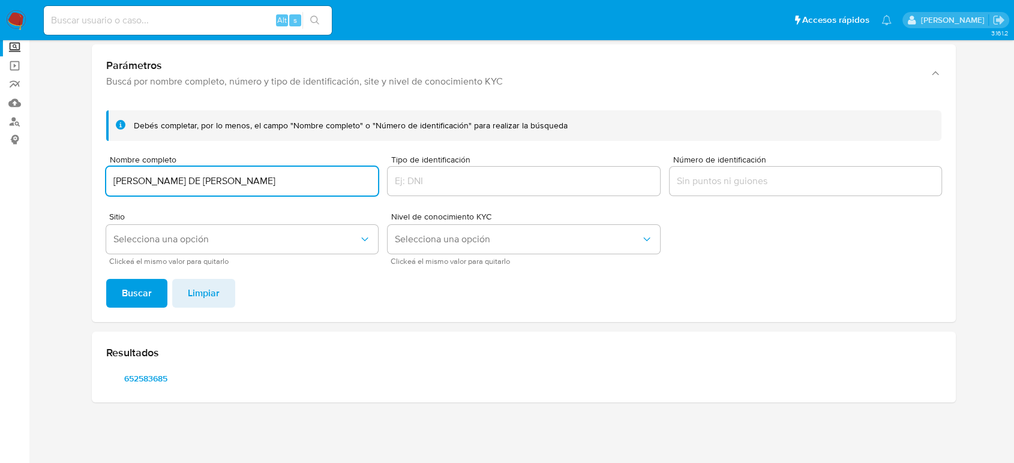
scroll to position [70, 0]
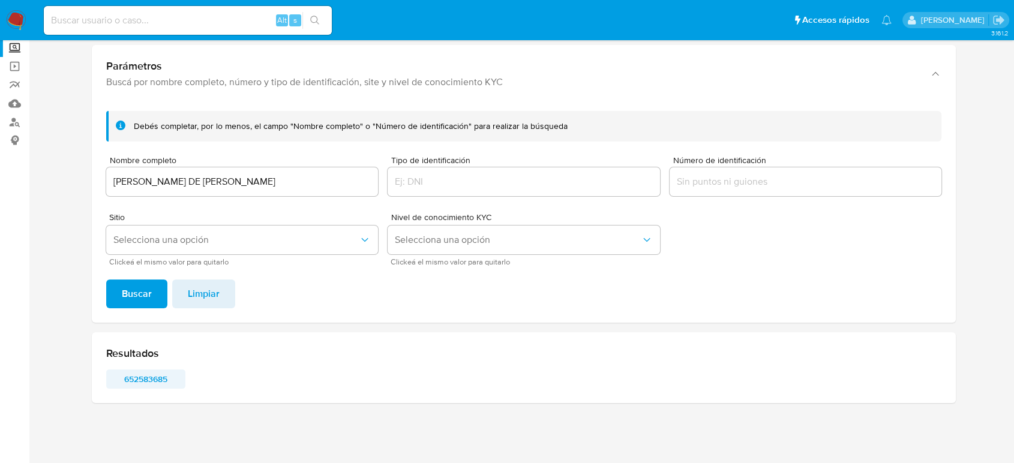
click at [157, 375] on span "652583685" at bounding box center [146, 379] width 62 height 17
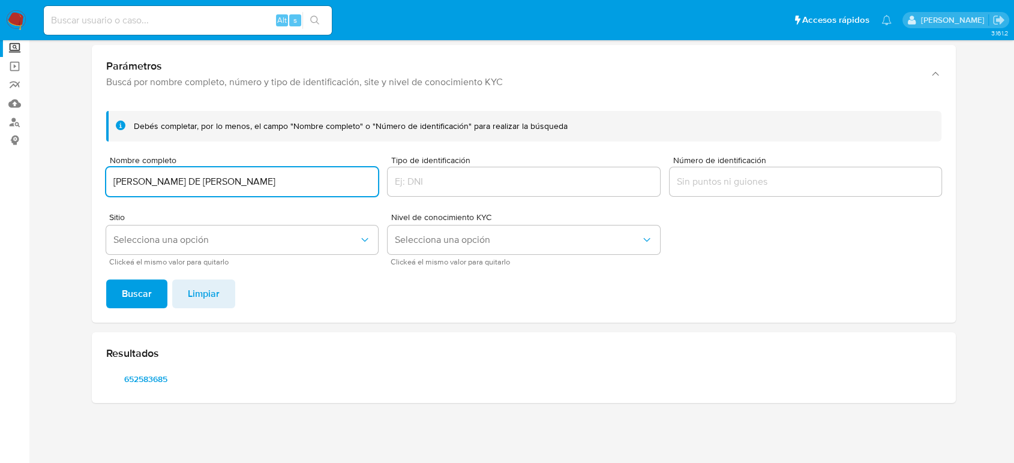
drag, startPoint x: 200, startPoint y: 181, endPoint x: 0, endPoint y: 181, distance: 199.9
click at [0, 181] on section "Bandeja Tablero Screening Búsqueda en Listas Watchlist Herramientas Operaciones…" at bounding box center [507, 197] width 1014 height 534
click at [106, 280] on button "Buscar" at bounding box center [136, 294] width 61 height 29
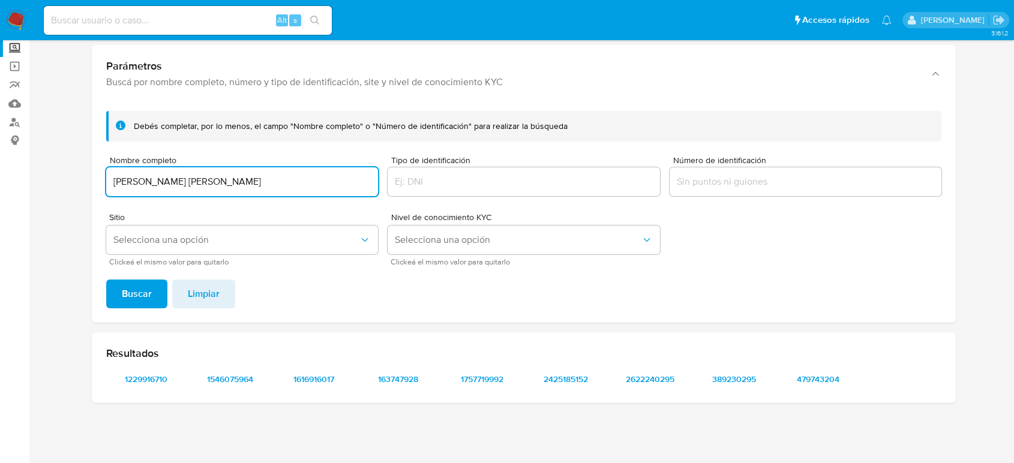
drag, startPoint x: 206, startPoint y: 181, endPoint x: 2, endPoint y: 181, distance: 204.1
click at [2, 181] on section "Bandeja Tablero Screening Búsqueda en Listas Watchlist Herramientas Operaciones…" at bounding box center [507, 197] width 1014 height 534
paste input "[PERSON_NAME] De La [PERSON_NAME]"
type input "[PERSON_NAME] De La [PERSON_NAME]"
click at [106, 280] on button "Buscar" at bounding box center [136, 294] width 61 height 29
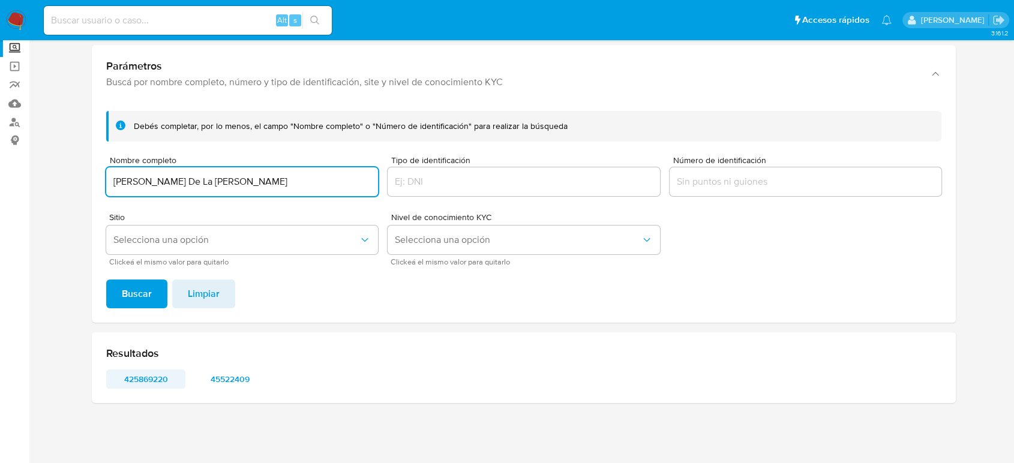
click at [130, 379] on span "425869220" at bounding box center [146, 379] width 62 height 17
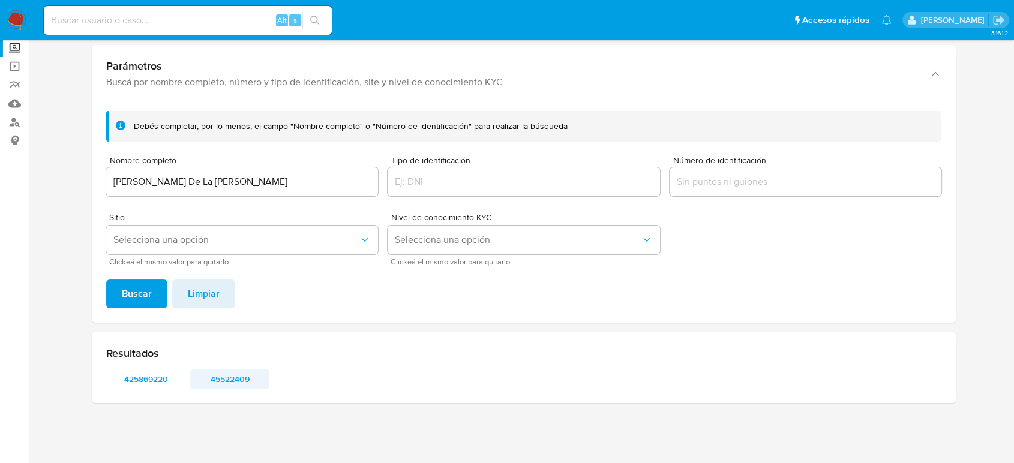
click at [238, 376] on span "45522409" at bounding box center [230, 379] width 62 height 17
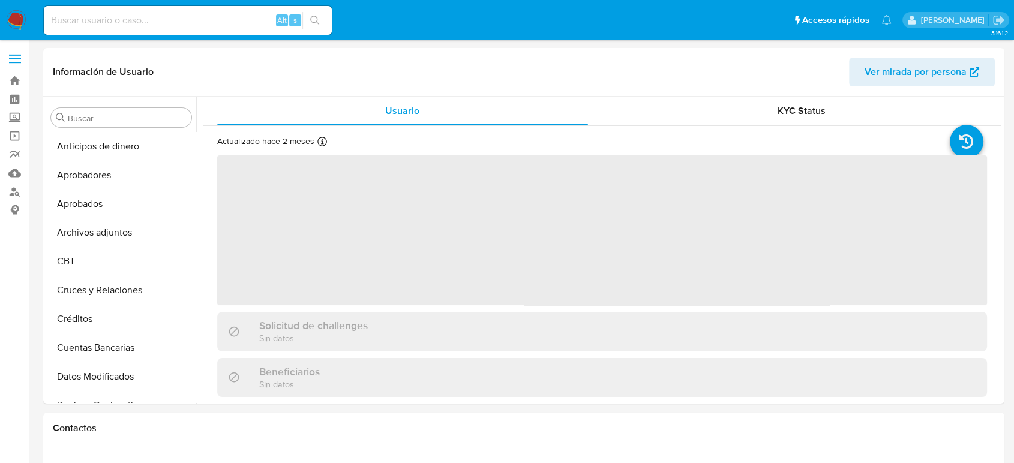
scroll to position [565, 0]
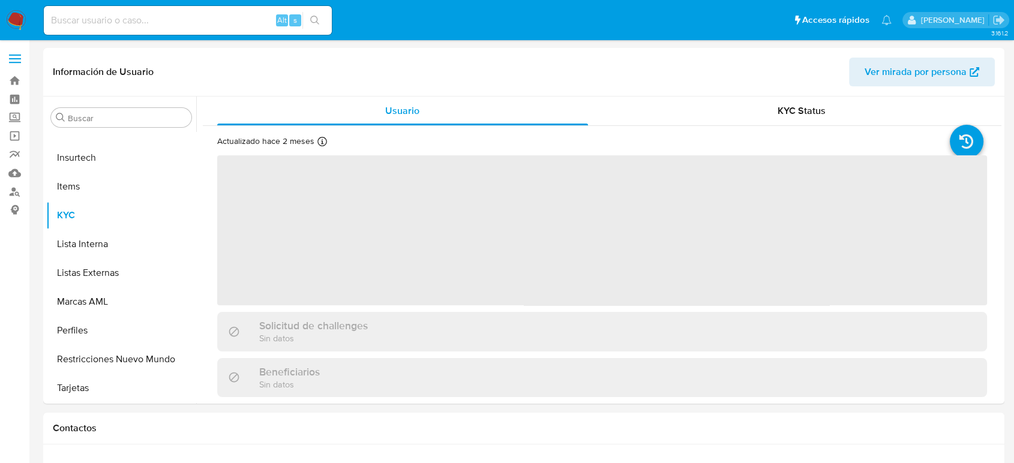
select select "10"
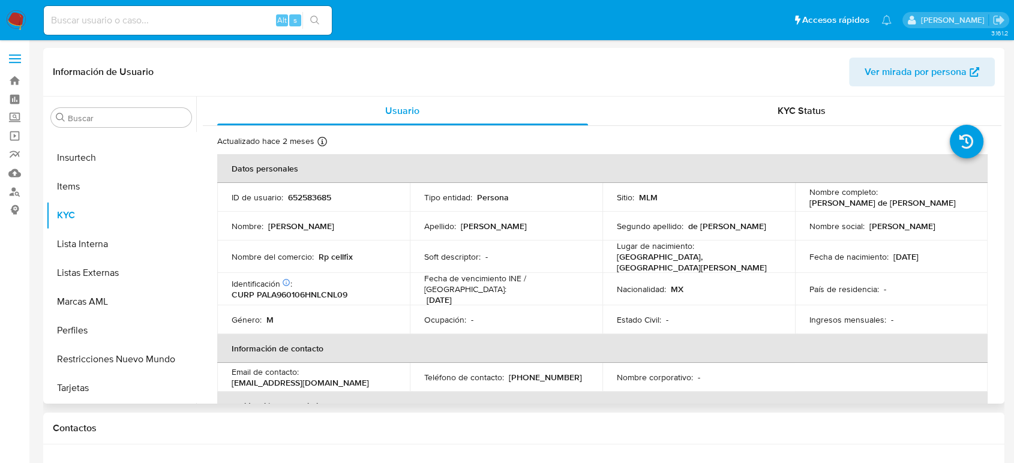
click at [319, 197] on p "652583685" at bounding box center [309, 197] width 43 height 11
copy p "652583685"
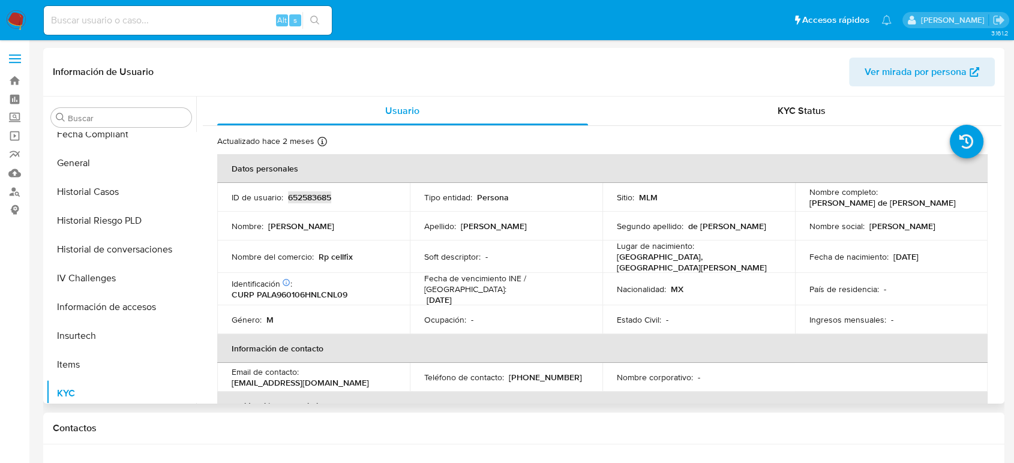
scroll to position [365, 0]
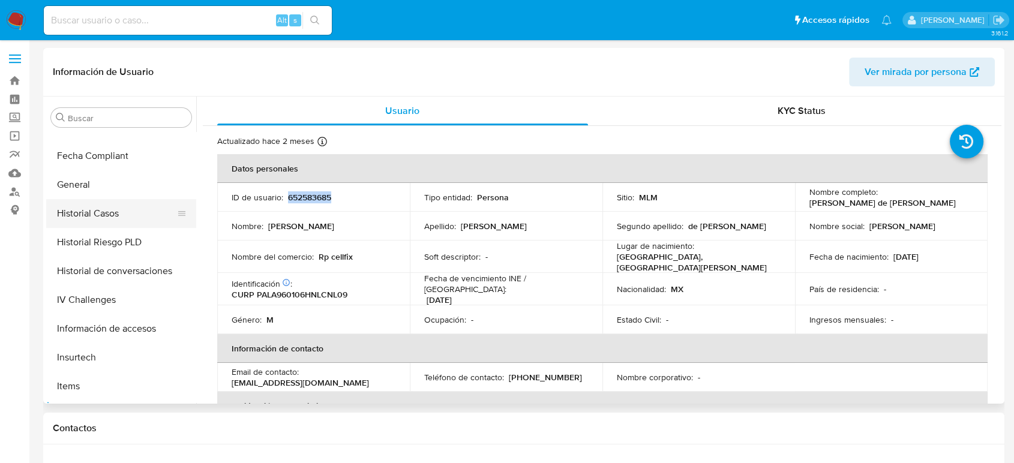
click at [94, 227] on button "Historial Casos" at bounding box center [116, 213] width 140 height 29
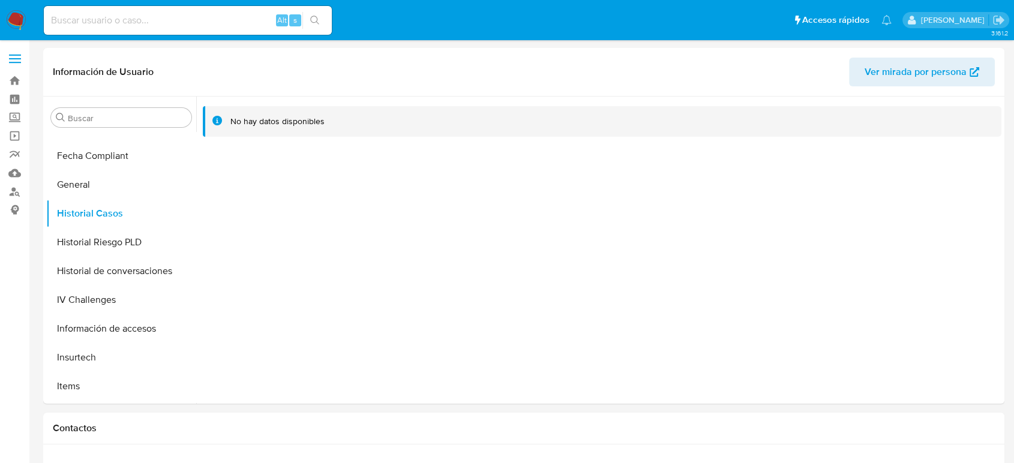
click at [198, 13] on input at bounding box center [188, 21] width 288 height 16
paste input "652583685"
type input "652583685"
click at [132, 20] on input "652583685" at bounding box center [188, 21] width 288 height 16
click at [302, 11] on div "652583685 Alt s" at bounding box center [188, 20] width 288 height 29
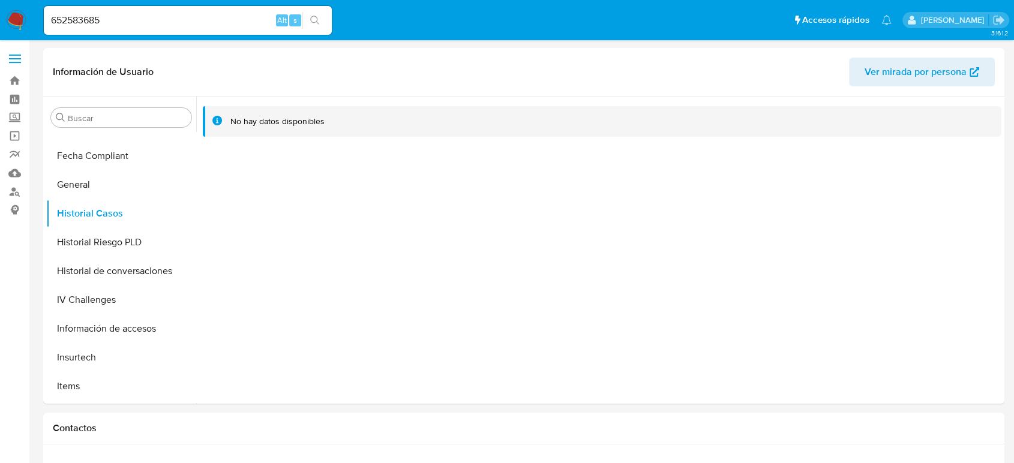
click at [314, 18] on icon "search-icon" at bounding box center [315, 21] width 10 height 10
click at [234, 20] on input "652583685" at bounding box center [188, 21] width 288 height 16
click at [80, 20] on input "652583685" at bounding box center [188, 21] width 288 height 16
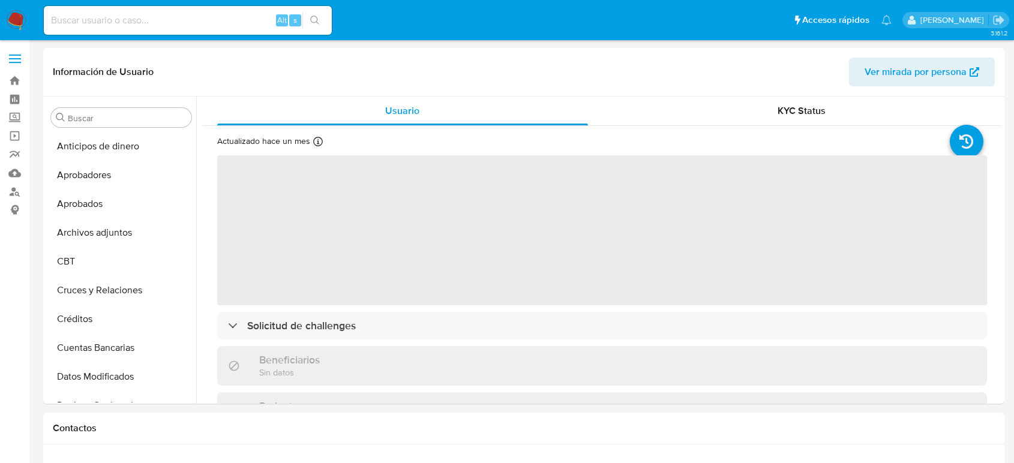
select select "10"
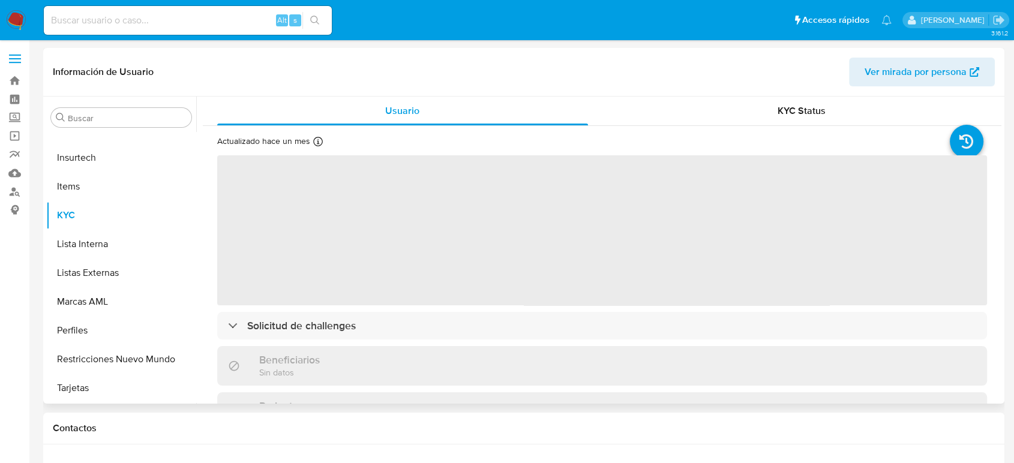
select select "10"
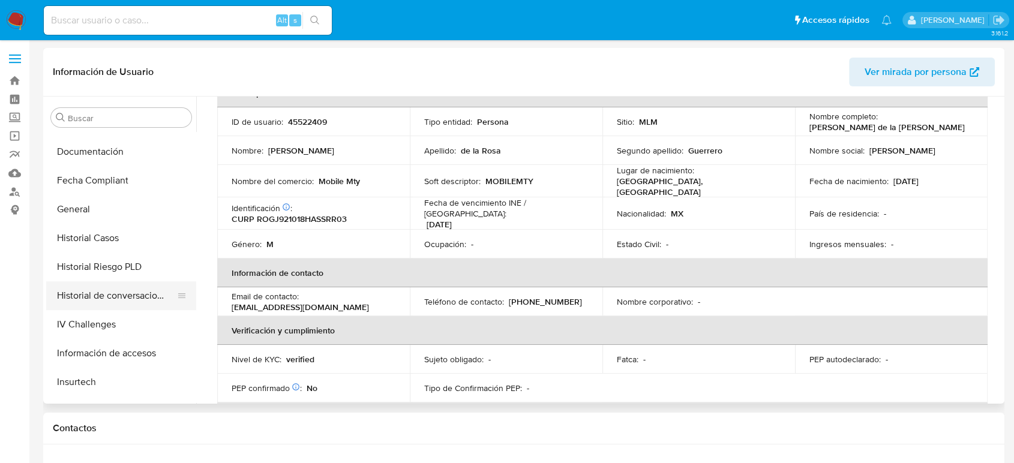
scroll to position [298, 0]
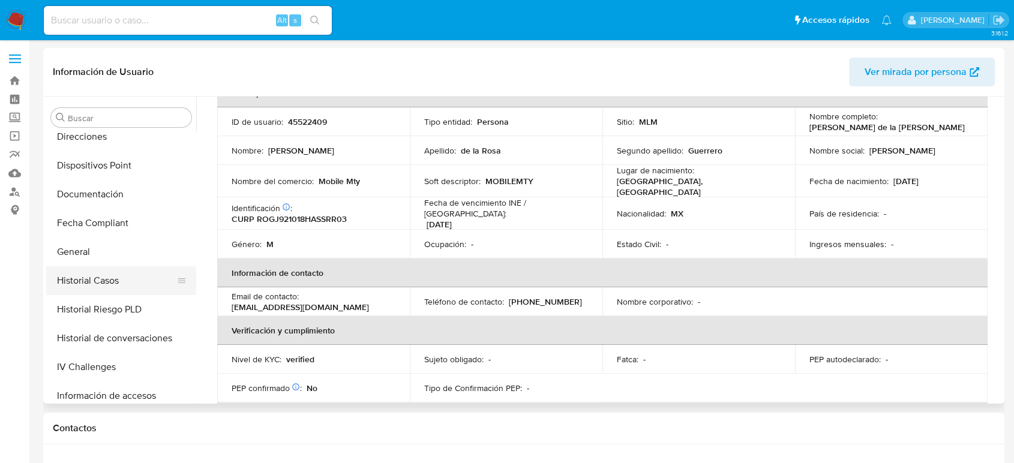
click at [119, 273] on button "Historial Casos" at bounding box center [116, 280] width 140 height 29
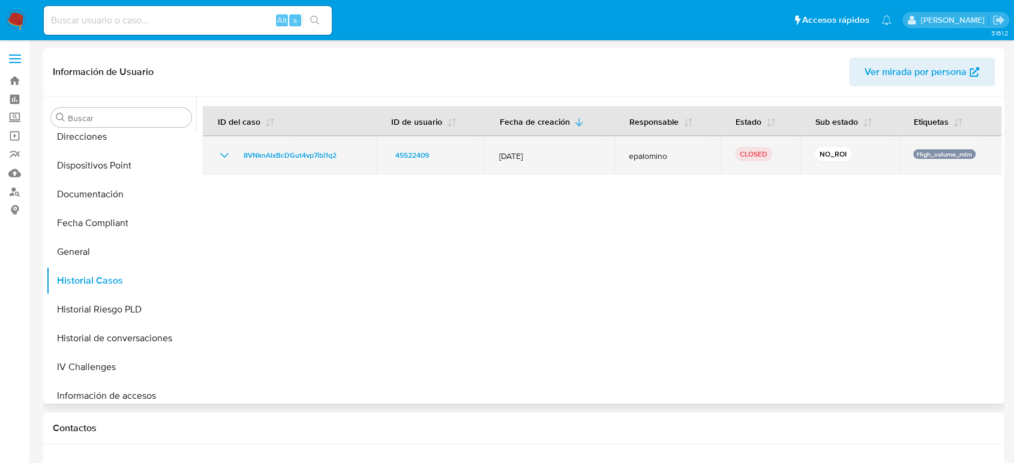
click at [223, 152] on icon "Mostrar/Ocultar" at bounding box center [224, 155] width 14 height 14
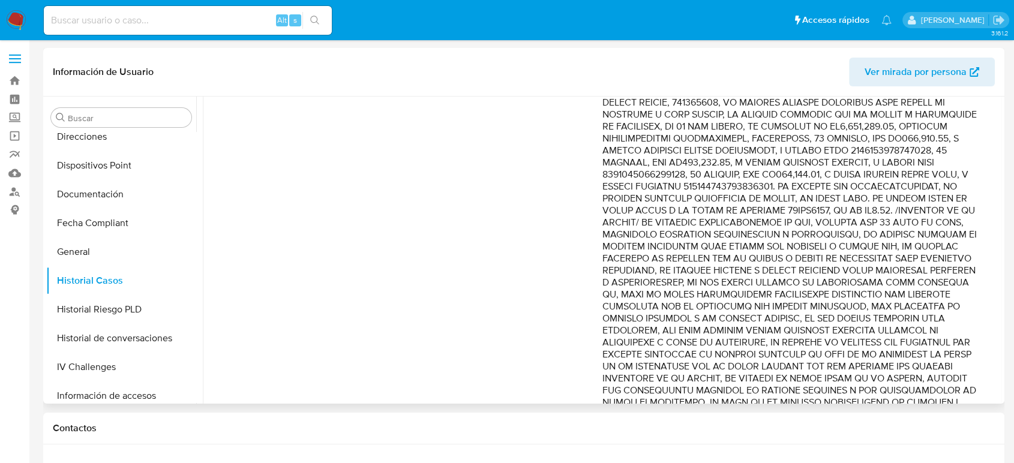
scroll to position [667, 0]
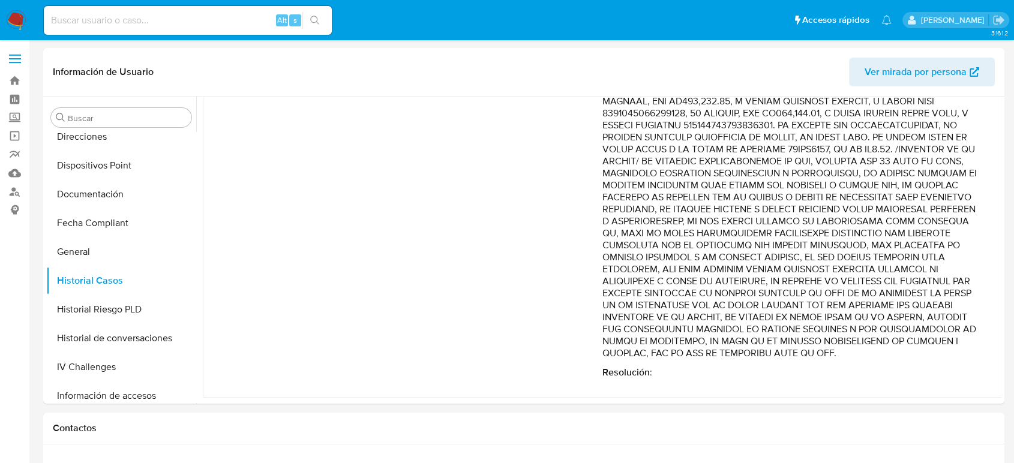
click at [134, 16] on input at bounding box center [188, 21] width 288 height 16
paste input "1090465048"
type input "1090465048"
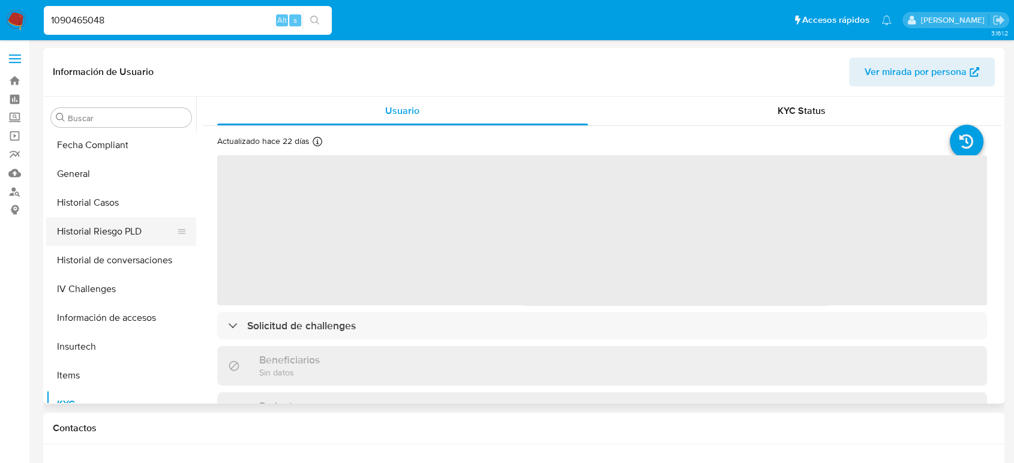
select select "10"
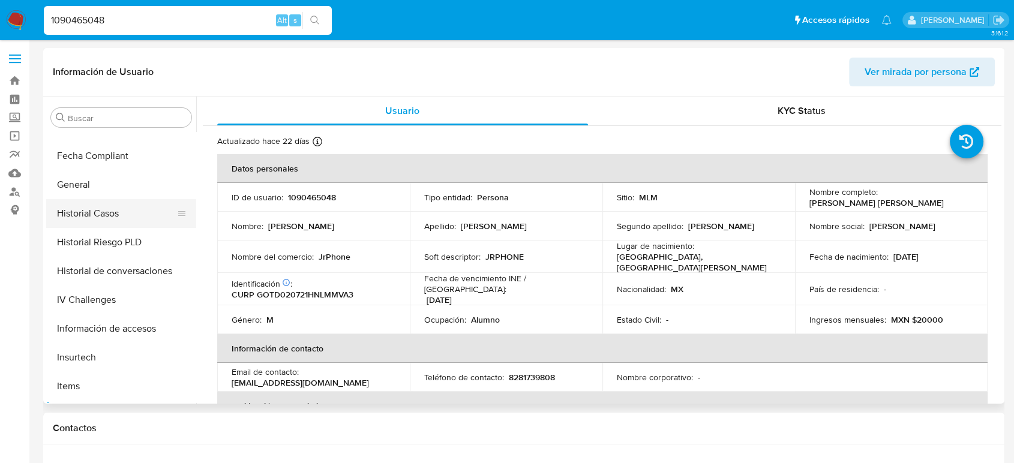
click at [112, 220] on button "Historial Casos" at bounding box center [116, 213] width 140 height 29
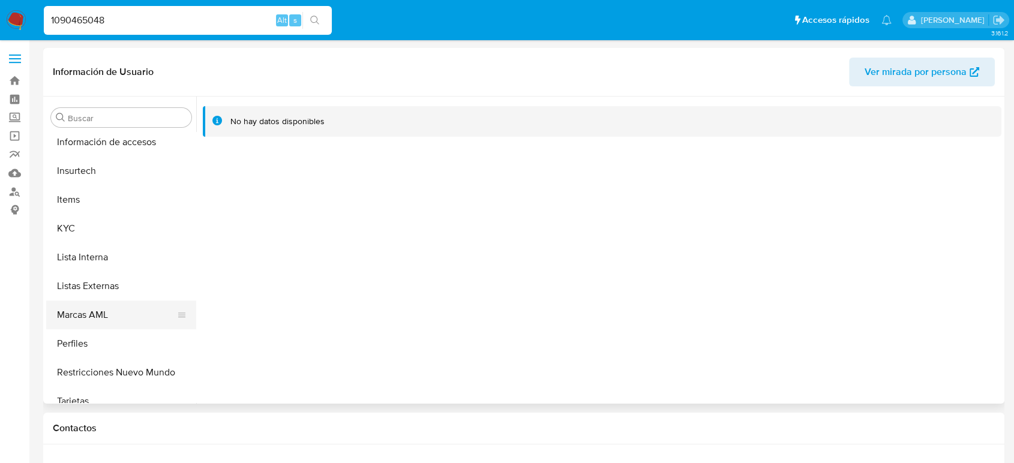
scroll to position [565, 0]
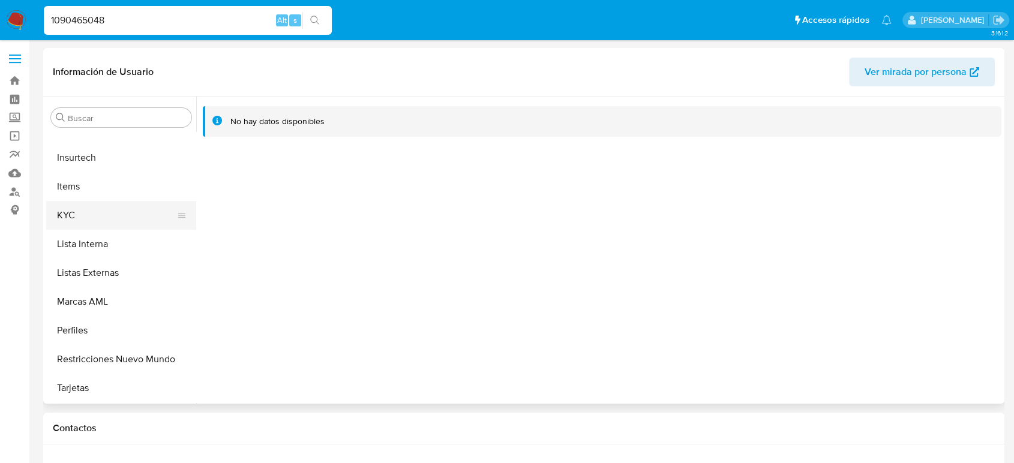
click at [91, 220] on button "KYC" at bounding box center [116, 215] width 140 height 29
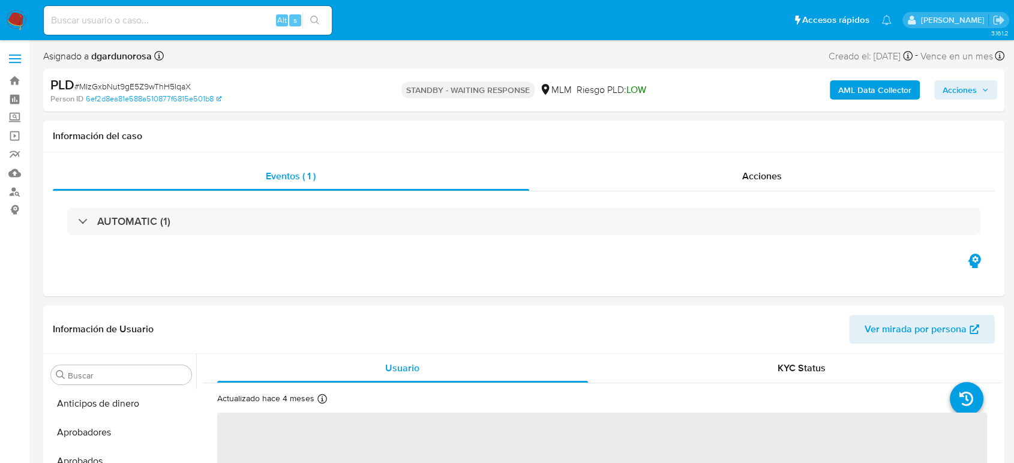
scroll to position [565, 0]
select select "10"
